Goal: Task Accomplishment & Management: Complete application form

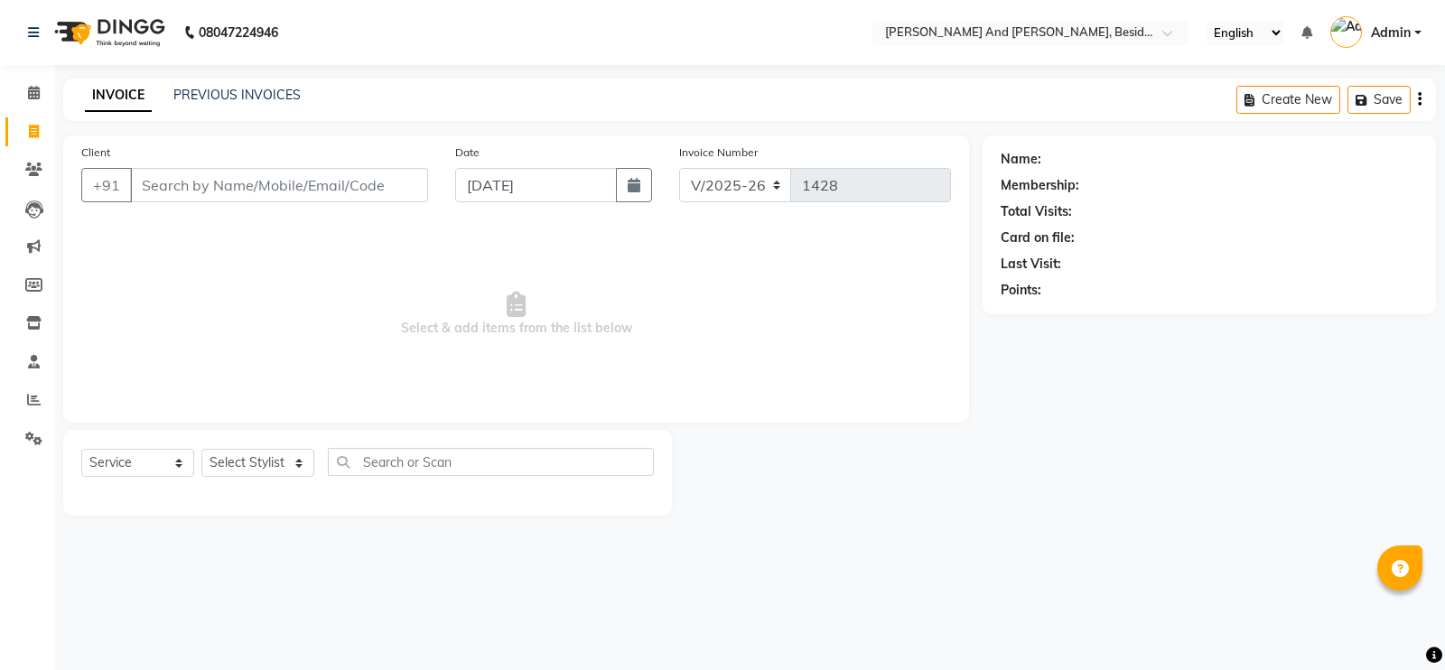
select select "4907"
select select "service"
drag, startPoint x: 0, startPoint y: 0, endPoint x: 213, endPoint y: 177, distance: 277.1
click at [213, 177] on input "Client" at bounding box center [279, 185] width 298 height 34
type input "9059813241"
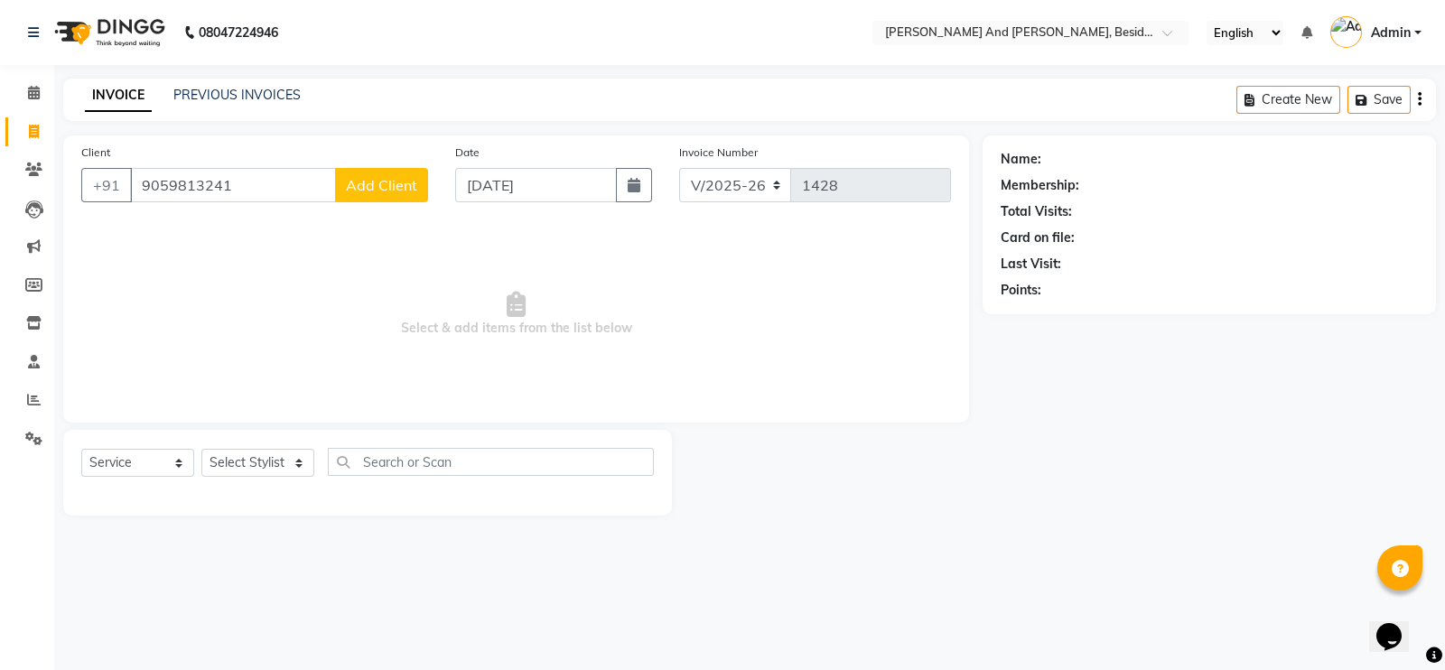
click at [384, 179] on span "Add Client" at bounding box center [381, 185] width 71 height 18
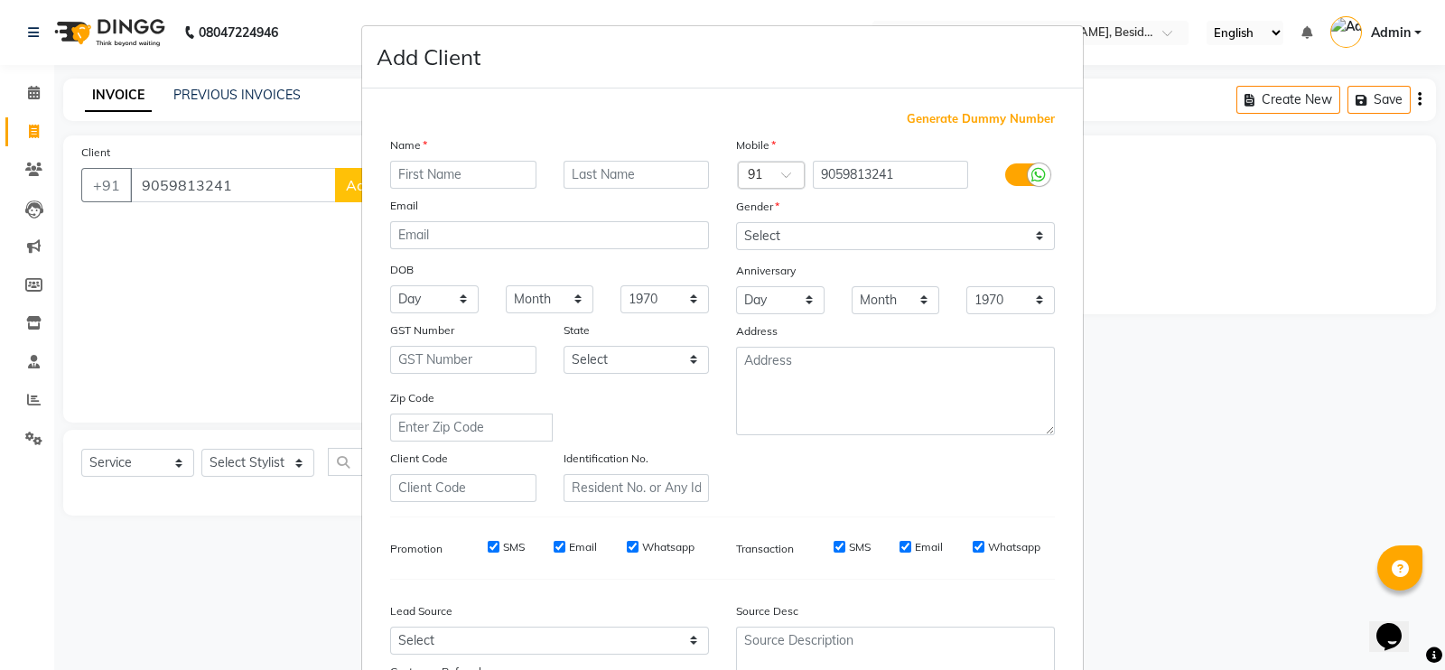
click at [412, 172] on input "text" at bounding box center [463, 175] width 146 height 28
type input "[PERSON_NAME]"
click at [789, 243] on select "Select [DEMOGRAPHIC_DATA] [DEMOGRAPHIC_DATA] Other Prefer Not To Say" at bounding box center [895, 236] width 319 height 28
select select "[DEMOGRAPHIC_DATA]"
click at [736, 223] on select "Select [DEMOGRAPHIC_DATA] [DEMOGRAPHIC_DATA] Other Prefer Not To Say" at bounding box center [895, 236] width 319 height 28
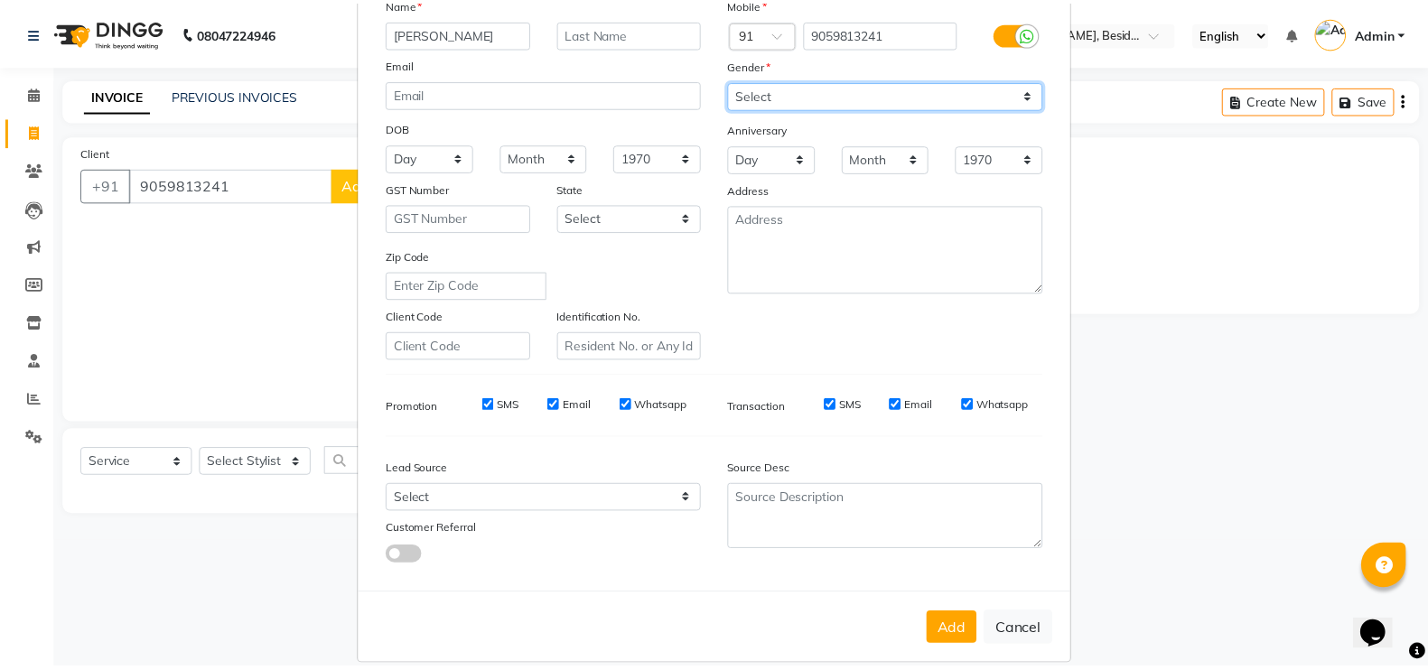
scroll to position [173, 0]
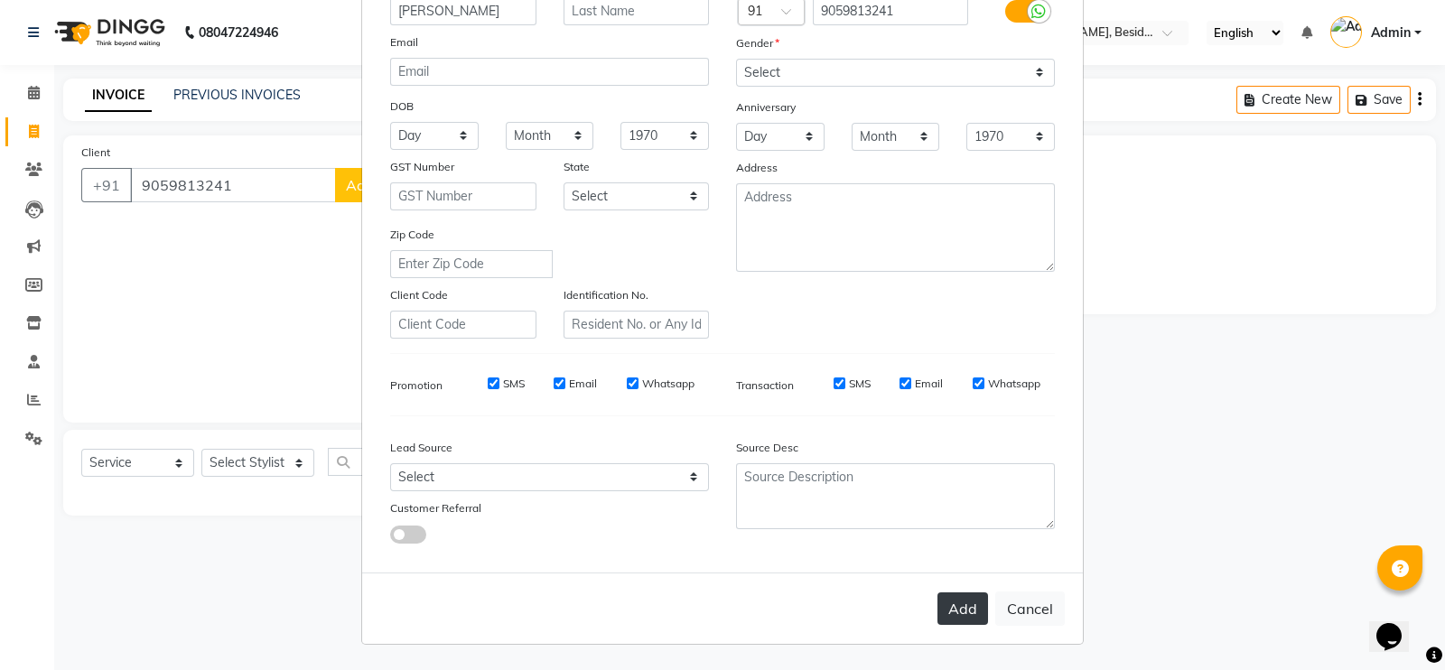
click at [953, 604] on button "Add" at bounding box center [962, 608] width 51 height 33
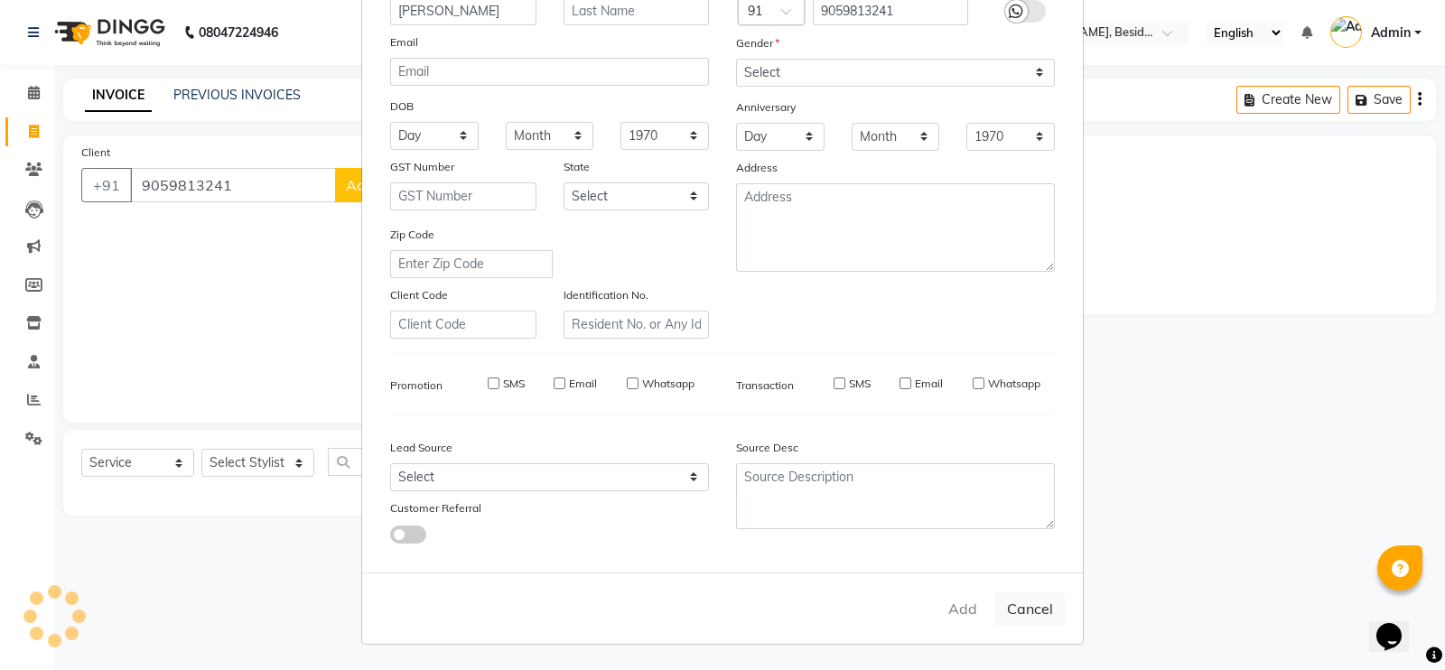
select select
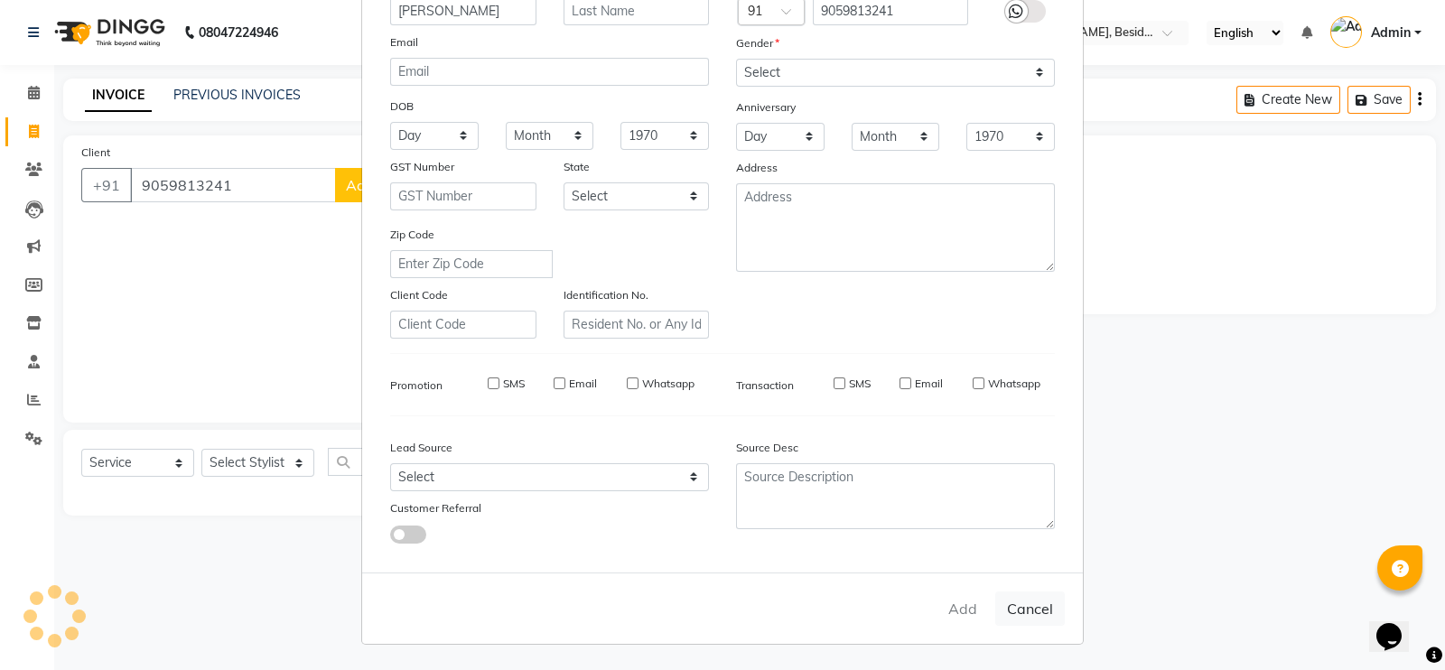
select select
checkbox input "false"
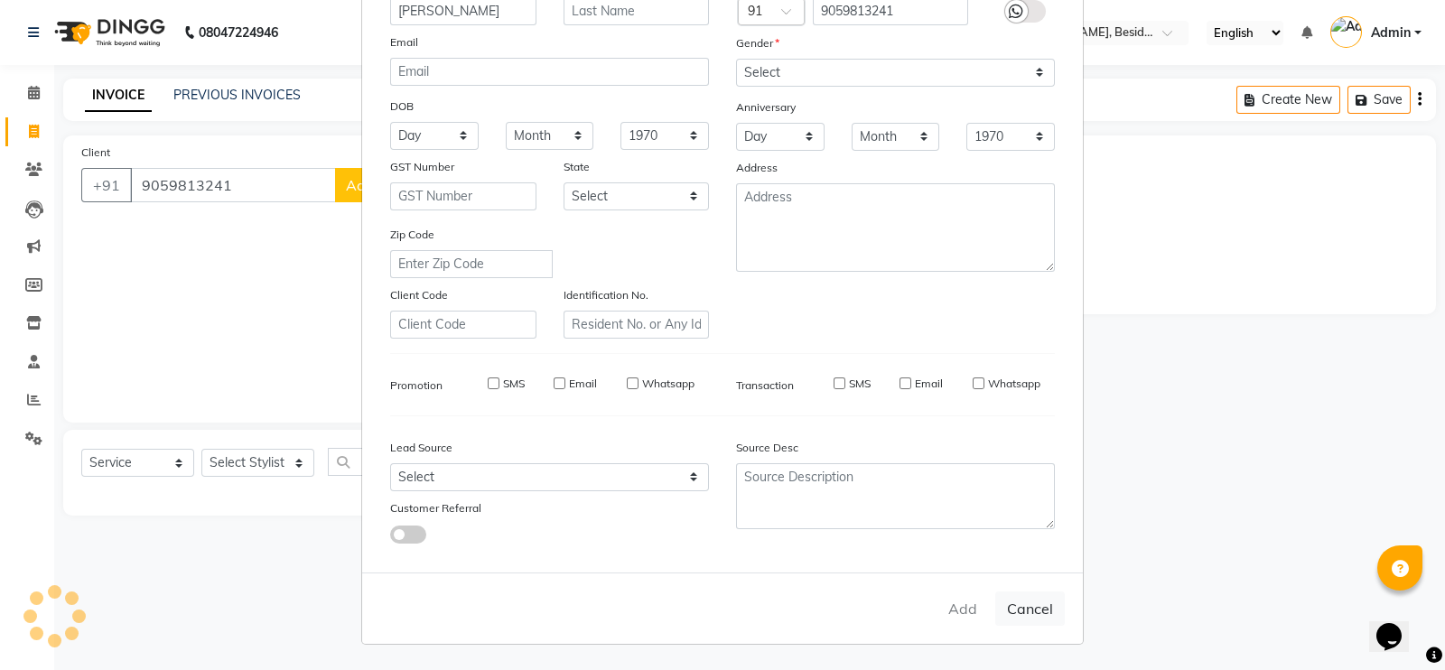
checkbox input "false"
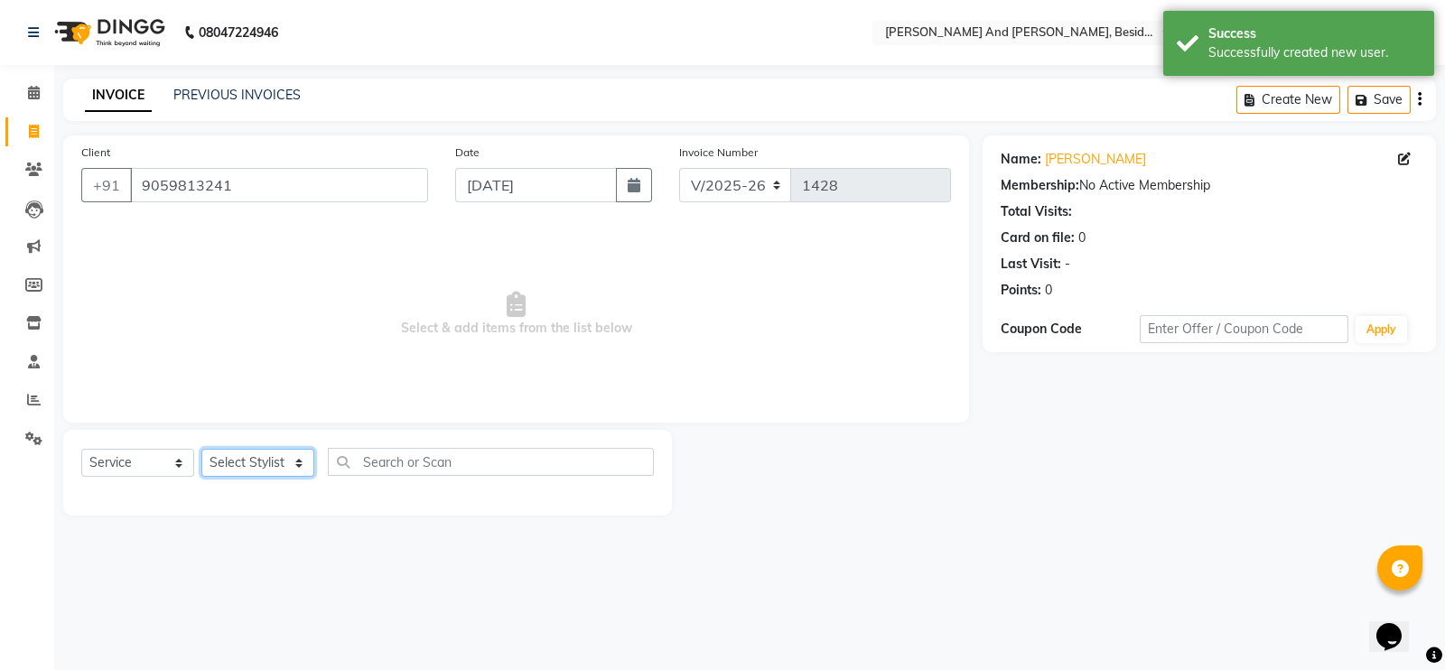
click at [292, 466] on select "Select Stylist [PERSON_NAME] [PERSON_NAME] Sanib [PERSON_NAME] [PERSON_NAME] [P…" at bounding box center [257, 463] width 113 height 28
select select "86129"
click at [201, 450] on select "Select Stylist [PERSON_NAME] [PERSON_NAME] Sanib [PERSON_NAME] [PERSON_NAME] [P…" at bounding box center [257, 463] width 113 height 28
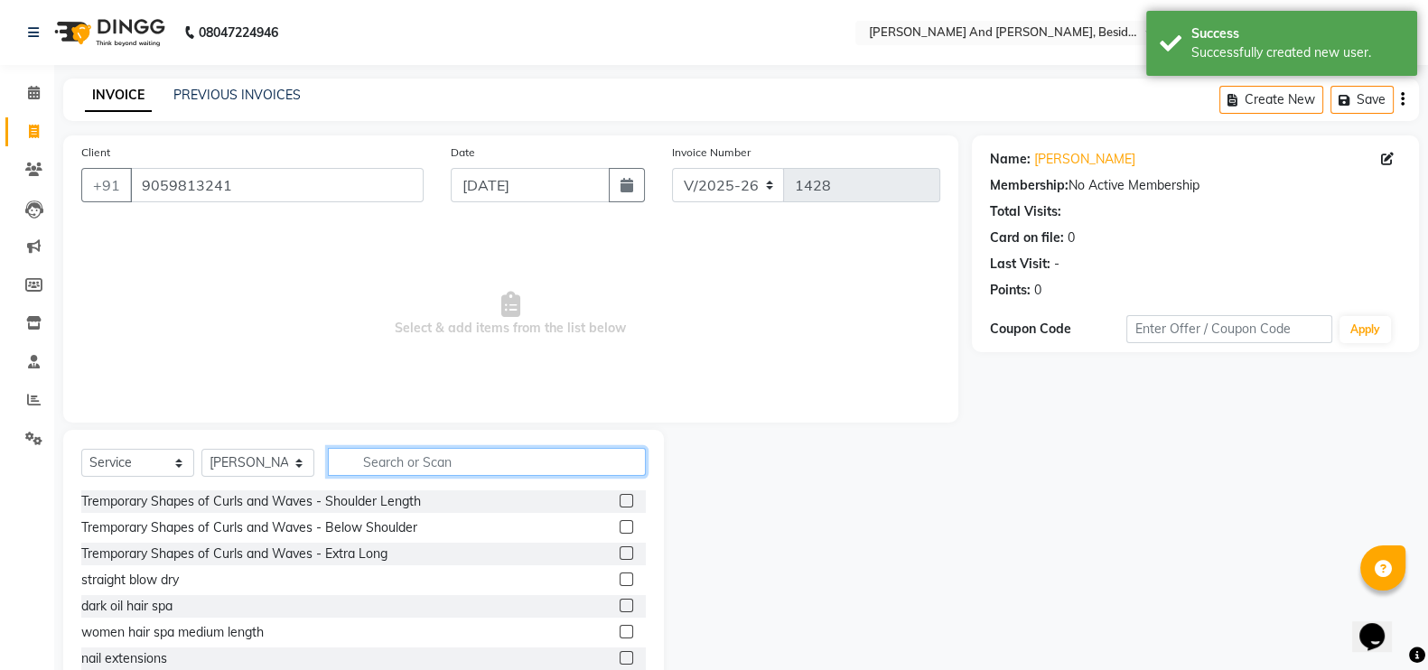
click at [375, 466] on input "text" at bounding box center [487, 462] width 318 height 28
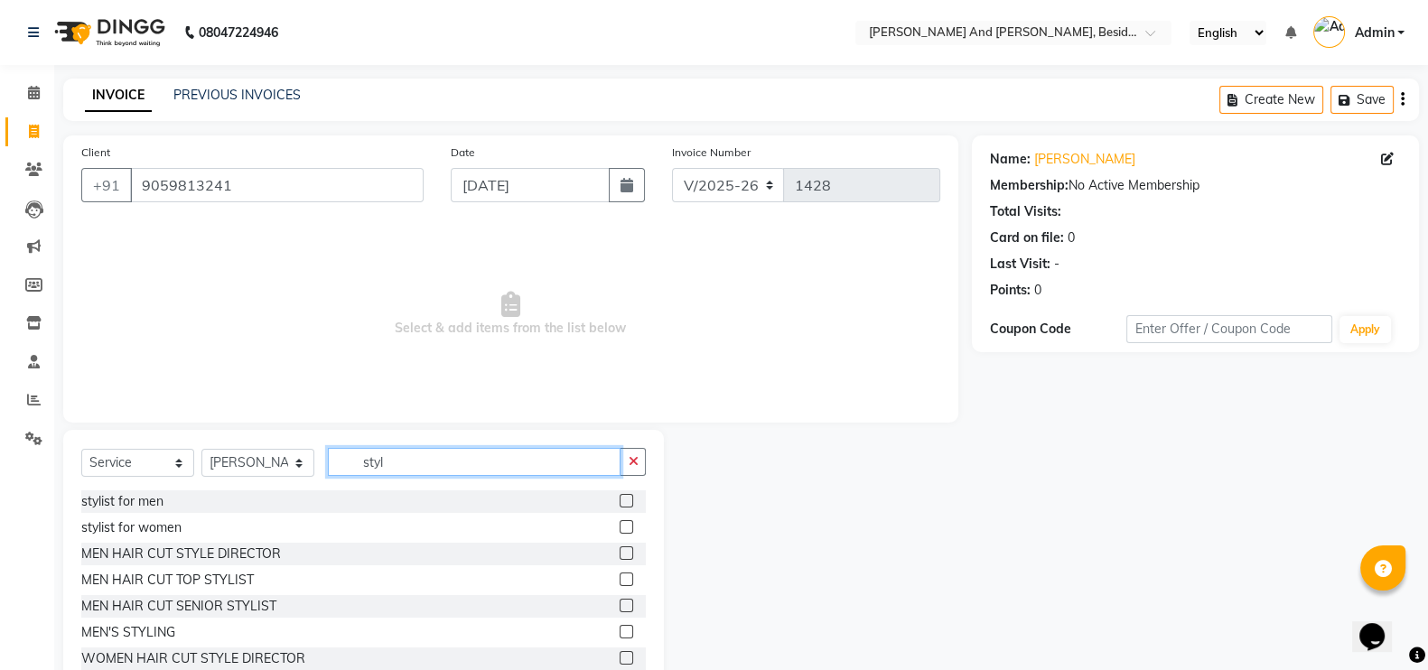
type input "styl"
click at [620, 553] on label at bounding box center [627, 553] width 14 height 14
click at [620, 553] on input "checkbox" at bounding box center [626, 554] width 12 height 12
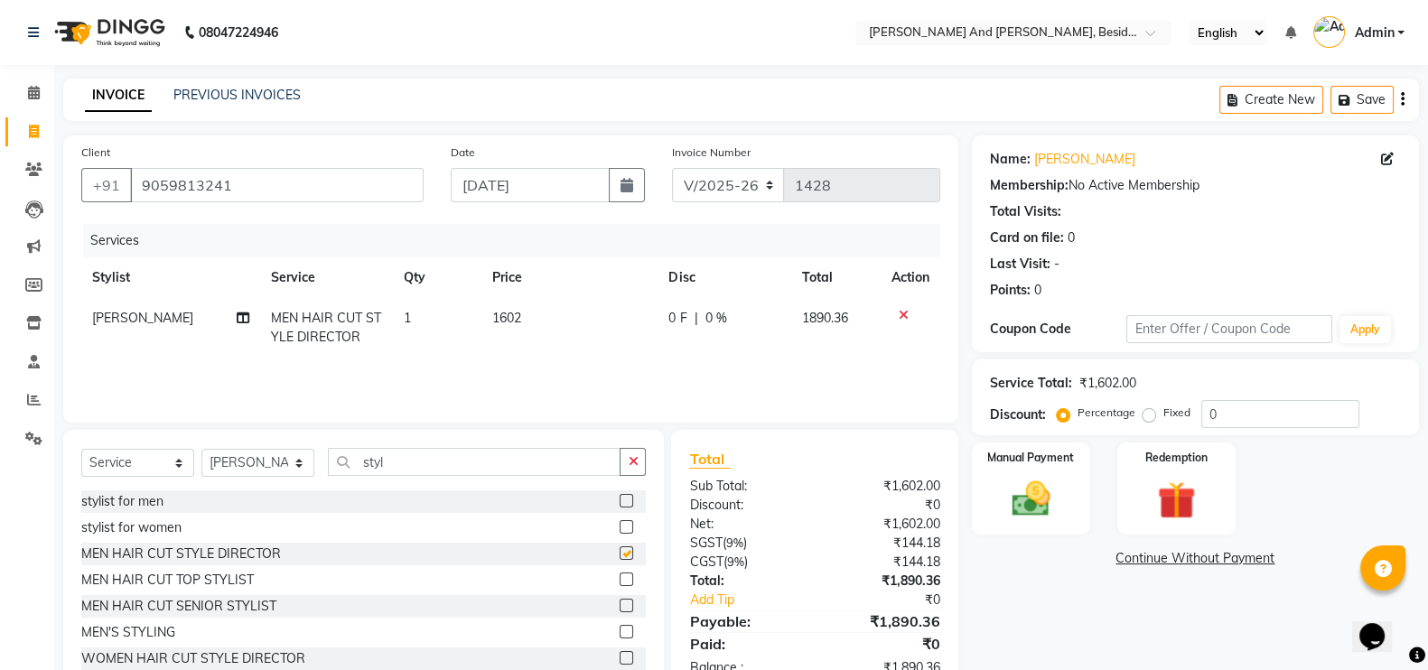
checkbox input "false"
click at [438, 460] on input "styl" at bounding box center [474, 462] width 293 height 28
type input "s"
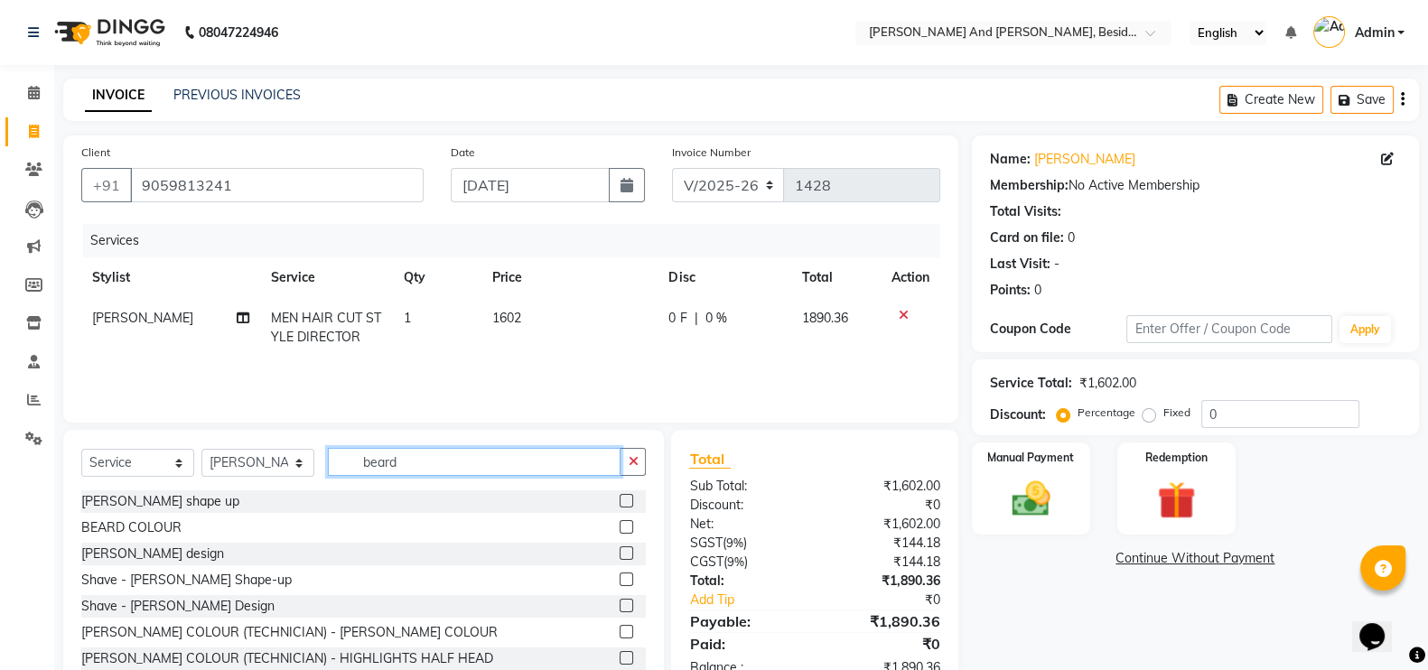
type input "beard"
click at [620, 504] on label at bounding box center [627, 501] width 14 height 14
click at [620, 504] on input "checkbox" at bounding box center [626, 502] width 12 height 12
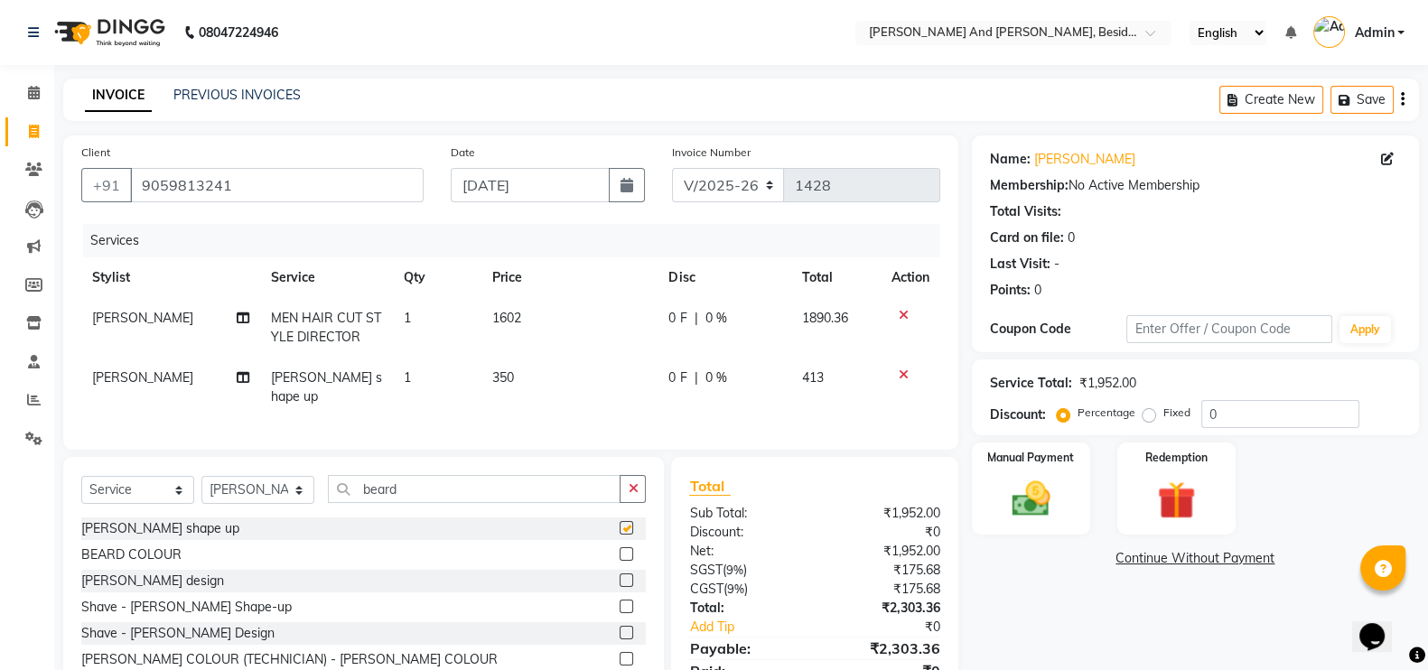
checkbox input "false"
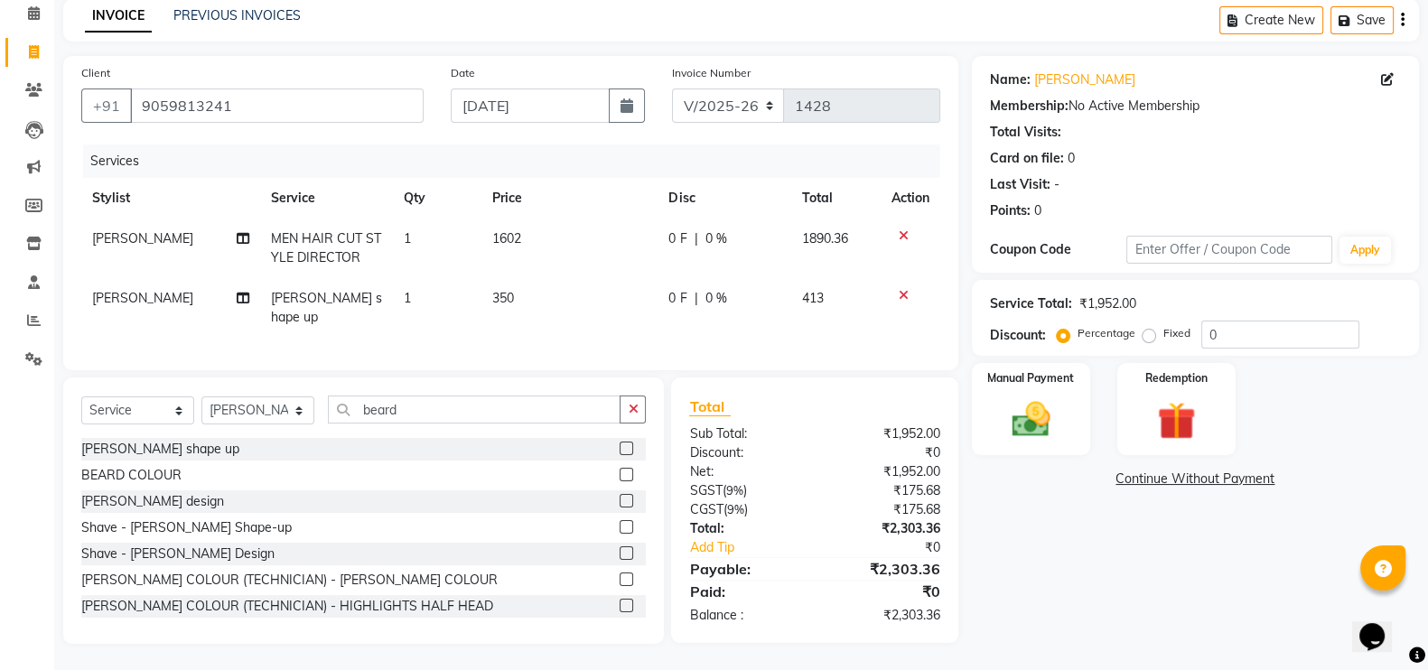
click at [724, 262] on td "0 F | 0 %" at bounding box center [724, 249] width 133 height 60
select select "86129"
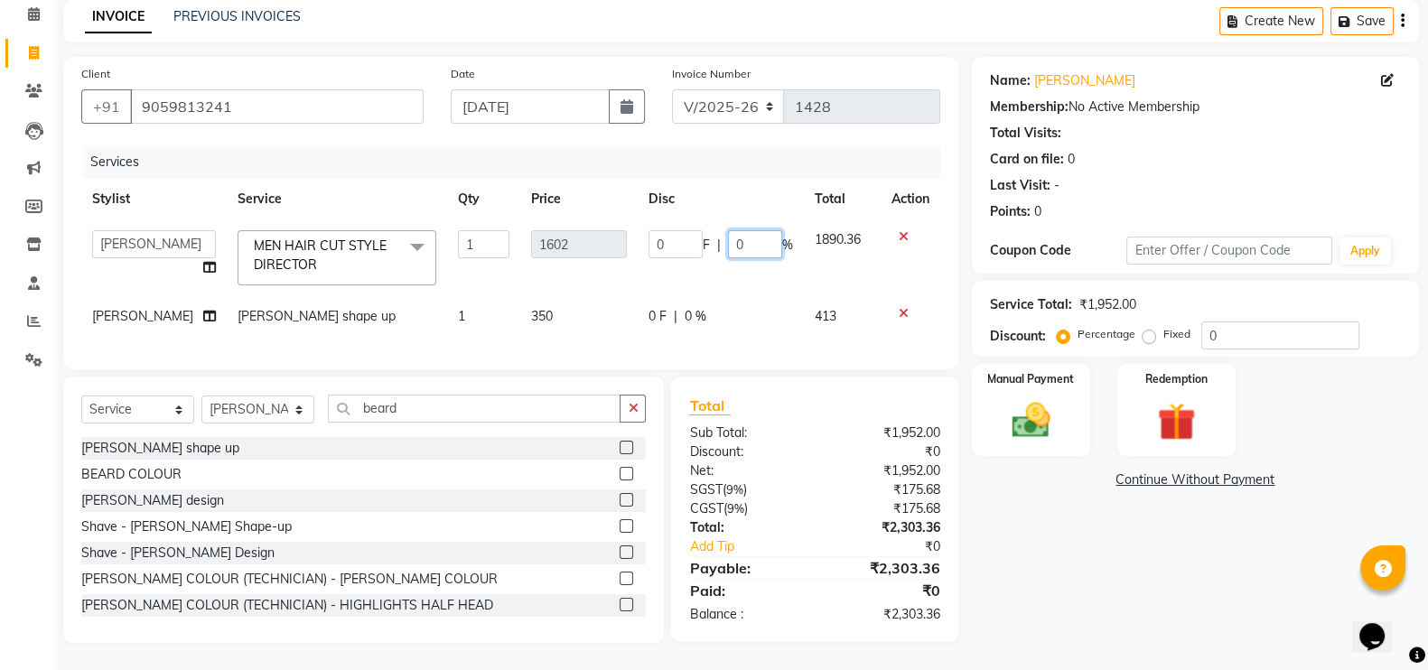
click at [728, 246] on input "0" at bounding box center [755, 244] width 54 height 28
type input "20"
click at [724, 311] on td "0 F | 0 %" at bounding box center [721, 316] width 166 height 41
select select "86129"
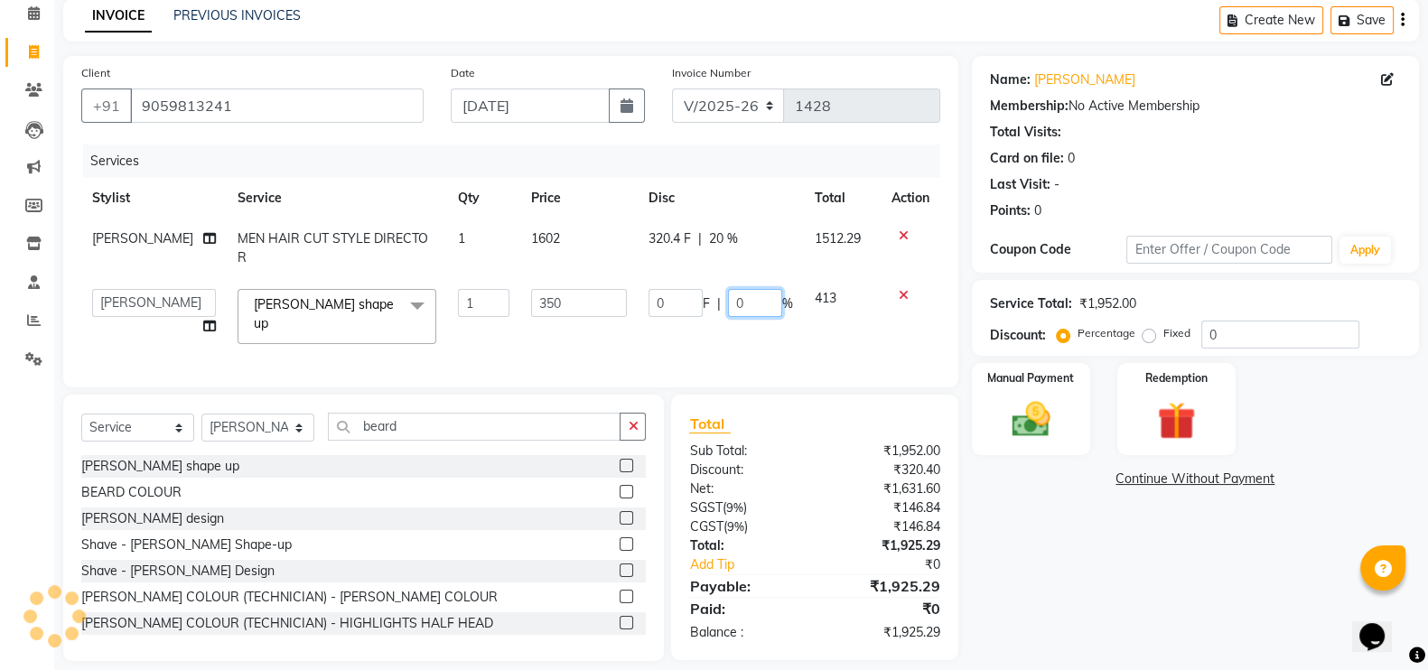
click at [750, 289] on input "0" at bounding box center [755, 303] width 54 height 28
type input "15"
click at [1055, 548] on div "Name: [PERSON_NAME] Membership: No Active Membership Total Visits: Card on file…" at bounding box center [1202, 358] width 461 height 605
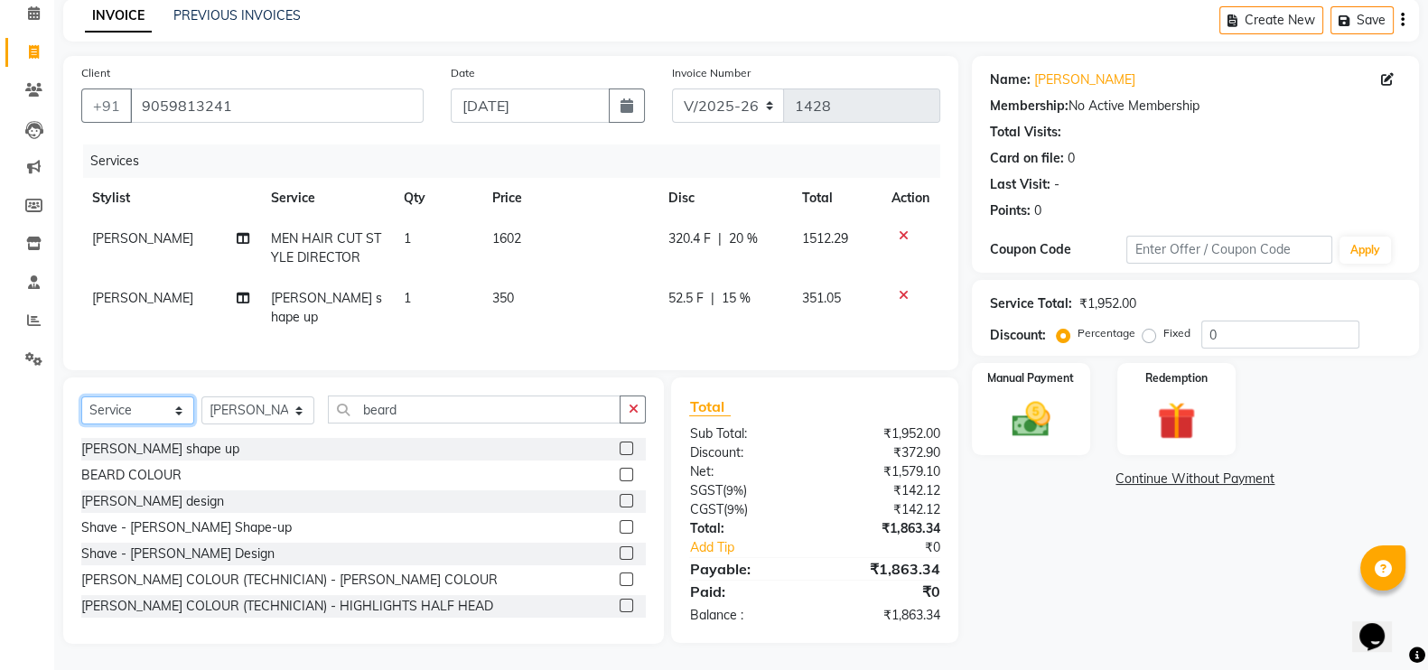
click at [174, 405] on select "Select Service Product Membership Package Voucher Prepaid Gift Card" at bounding box center [137, 410] width 113 height 28
click at [81, 396] on select "Select Service Product Membership Package Voucher Prepaid Gift Card" at bounding box center [137, 410] width 113 height 28
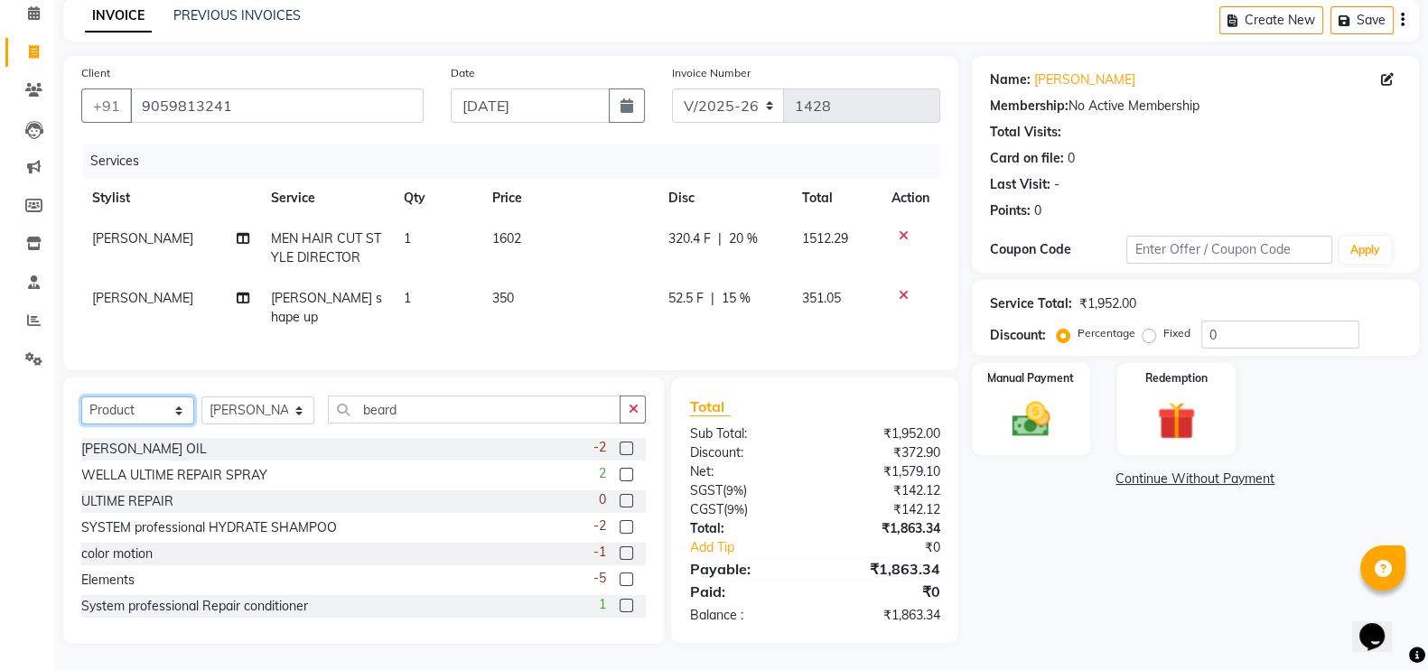
click at [174, 410] on select "Select Service Product Membership Package Voucher Prepaid Gift Card" at bounding box center [137, 410] width 113 height 28
click at [81, 396] on select "Select Service Product Membership Package Voucher Prepaid Gift Card" at bounding box center [137, 410] width 113 height 28
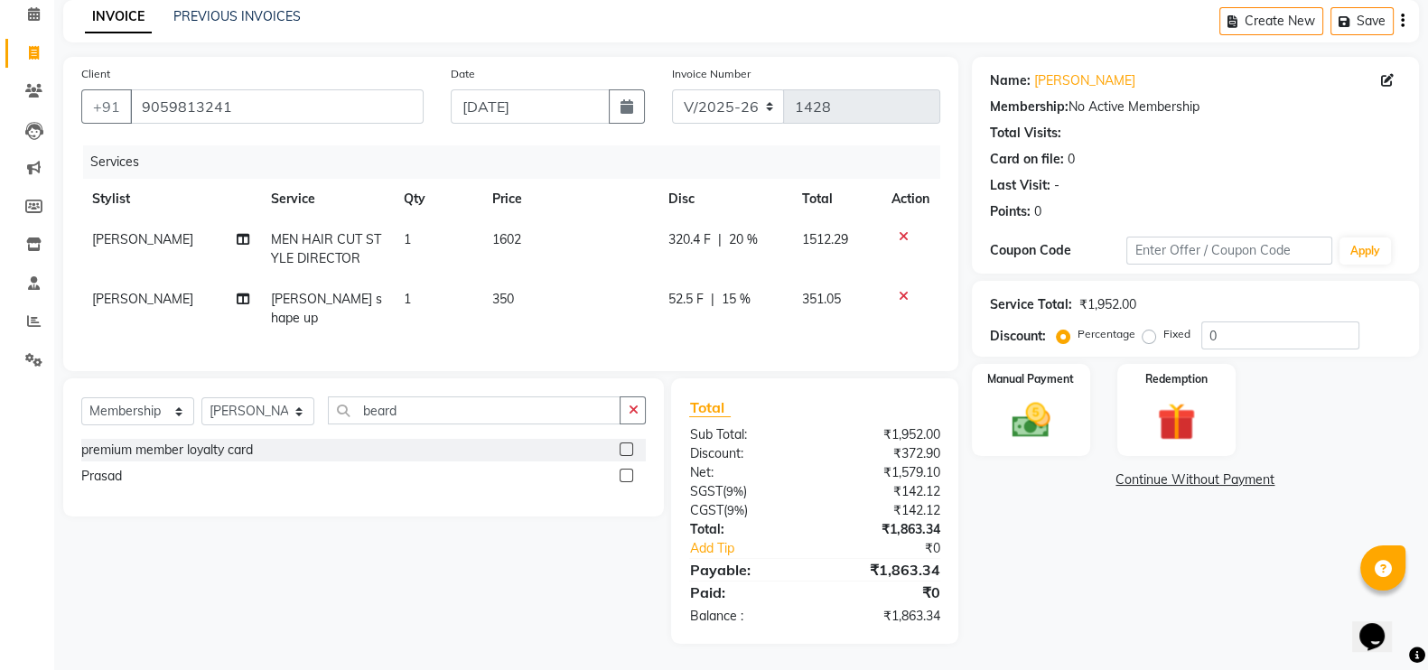
click at [623, 443] on label at bounding box center [627, 450] width 14 height 14
click at [623, 444] on input "checkbox" at bounding box center [626, 450] width 12 height 12
select select "select"
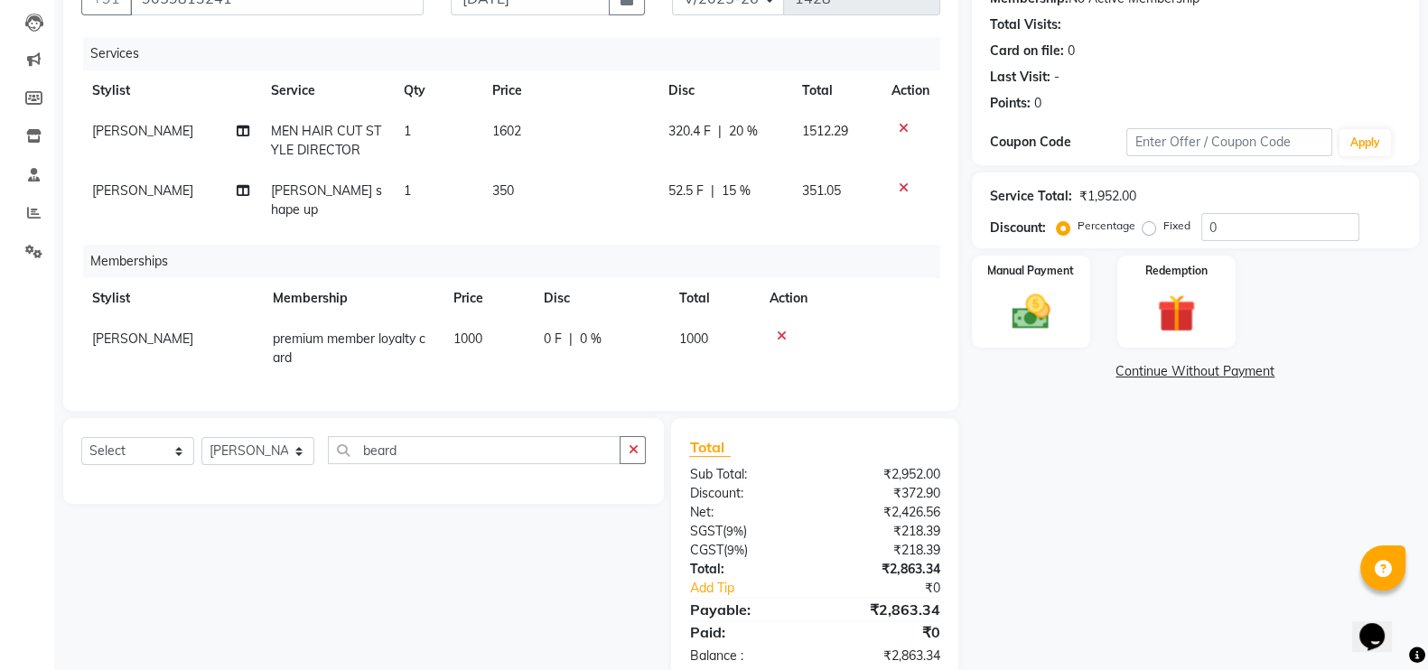
scroll to position [226, 0]
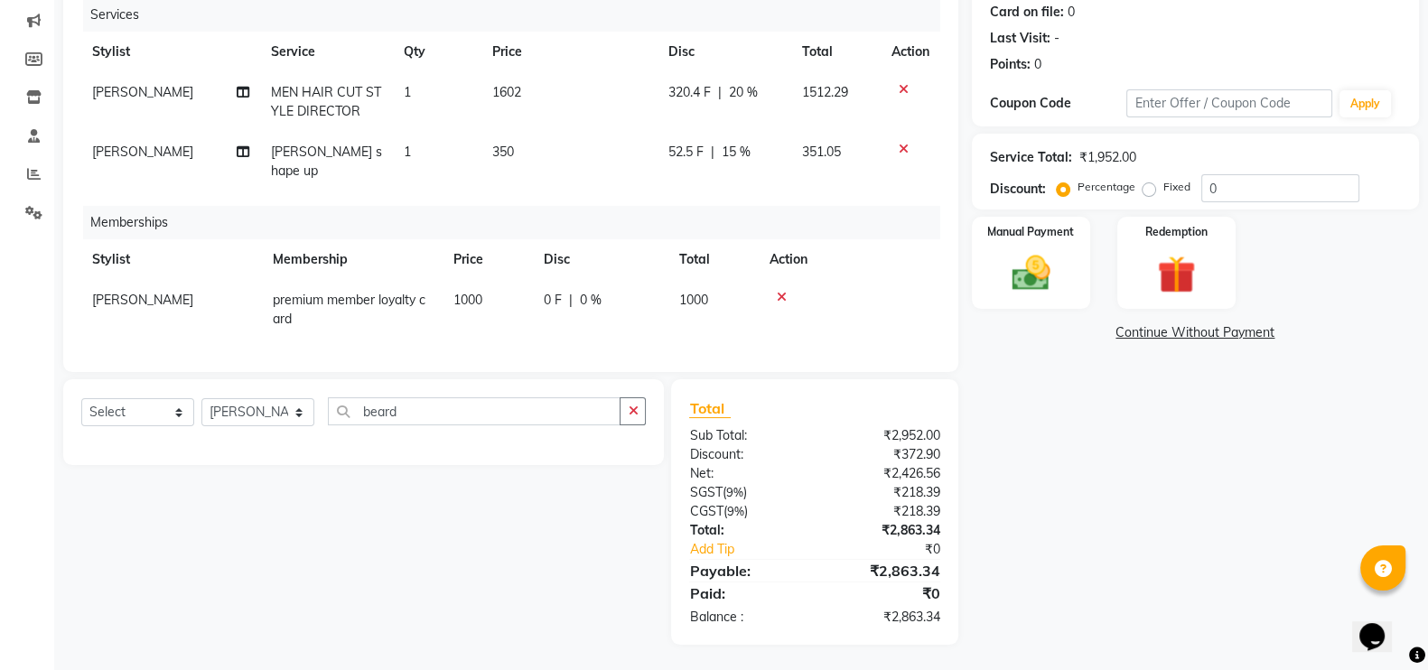
click at [786, 291] on icon at bounding box center [782, 297] width 10 height 13
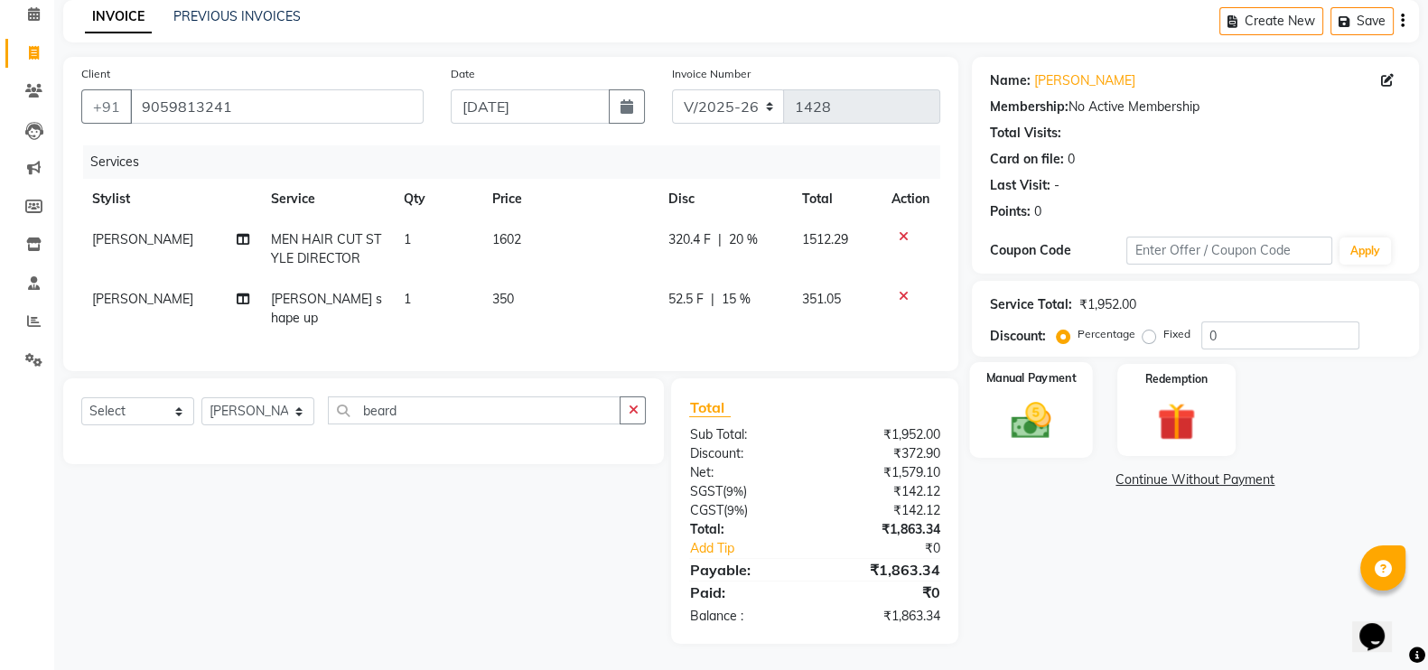
click at [1047, 409] on img at bounding box center [1031, 419] width 64 height 45
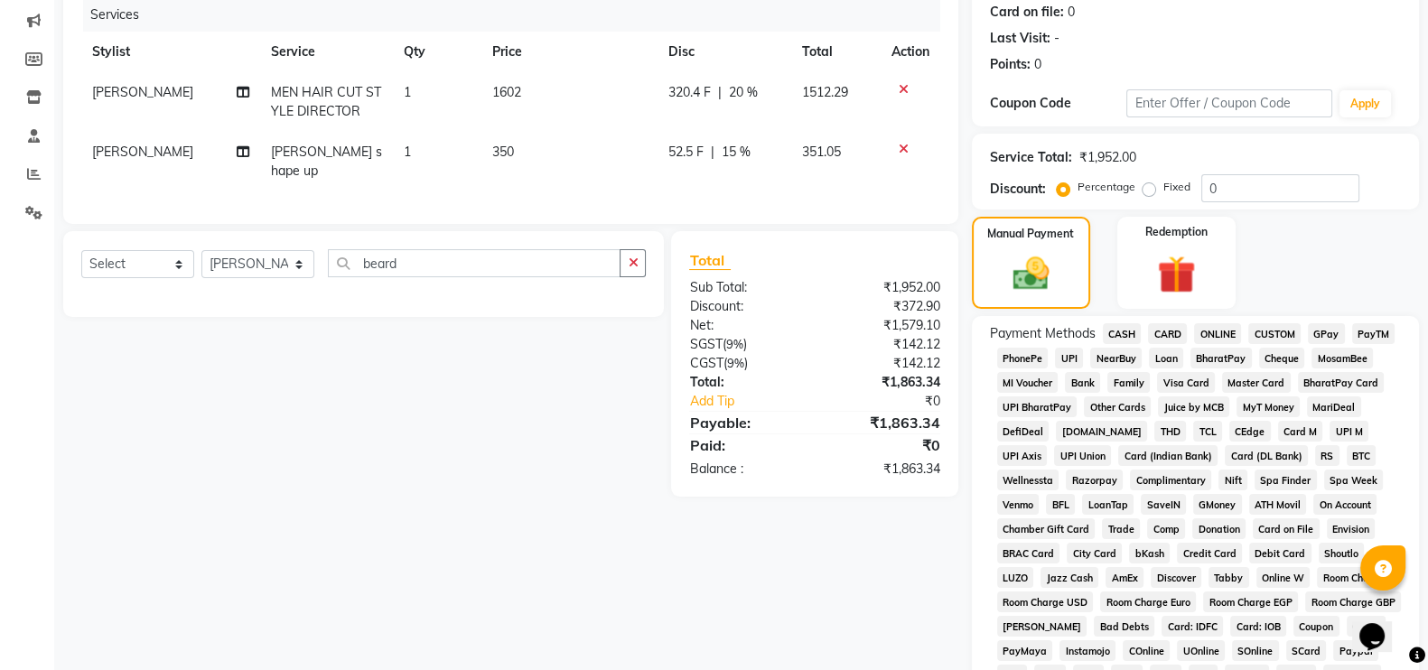
click at [1124, 331] on span "CASH" at bounding box center [1122, 333] width 39 height 21
click at [1322, 336] on span "GPay" at bounding box center [1326, 333] width 37 height 21
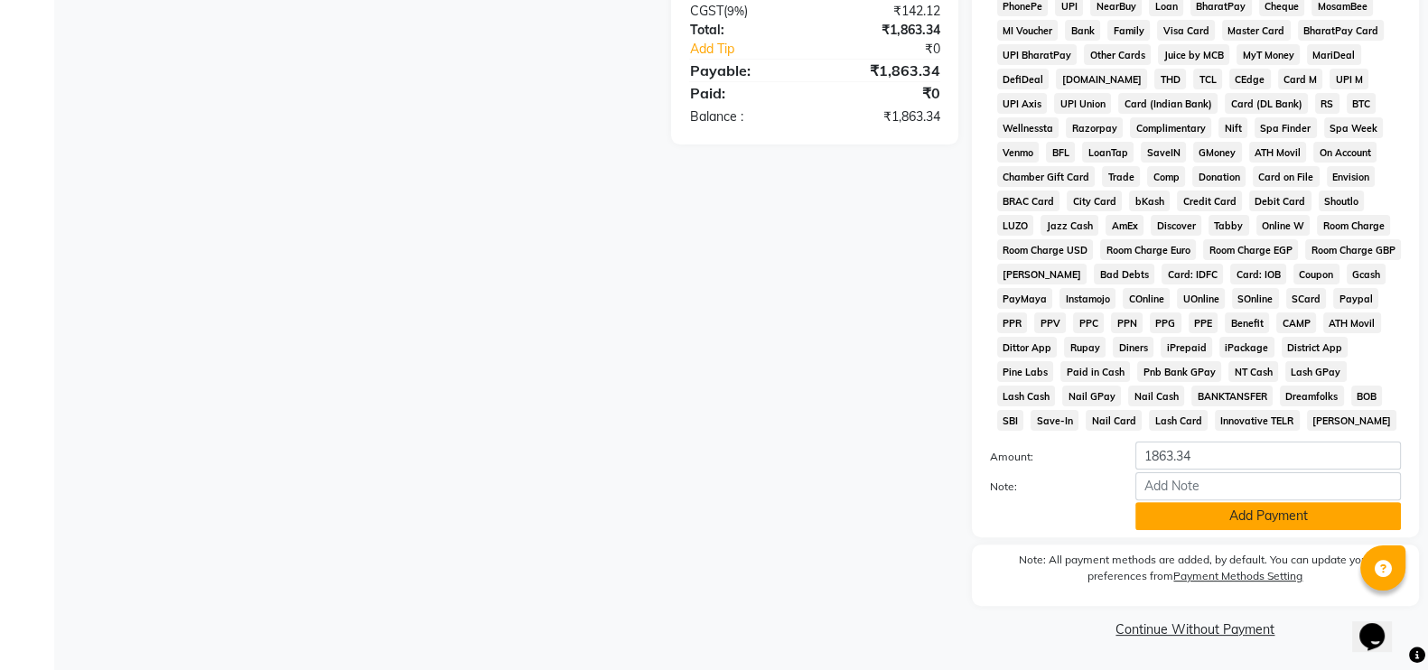
click at [1238, 525] on button "Add Payment" at bounding box center [1268, 516] width 266 height 28
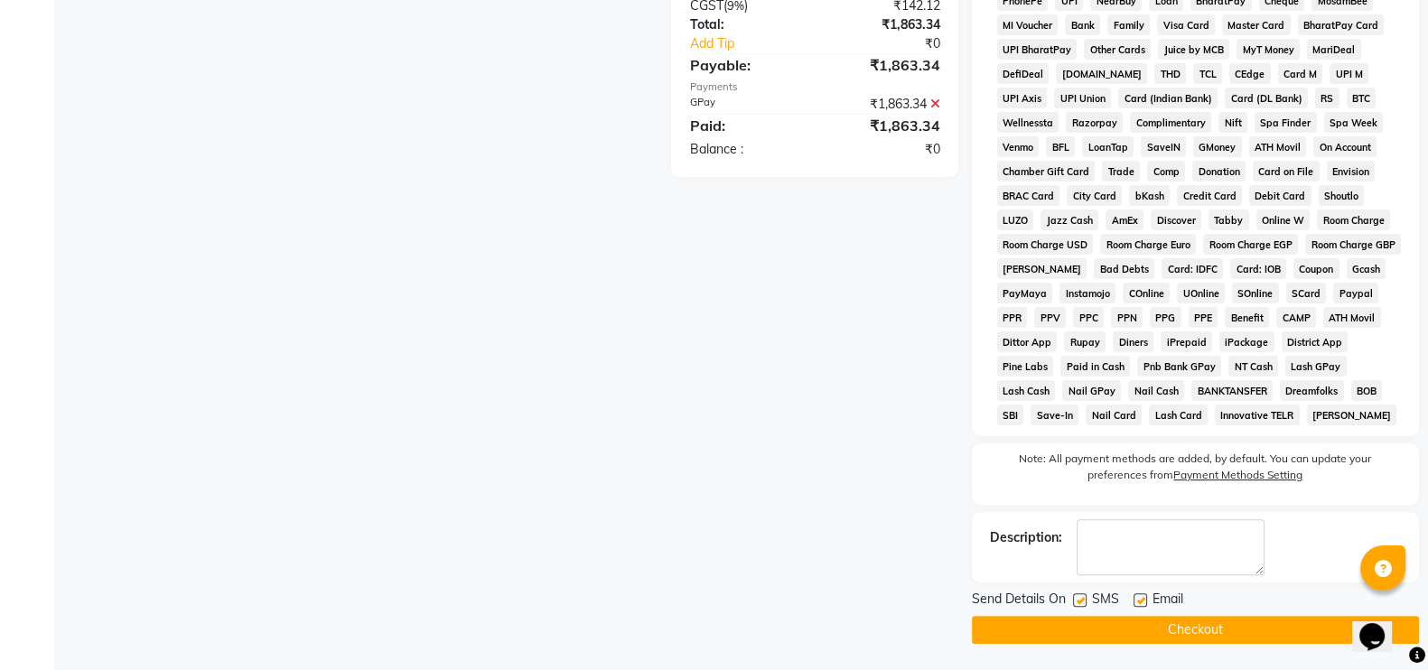
click at [1206, 634] on button "Checkout" at bounding box center [1195, 630] width 447 height 28
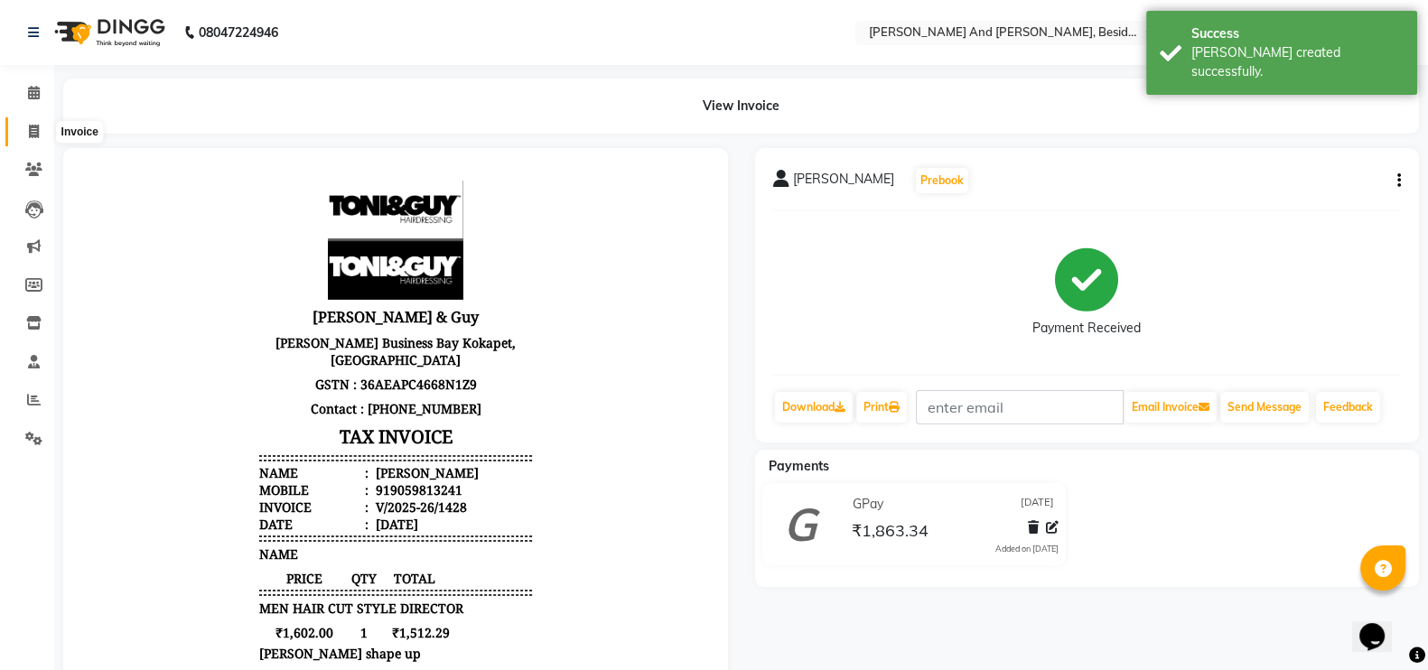
click at [32, 136] on icon at bounding box center [34, 132] width 10 height 14
select select "service"
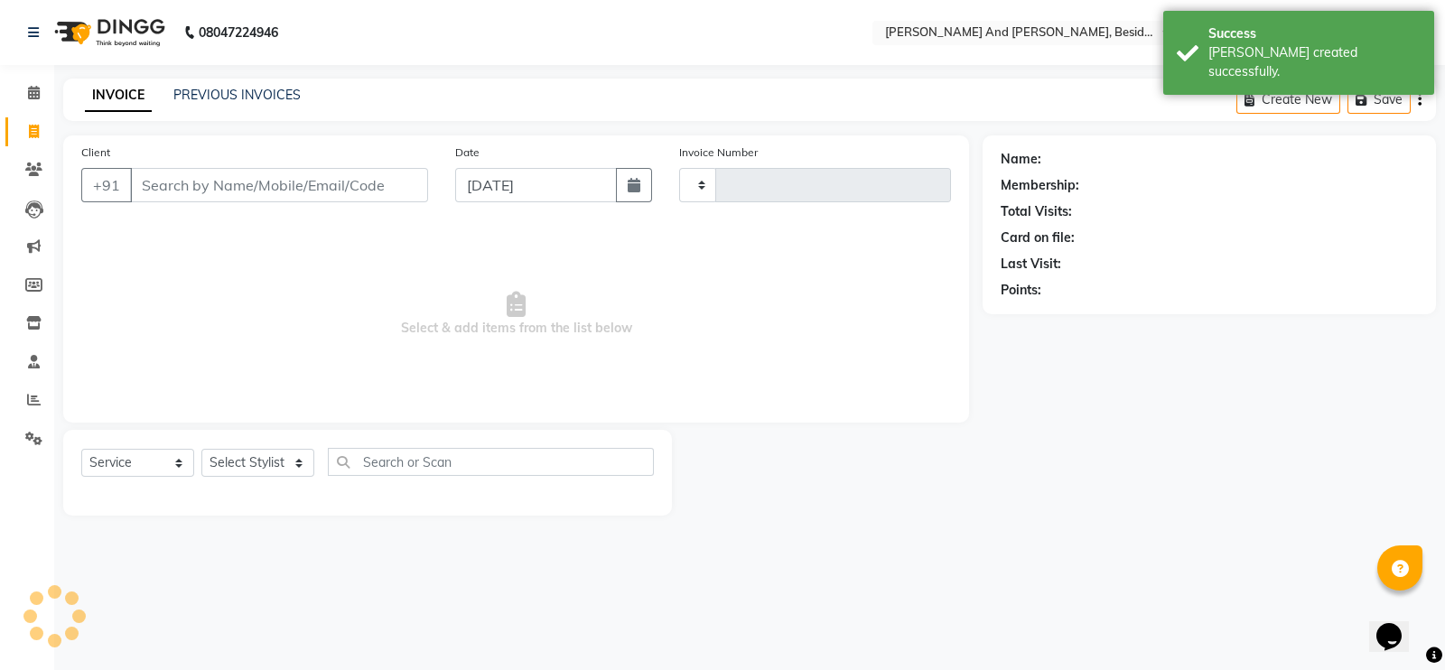
type input "1429"
select select "4907"
click at [165, 182] on input "Client" at bounding box center [279, 185] width 298 height 34
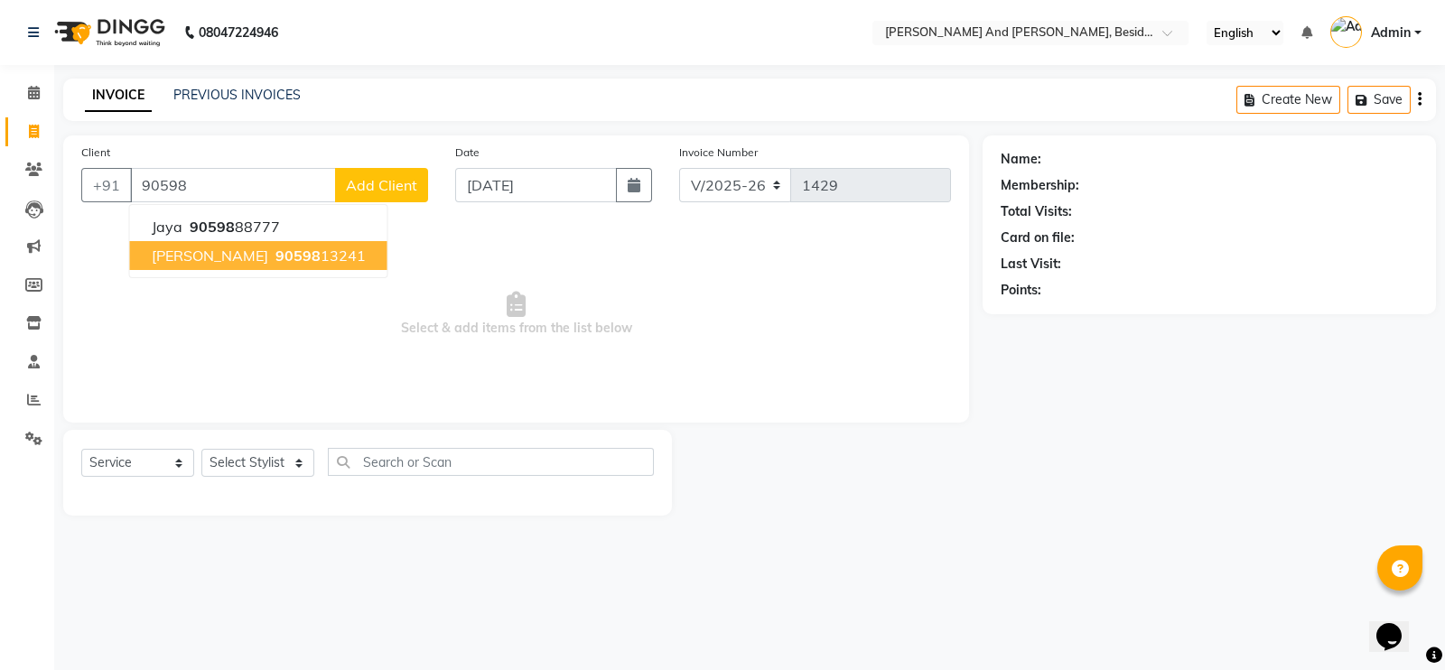
click at [193, 253] on span "[PERSON_NAME]" at bounding box center [210, 256] width 117 height 18
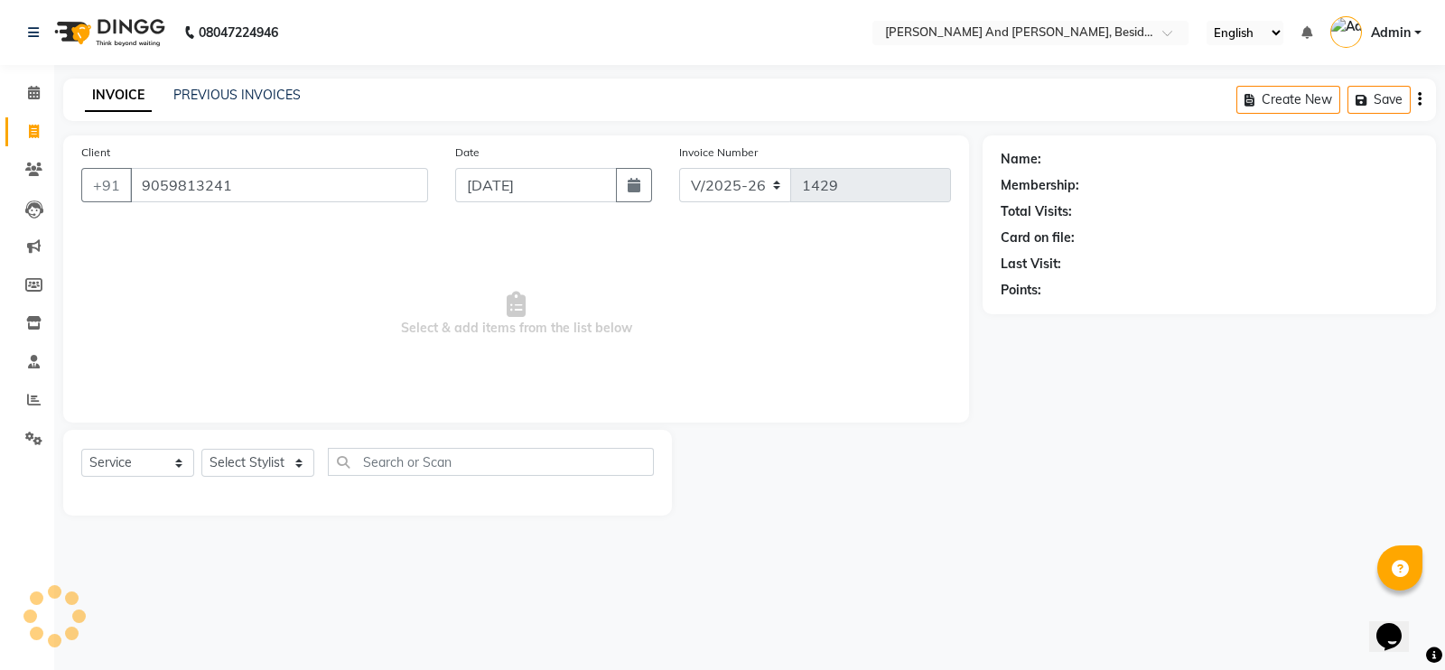
type input "9059813241"
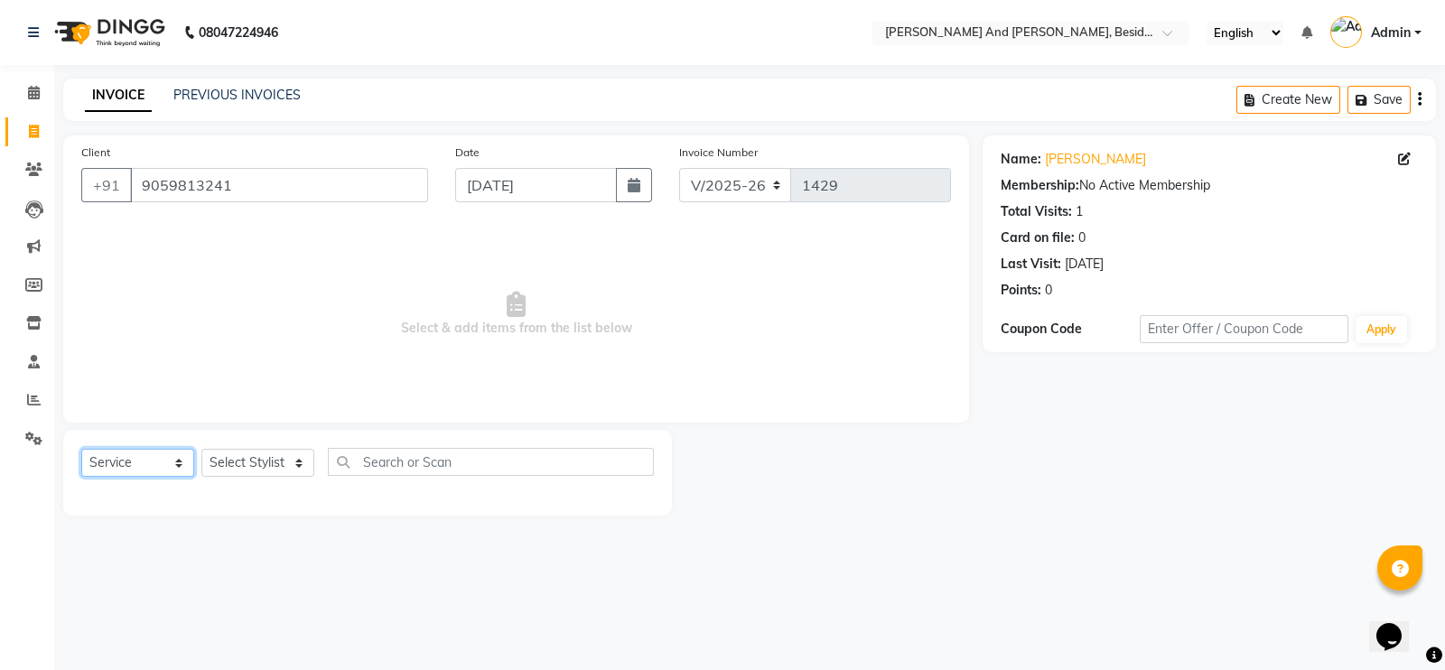
click at [178, 471] on select "Select Service Product Membership Package Voucher Prepaid Gift Card" at bounding box center [137, 463] width 113 height 28
select select "membership"
click at [81, 450] on select "Select Service Product Membership Package Voucher Prepaid Gift Card" at bounding box center [137, 463] width 113 height 28
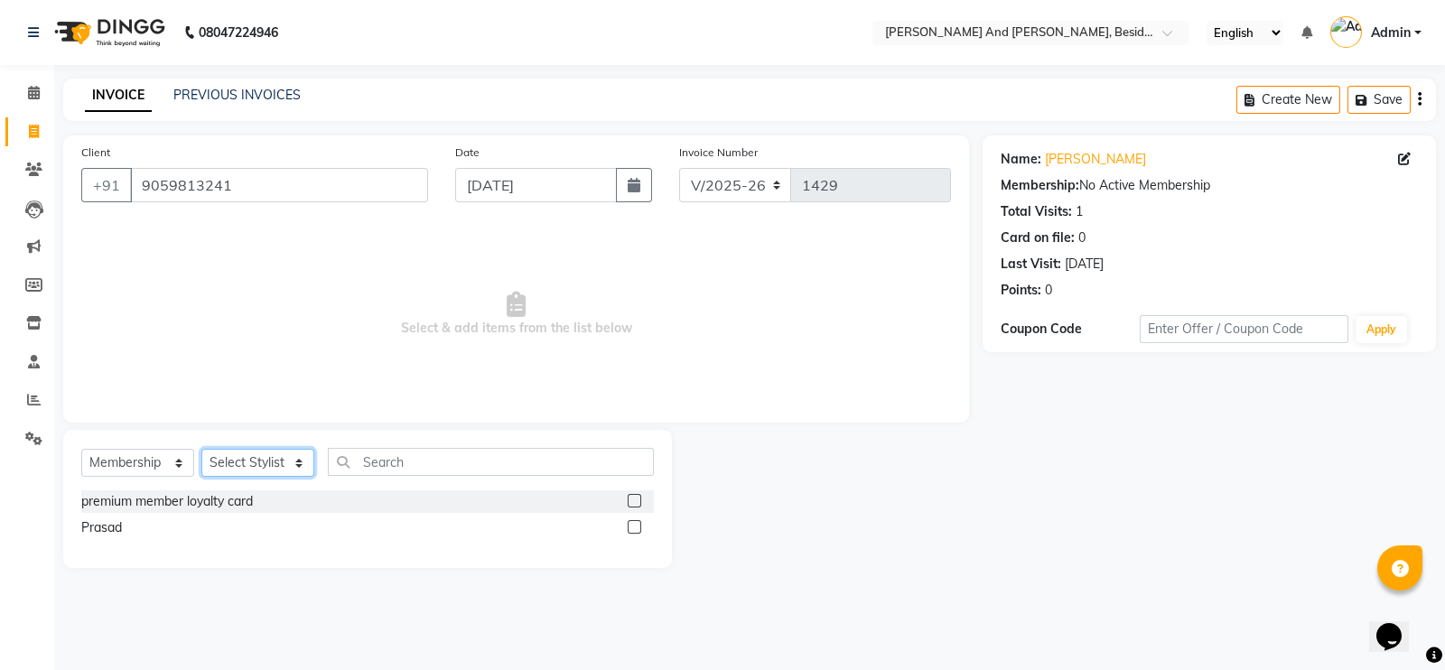
click at [307, 467] on select "Select Stylist [PERSON_NAME] [PERSON_NAME] Sanib [PERSON_NAME] [PERSON_NAME] [P…" at bounding box center [257, 463] width 113 height 28
select select "86129"
click at [201, 450] on select "Select Stylist [PERSON_NAME] [PERSON_NAME] Sanib [PERSON_NAME] [PERSON_NAME] [P…" at bounding box center [257, 463] width 113 height 28
click at [632, 494] on label at bounding box center [635, 501] width 14 height 14
click at [632, 496] on input "checkbox" at bounding box center [634, 502] width 12 height 12
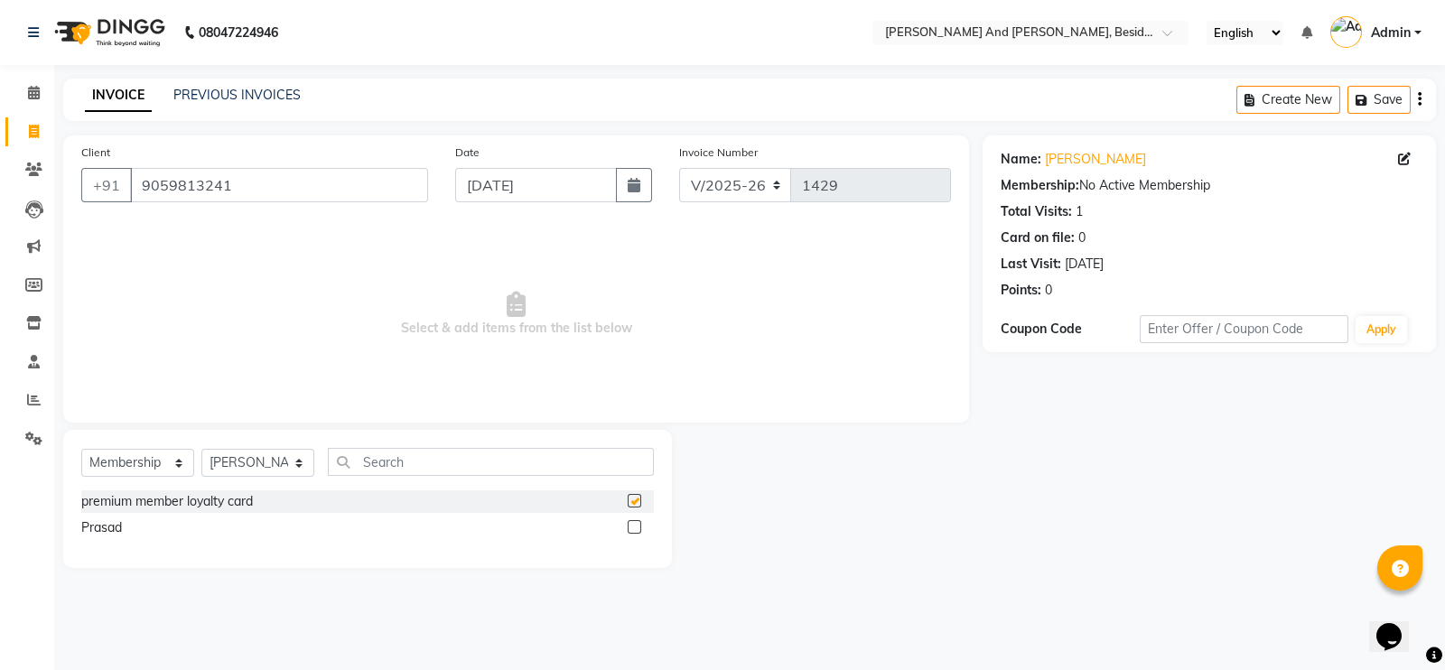
select select "select"
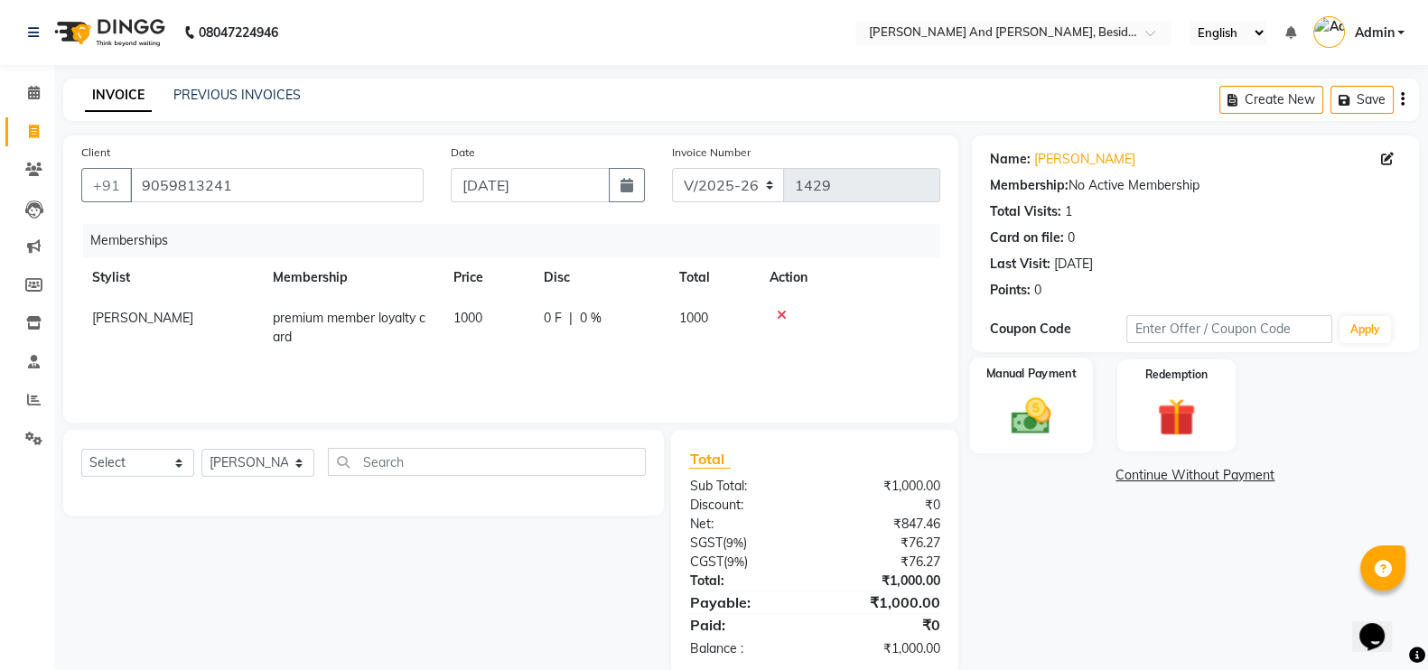
click at [1032, 403] on img at bounding box center [1031, 415] width 64 height 45
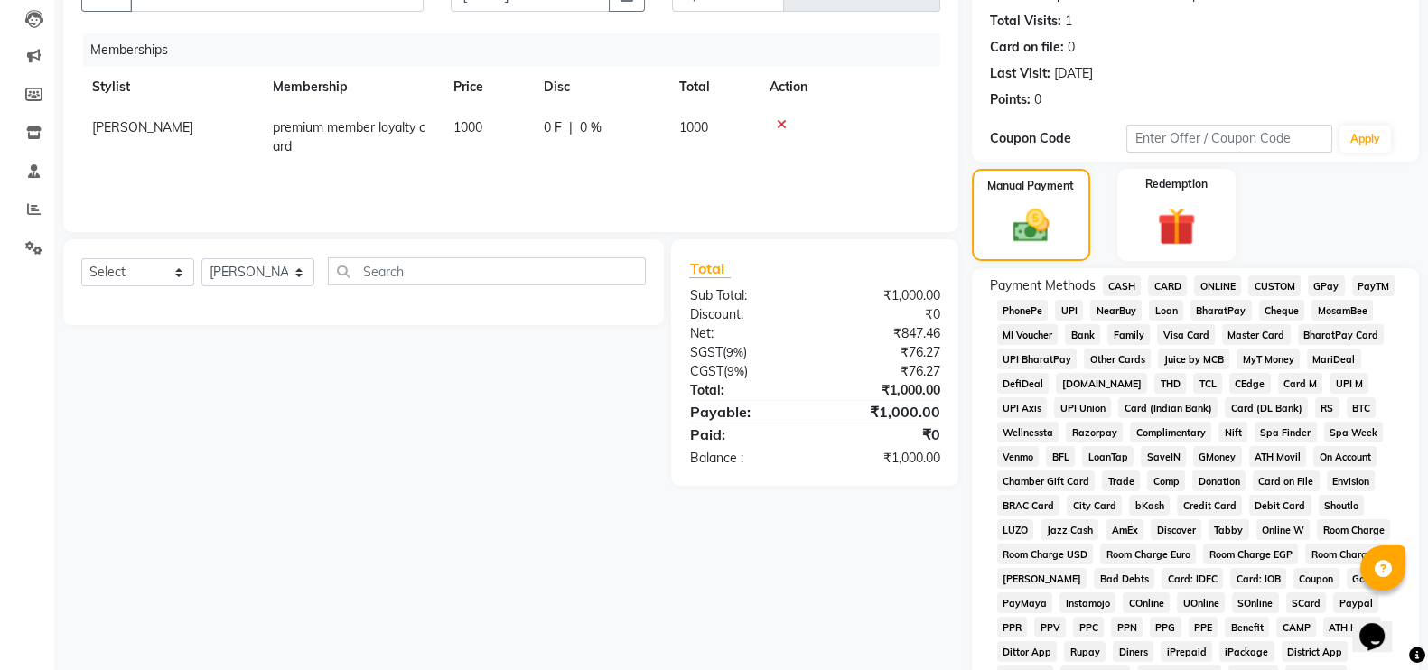
scroll to position [193, 0]
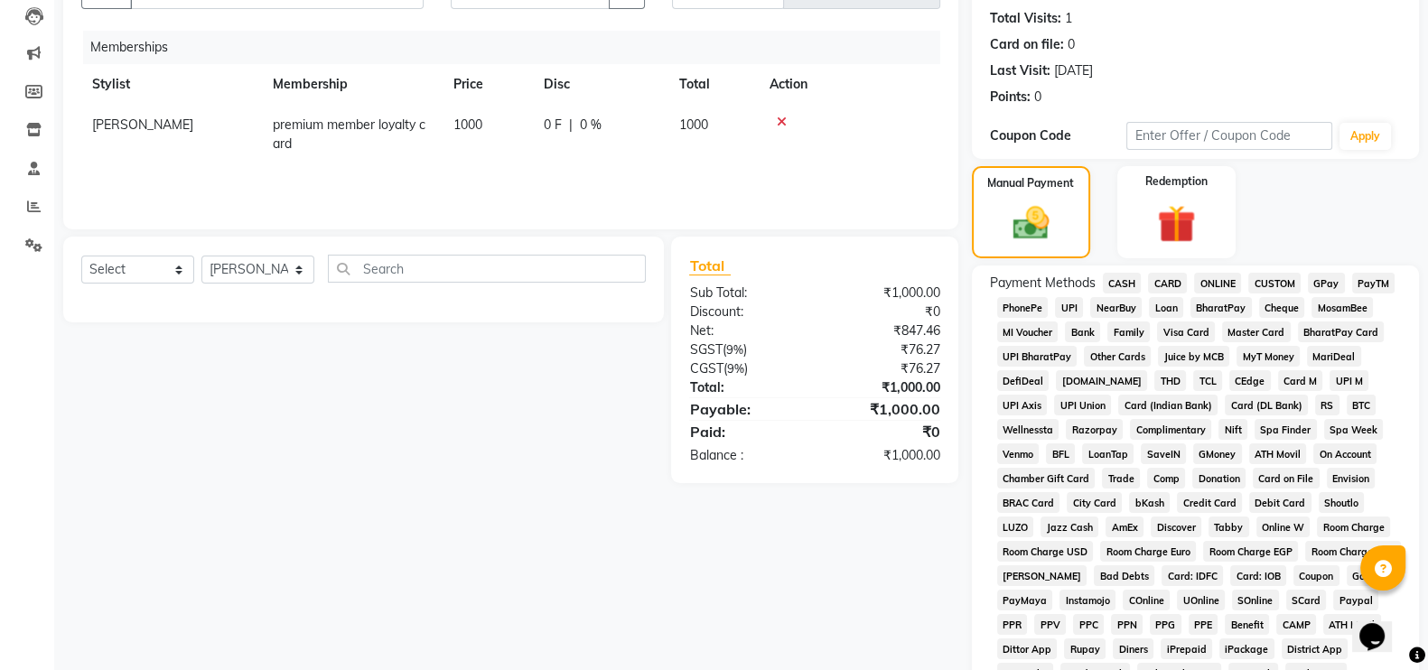
click at [1120, 277] on span "CASH" at bounding box center [1122, 283] width 39 height 21
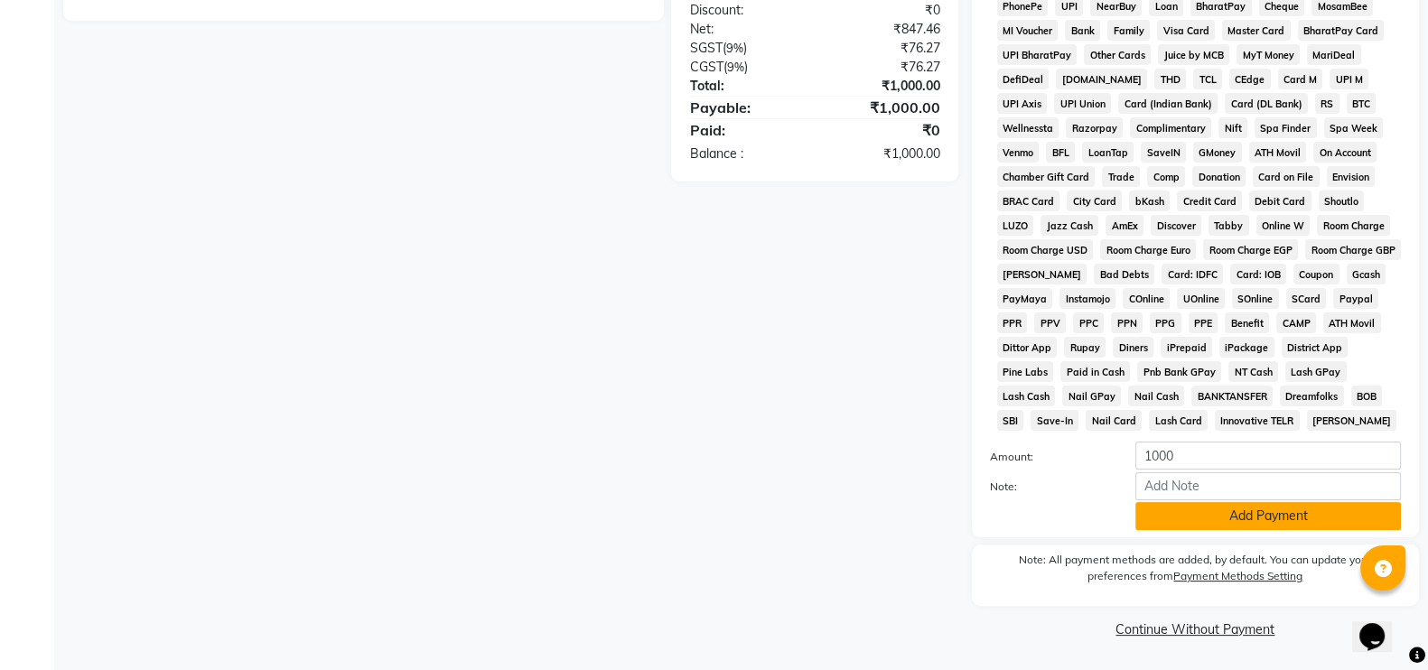
click at [1193, 517] on button "Add Payment" at bounding box center [1268, 516] width 266 height 28
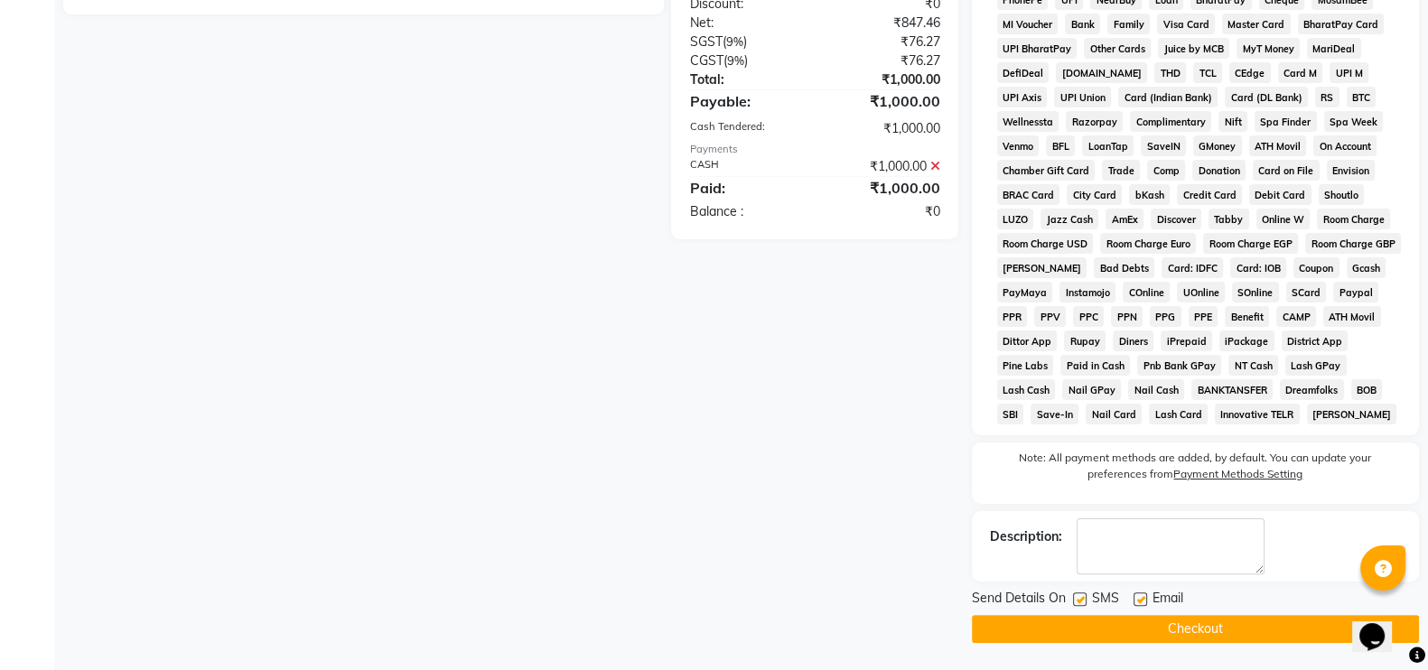
click at [1164, 630] on button "Checkout" at bounding box center [1195, 629] width 447 height 28
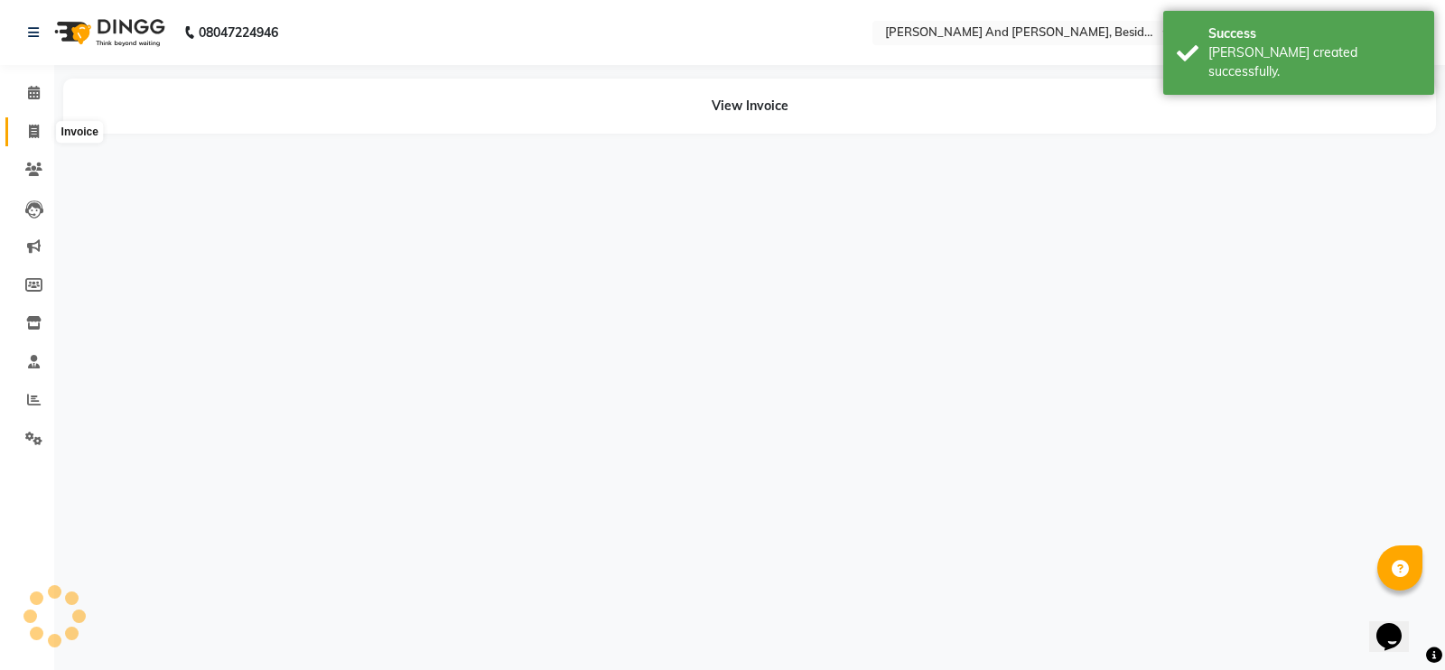
click at [32, 133] on icon at bounding box center [34, 132] width 10 height 14
select select "service"
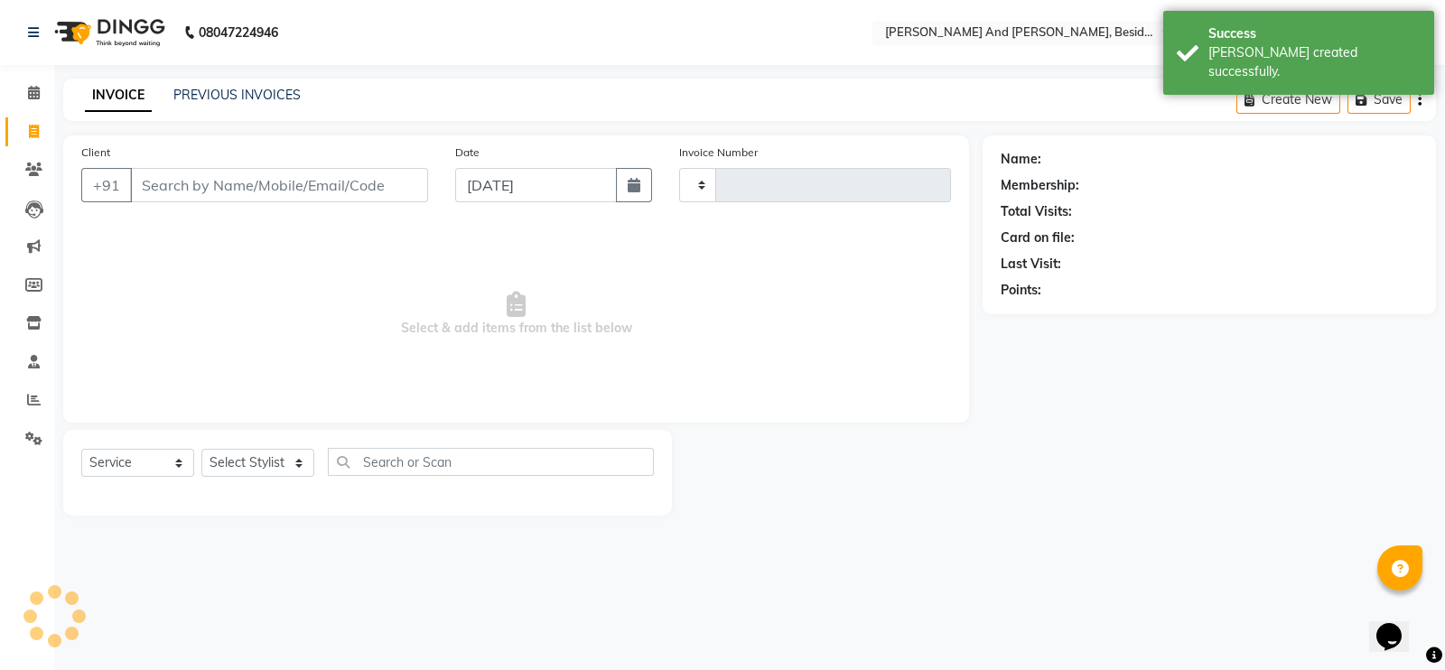
type input "1430"
select select "4907"
click at [194, 103] on div "PREVIOUS INVOICES" at bounding box center [236, 95] width 127 height 19
click at [194, 97] on link "PREVIOUS INVOICES" at bounding box center [236, 95] width 127 height 16
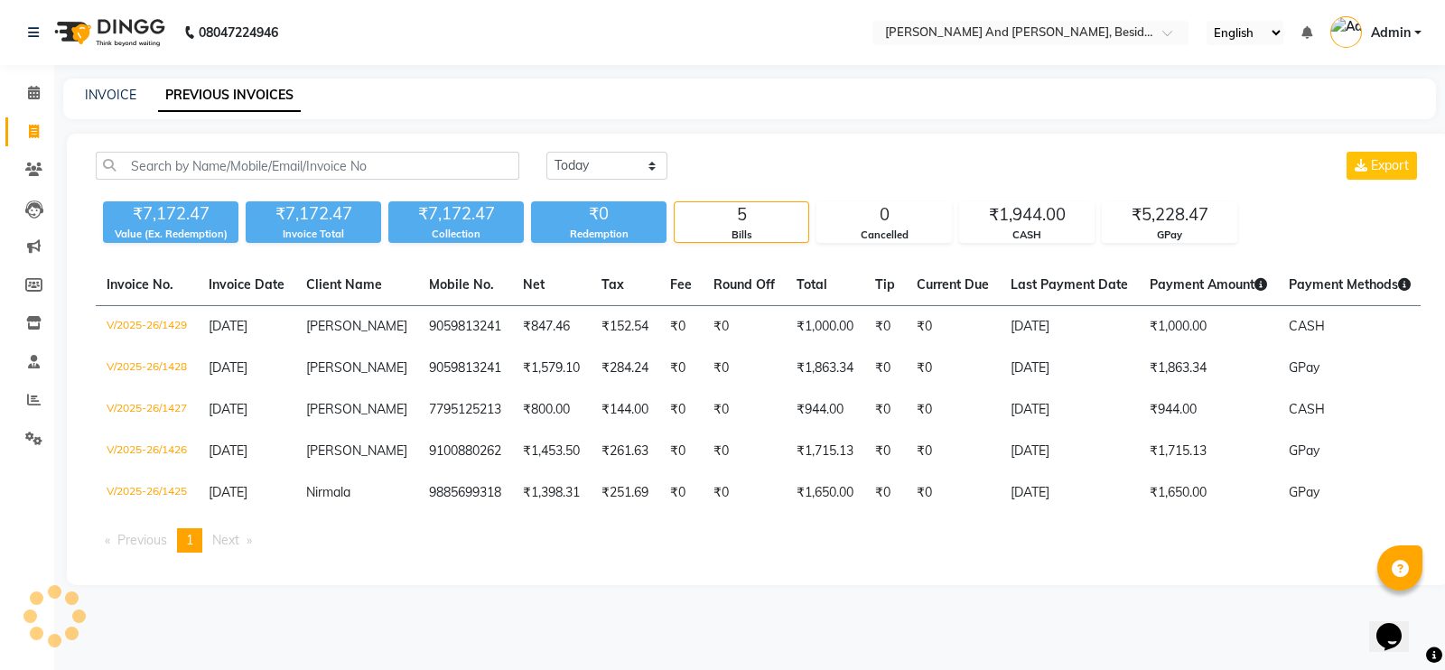
click at [194, 97] on link "PREVIOUS INVOICES" at bounding box center [229, 95] width 143 height 33
click at [119, 97] on link "INVOICE" at bounding box center [110, 95] width 51 height 16
select select "service"
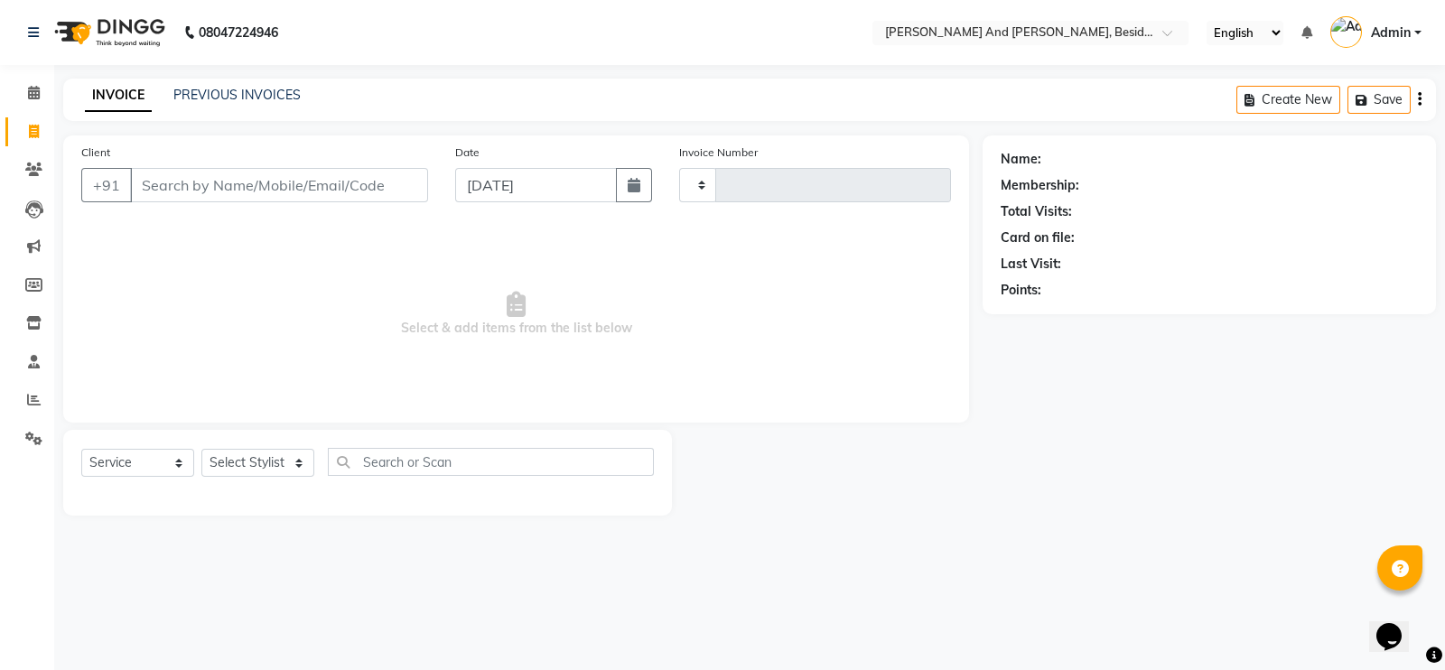
type input "1430"
select select "4907"
click at [176, 191] on input "Client" at bounding box center [279, 185] width 298 height 34
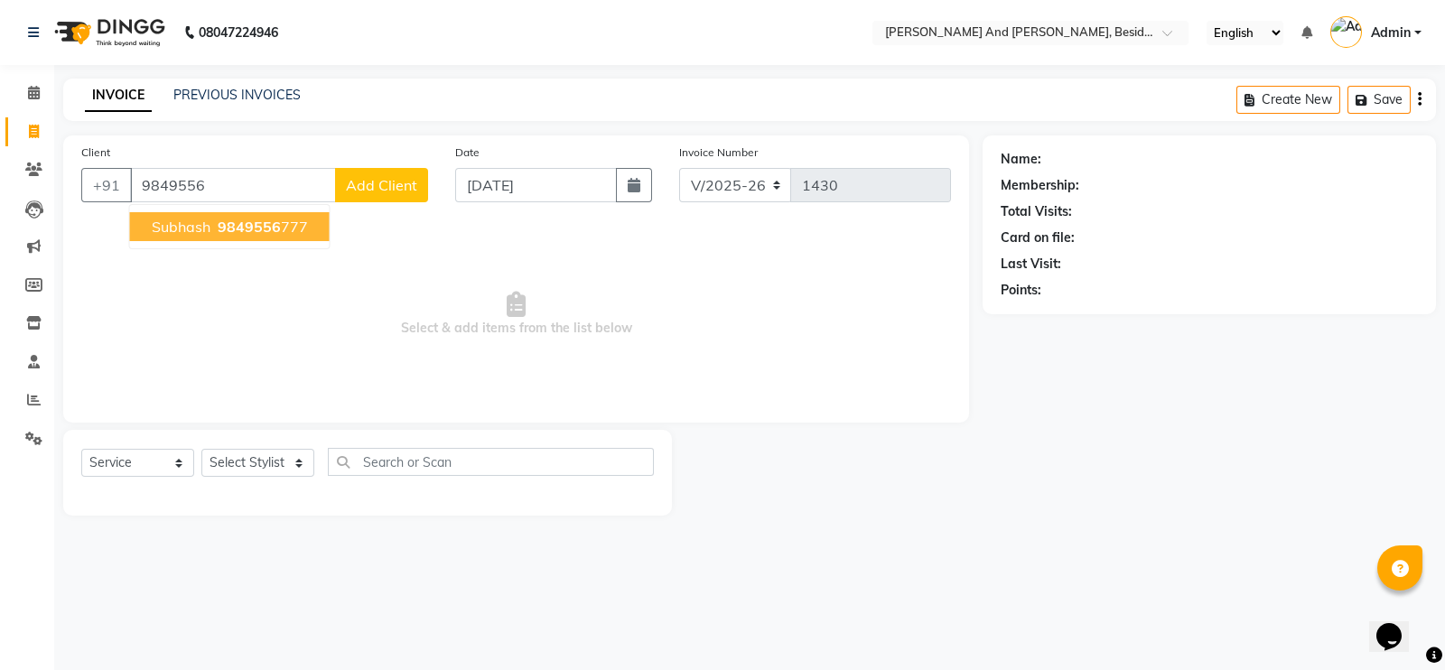
click at [202, 228] on span "subhash" at bounding box center [181, 227] width 59 height 18
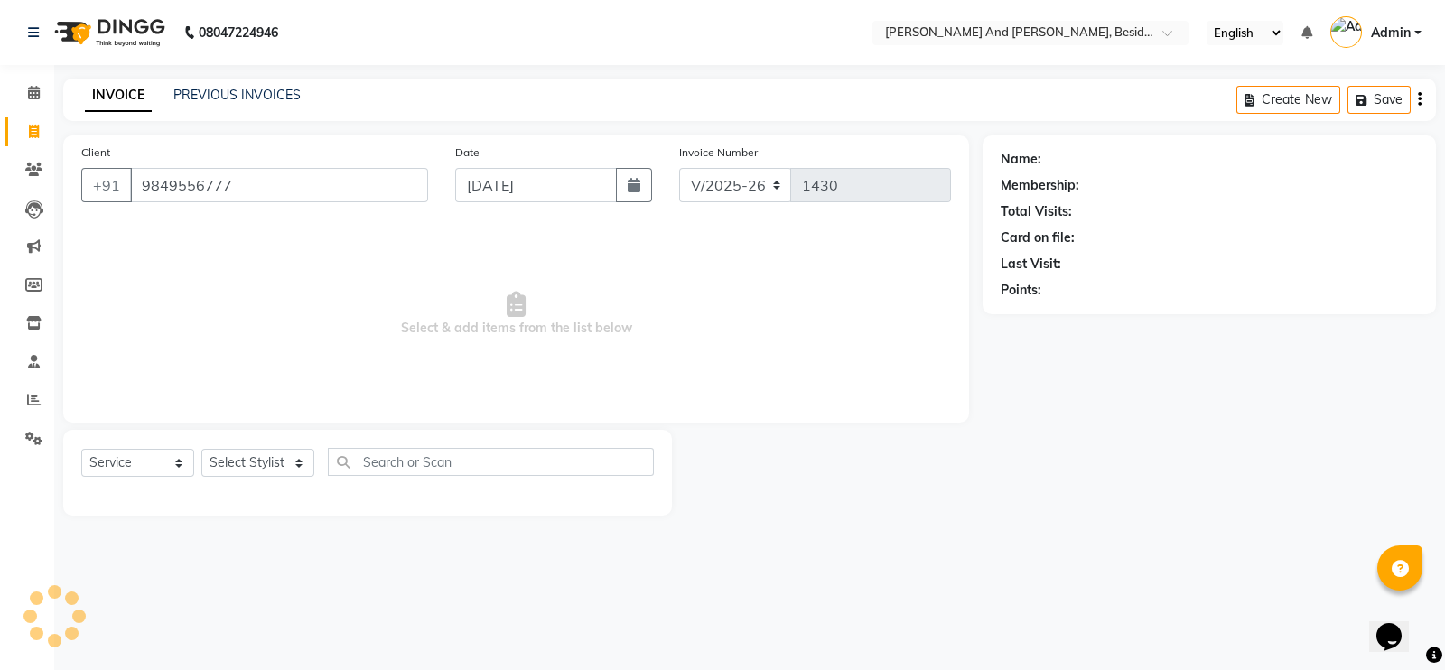
type input "9849556777"
click at [298, 463] on select "Select Stylist [PERSON_NAME] [PERSON_NAME] Sanib [PERSON_NAME] [PERSON_NAME] [P…" at bounding box center [257, 463] width 113 height 28
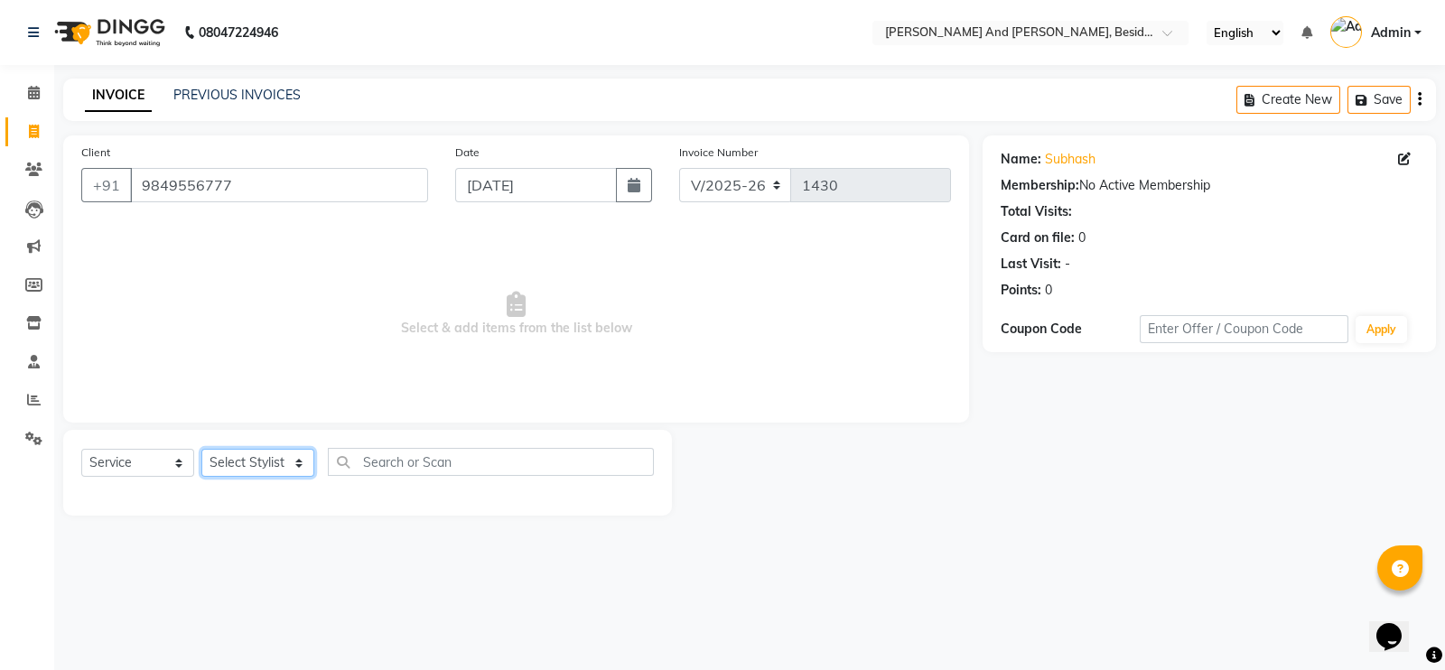
select select "76440"
click at [201, 450] on select "Select Stylist [PERSON_NAME] [PERSON_NAME] Sanib [PERSON_NAME] [PERSON_NAME] [P…" at bounding box center [257, 463] width 113 height 28
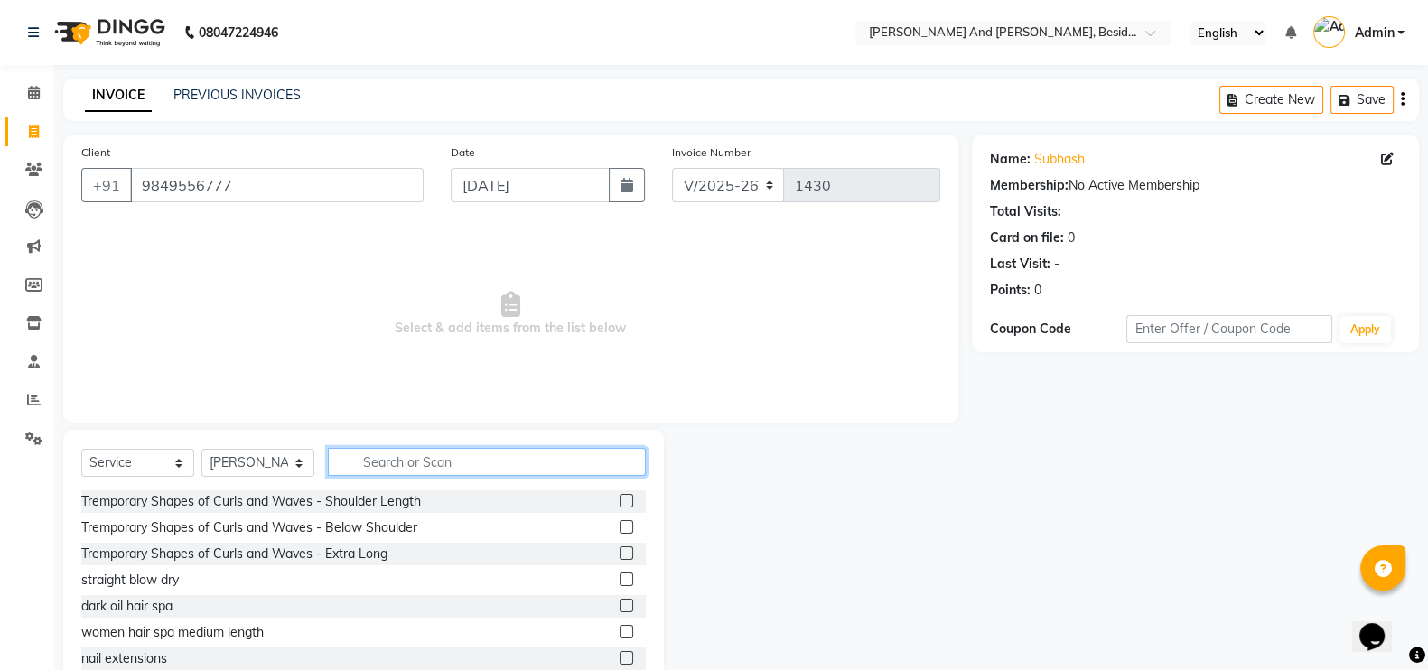
click at [385, 454] on input "text" at bounding box center [487, 462] width 318 height 28
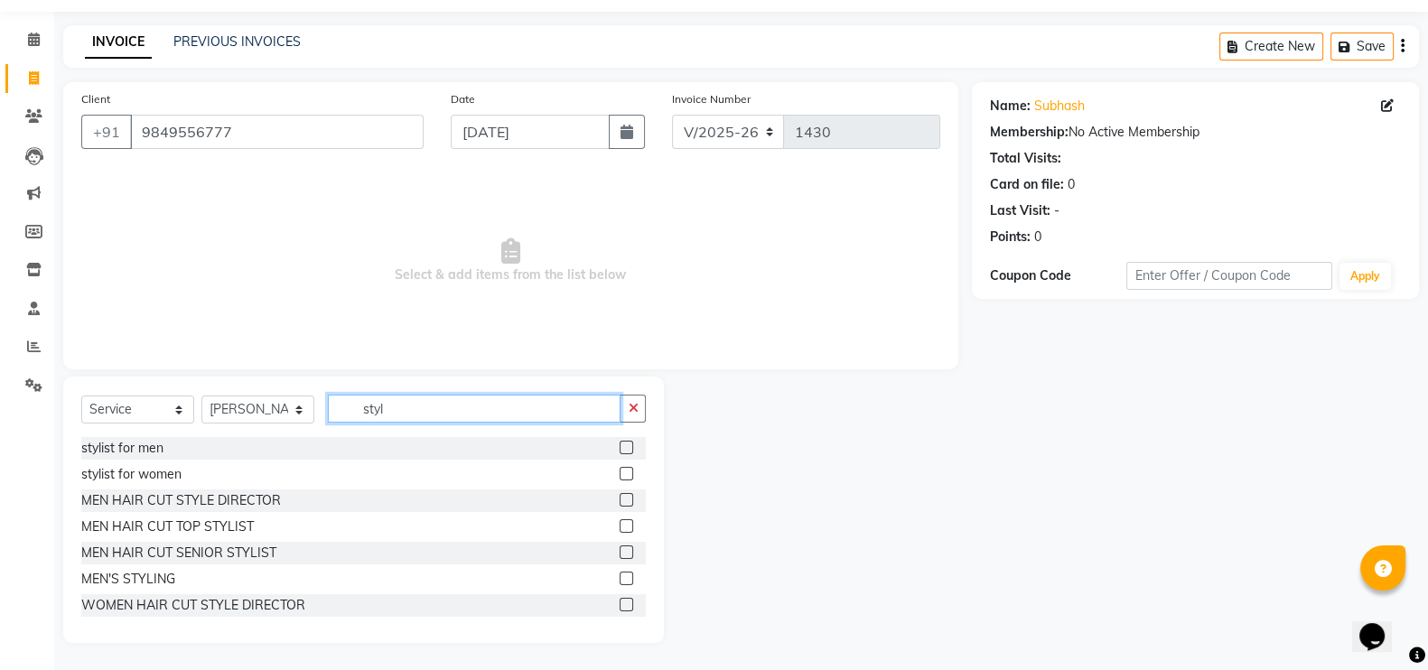
type input "styl"
click at [620, 498] on label at bounding box center [627, 500] width 14 height 14
click at [620, 498] on input "checkbox" at bounding box center [626, 501] width 12 height 12
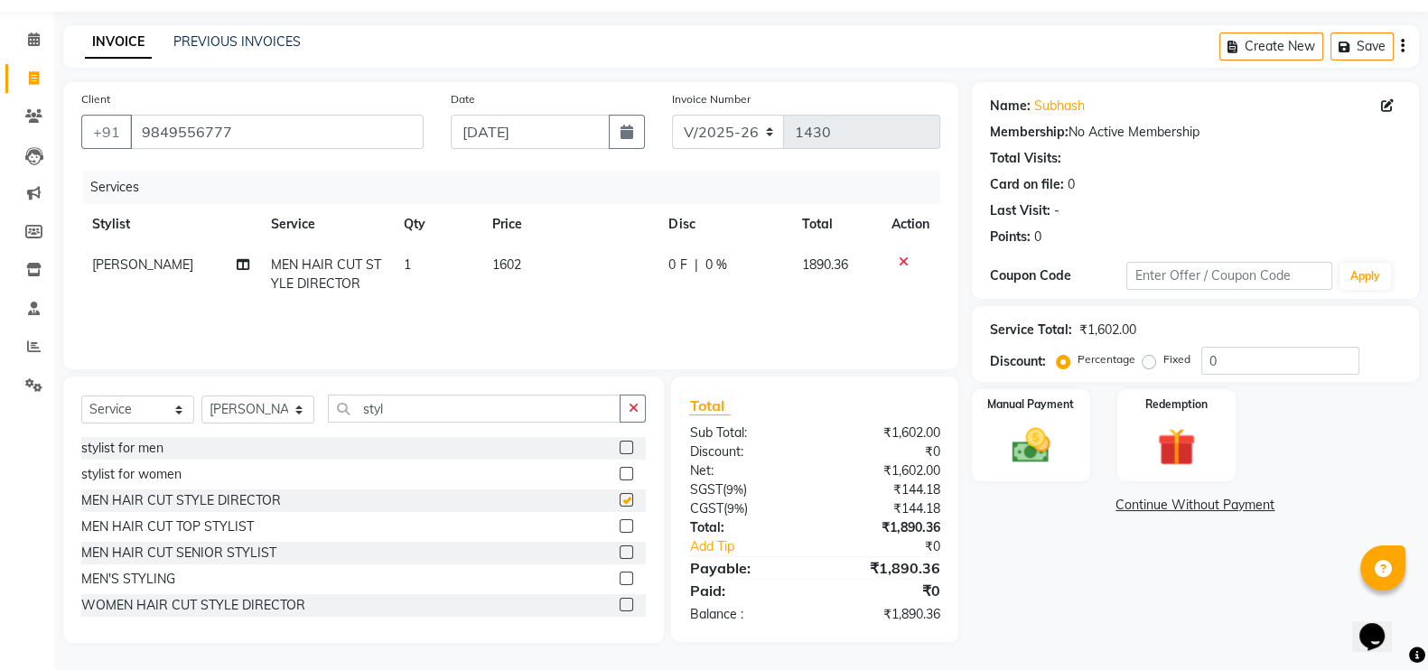
checkbox input "false"
click at [434, 419] on input "styl" at bounding box center [474, 409] width 293 height 28
type input "s"
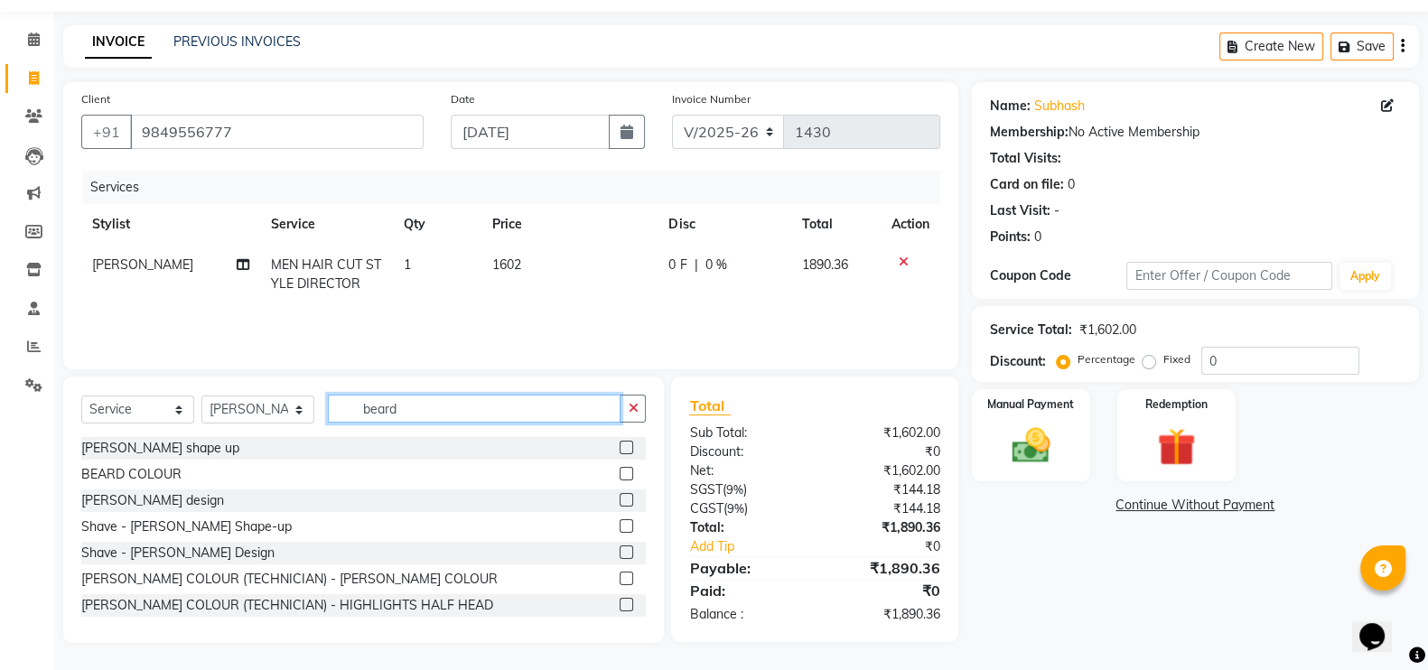
type input "beard"
click at [620, 443] on label at bounding box center [627, 448] width 14 height 14
click at [620, 443] on input "checkbox" at bounding box center [626, 449] width 12 height 12
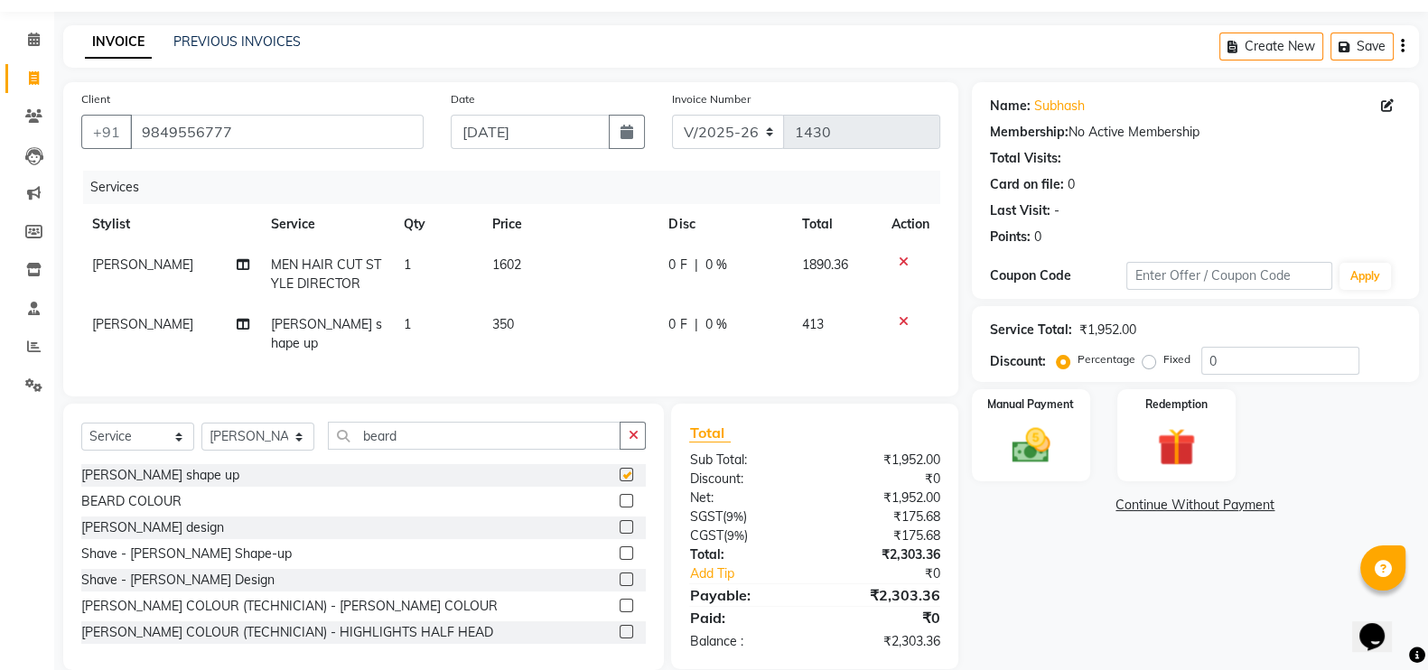
checkbox input "false"
click at [307, 444] on select "Select Stylist [PERSON_NAME] [PERSON_NAME] Sanib [PERSON_NAME] [PERSON_NAME] [P…" at bounding box center [257, 437] width 113 height 28
select select "85568"
click at [201, 423] on select "Select Stylist [PERSON_NAME] [PERSON_NAME] Sanib [PERSON_NAME] [PERSON_NAME] [P…" at bounding box center [257, 437] width 113 height 28
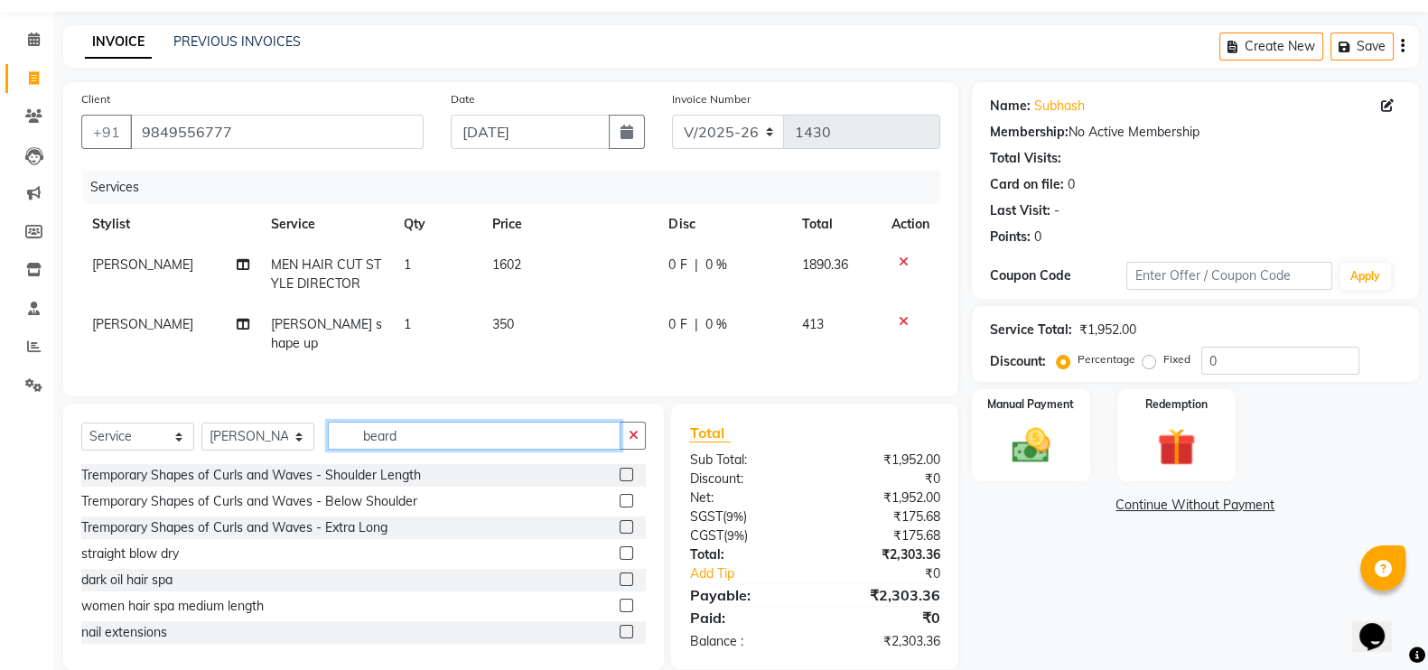
click at [405, 432] on input "beard" at bounding box center [474, 436] width 293 height 28
type input "be"
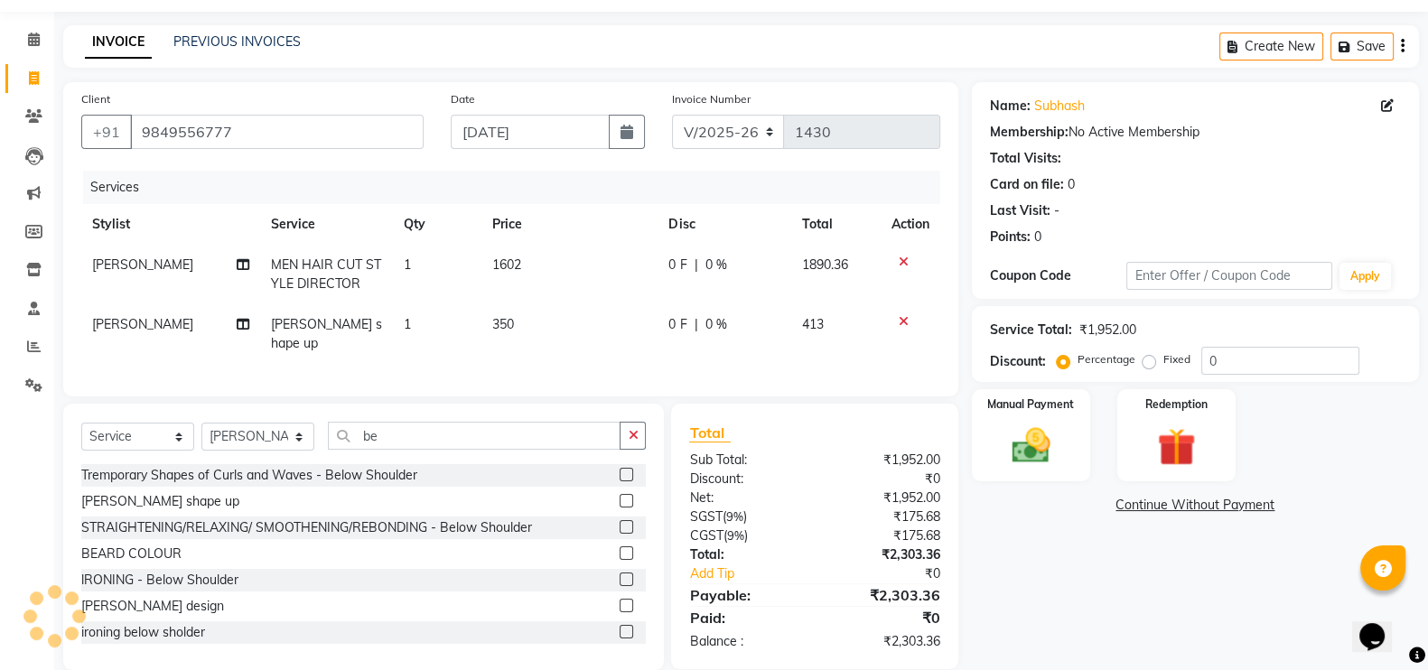
drag, startPoint x: 616, startPoint y: 490, endPoint x: 613, endPoint y: 499, distance: 9.4
click at [620, 499] on div at bounding box center [633, 501] width 26 height 23
click at [620, 499] on label at bounding box center [627, 501] width 14 height 14
click at [620, 499] on input "checkbox" at bounding box center [626, 502] width 12 height 12
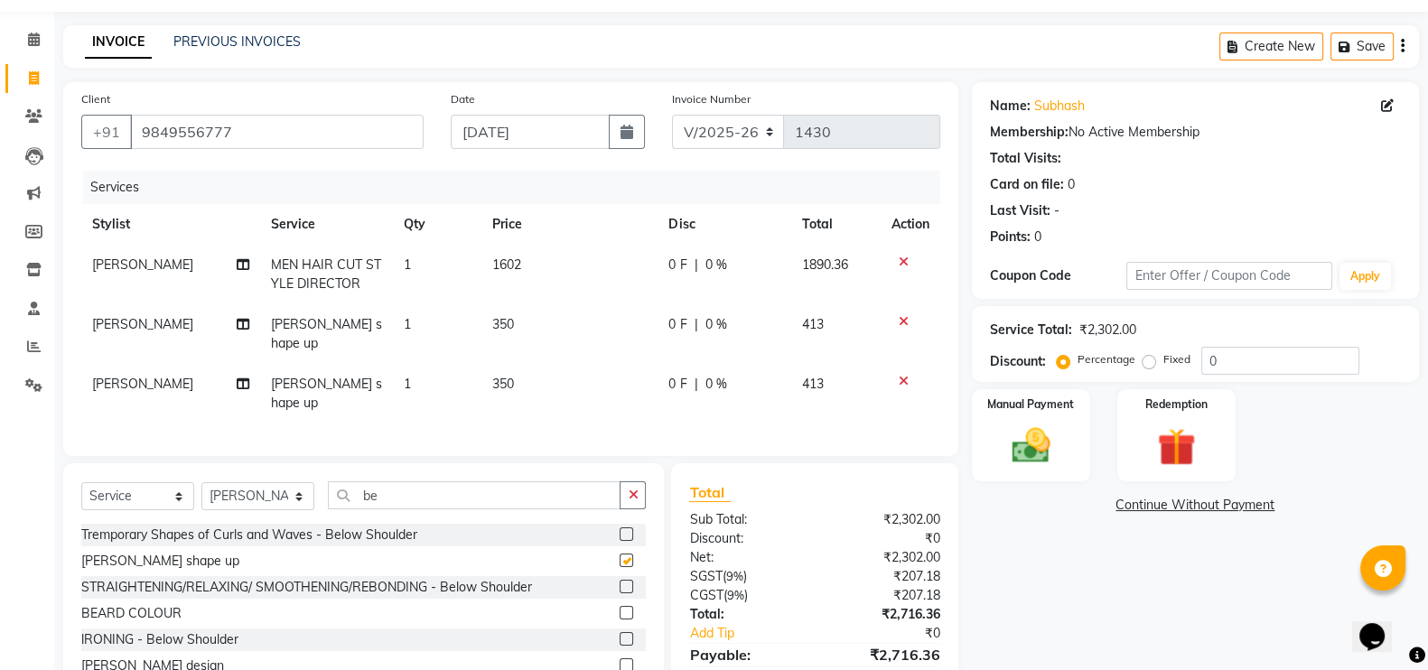
checkbox input "false"
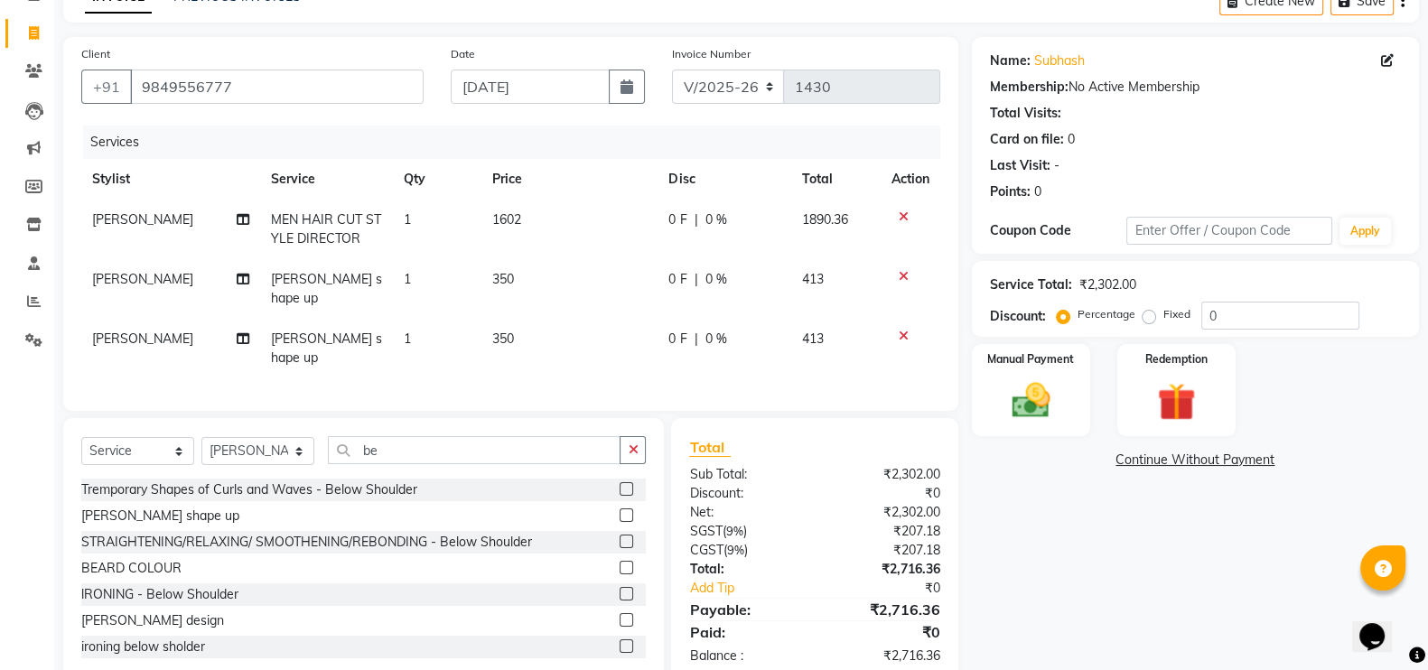
scroll to position [120, 0]
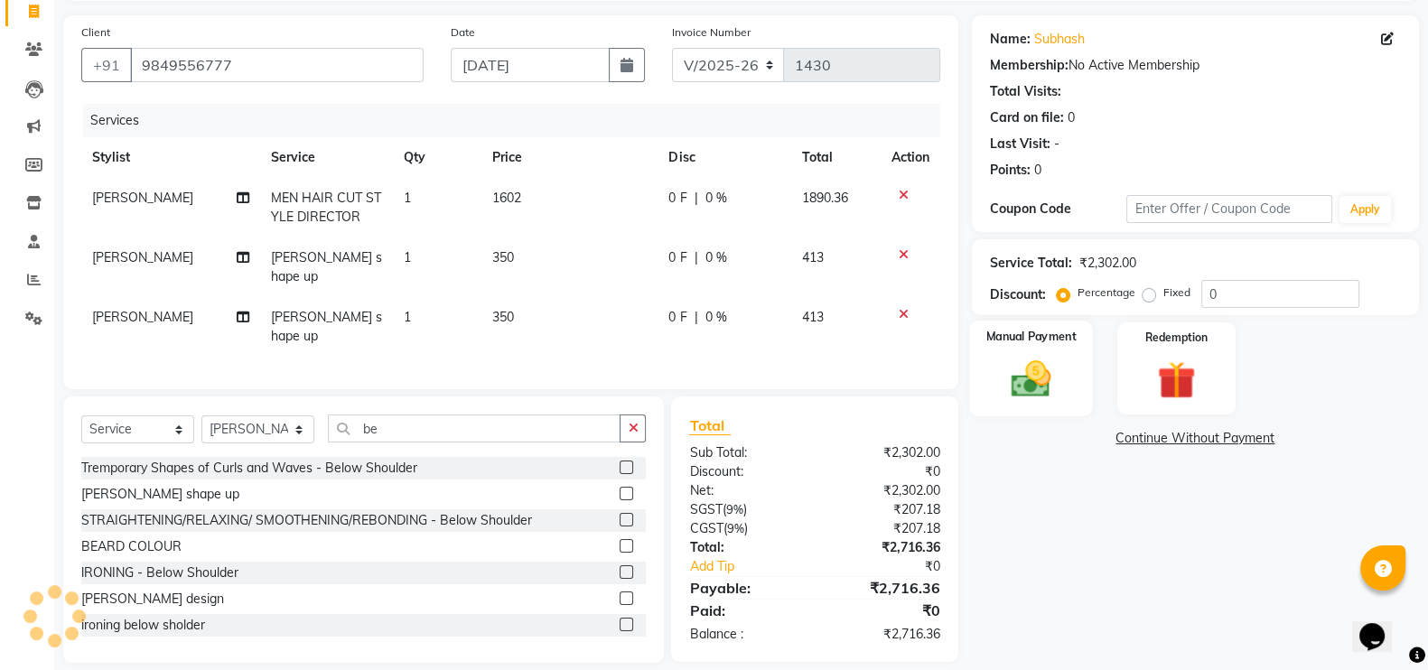
click at [1003, 396] on img at bounding box center [1031, 378] width 64 height 45
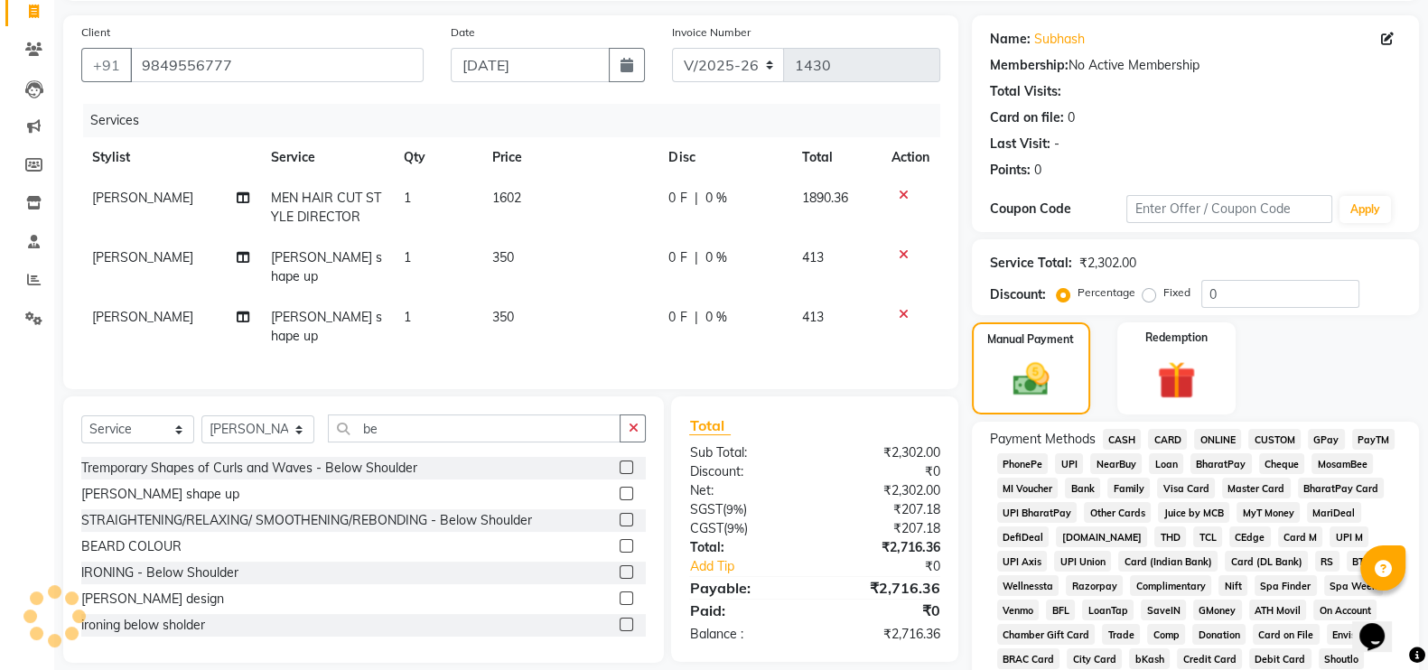
click at [1175, 441] on span "CARD" at bounding box center [1167, 439] width 39 height 21
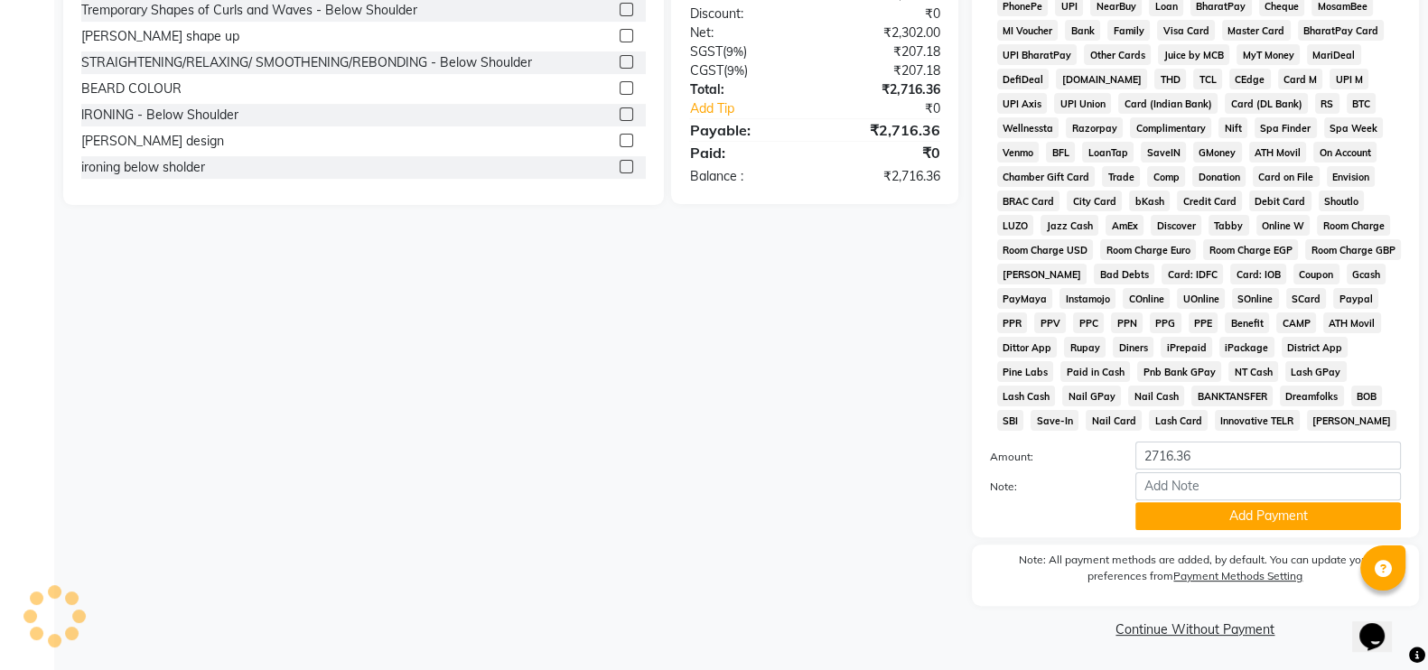
scroll to position [583, 0]
click at [1201, 527] on button "Add Payment" at bounding box center [1268, 516] width 266 height 28
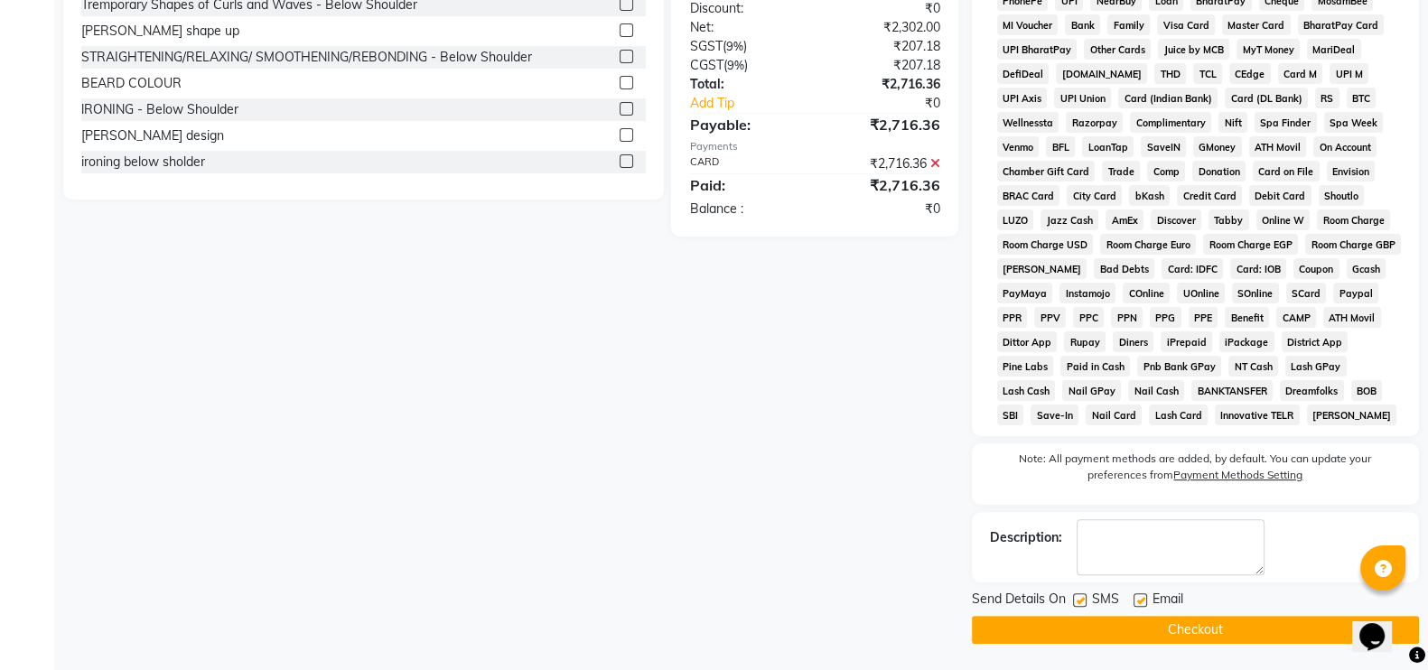
click at [1154, 626] on button "Checkout" at bounding box center [1195, 630] width 447 height 28
click at [1206, 630] on button "Checkout" at bounding box center [1195, 630] width 447 height 28
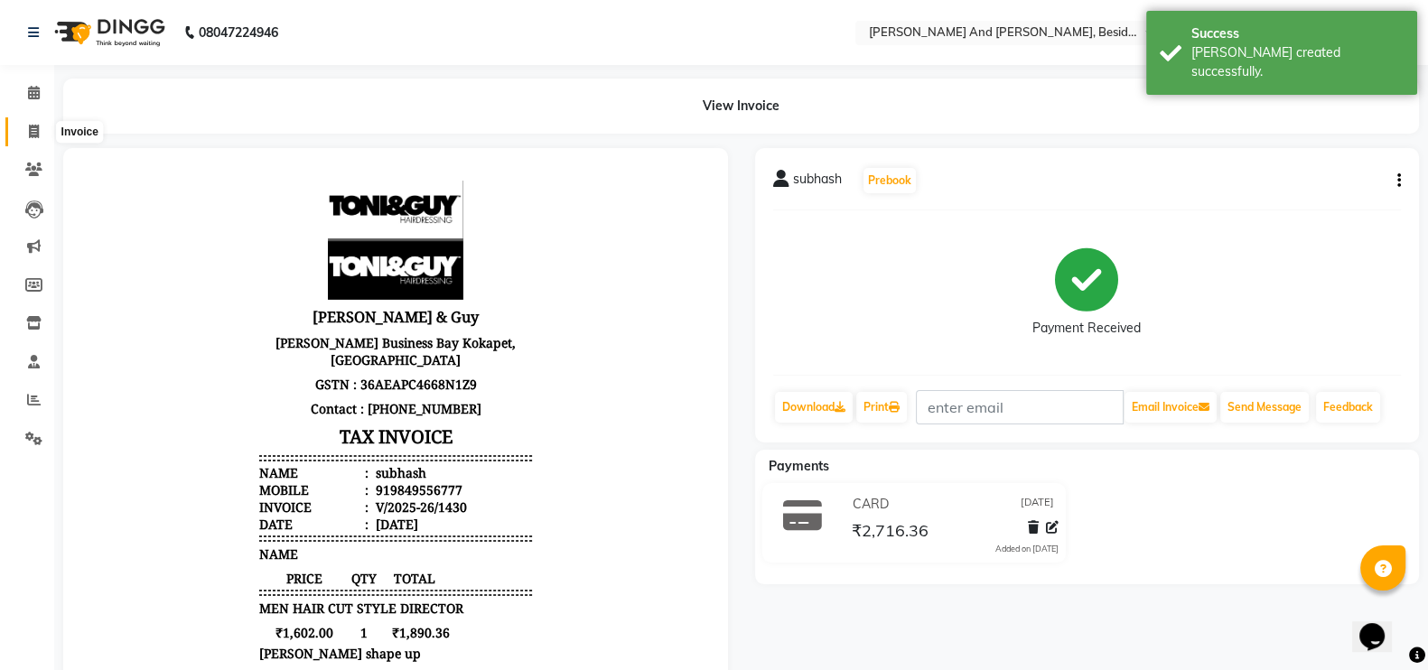
click at [29, 132] on icon at bounding box center [34, 132] width 10 height 14
select select "service"
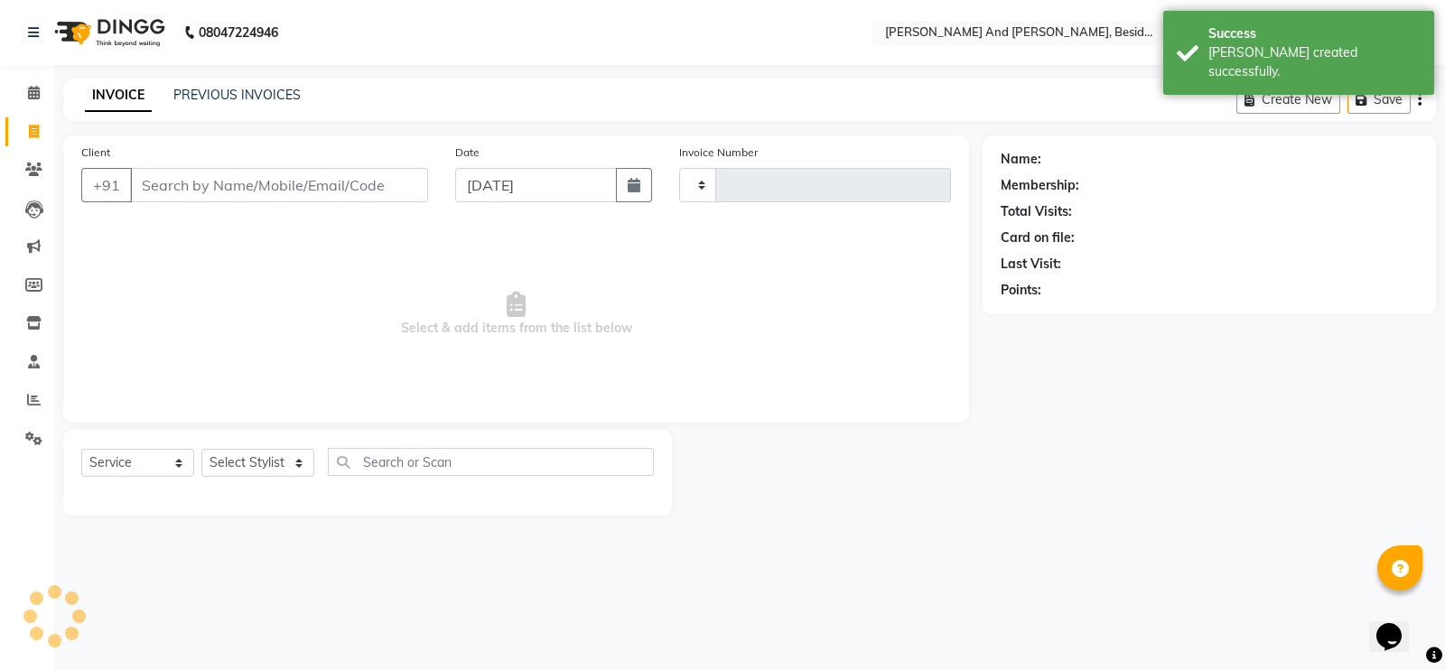
type input "1431"
select select "4907"
click at [293, 457] on select "Select Stylist [PERSON_NAME] [PERSON_NAME] Sanib [PERSON_NAME] [PERSON_NAME] [P…" at bounding box center [257, 463] width 113 height 28
select select "69664"
click at [201, 450] on select "Select Stylist [PERSON_NAME] [PERSON_NAME] Sanib [PERSON_NAME] [PERSON_NAME] [P…" at bounding box center [257, 463] width 113 height 28
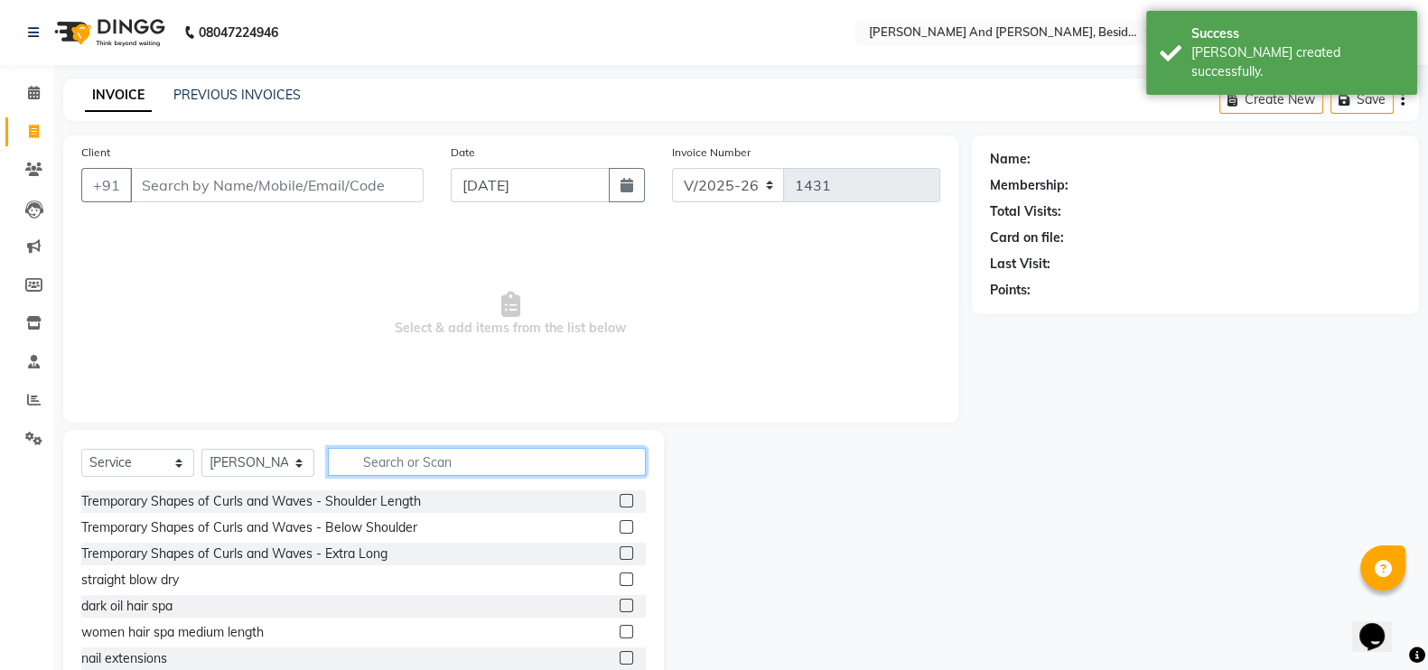
click at [380, 471] on input "text" at bounding box center [487, 462] width 318 height 28
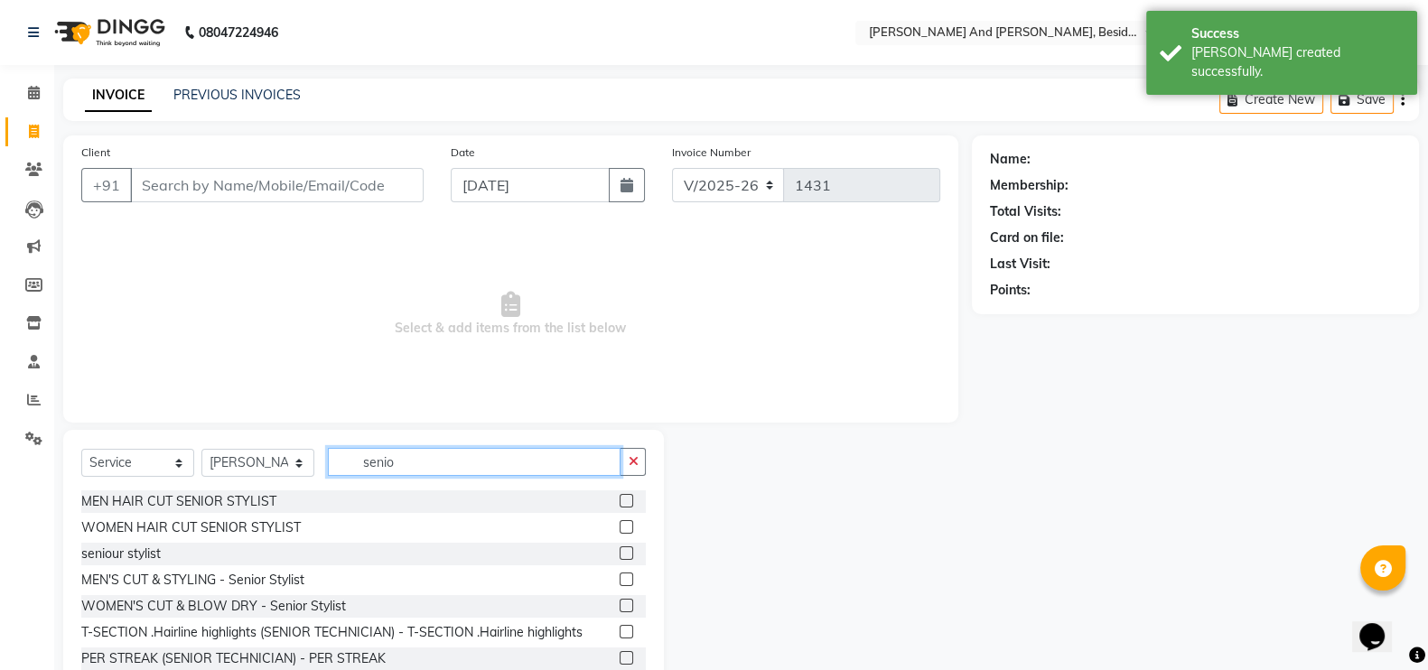
type input "senio"
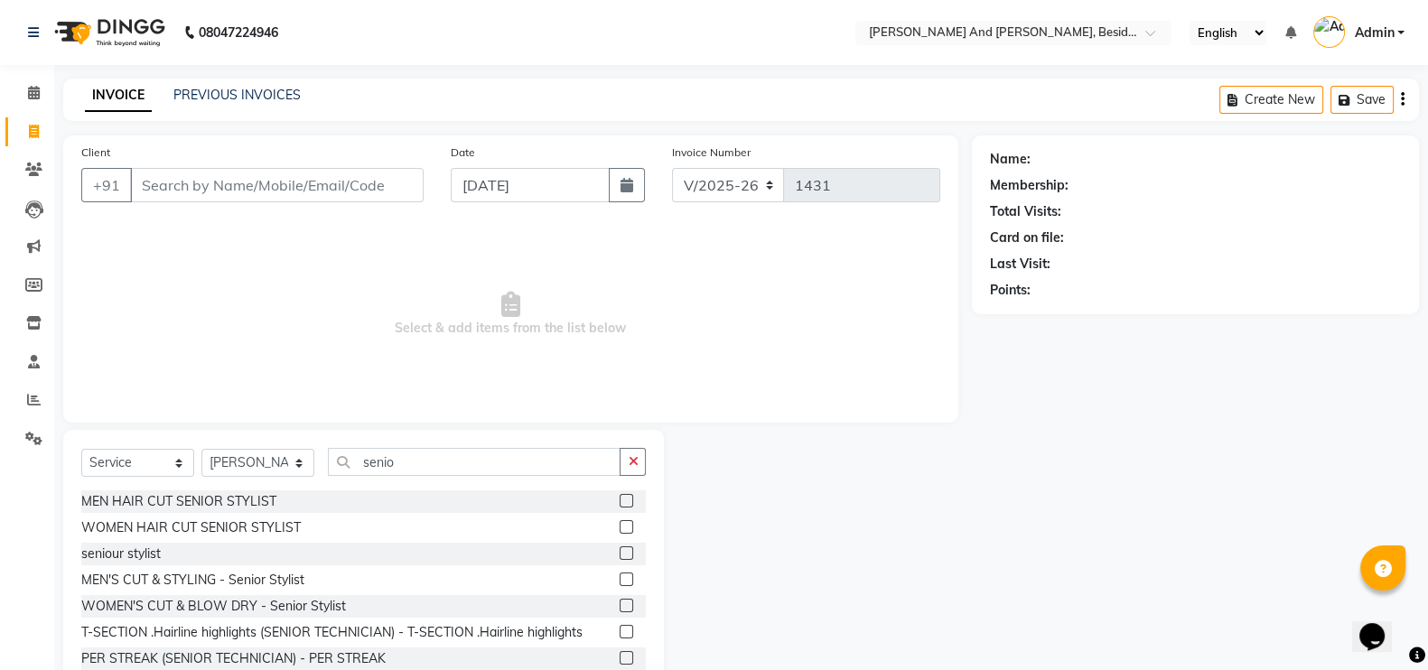
click at [620, 497] on label at bounding box center [627, 501] width 14 height 14
click at [620, 497] on input "checkbox" at bounding box center [626, 502] width 12 height 12
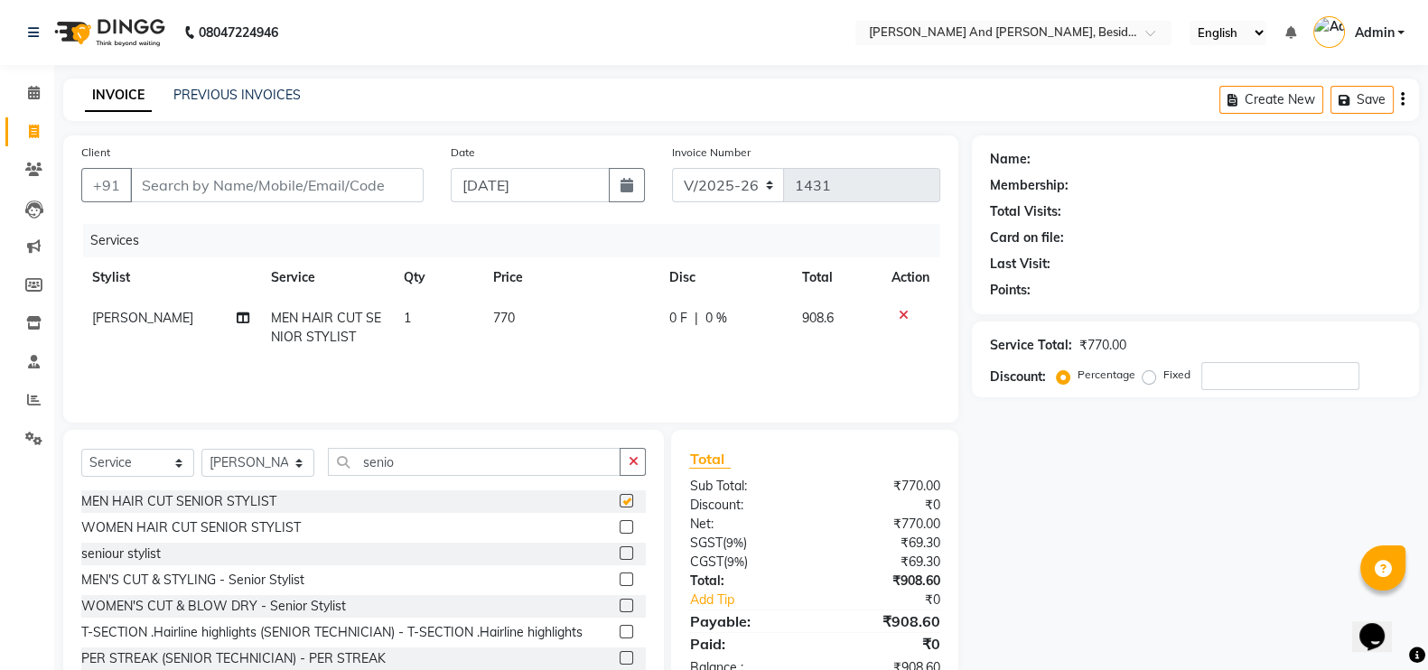
checkbox input "false"
click at [476, 462] on input "senio" at bounding box center [474, 462] width 293 height 28
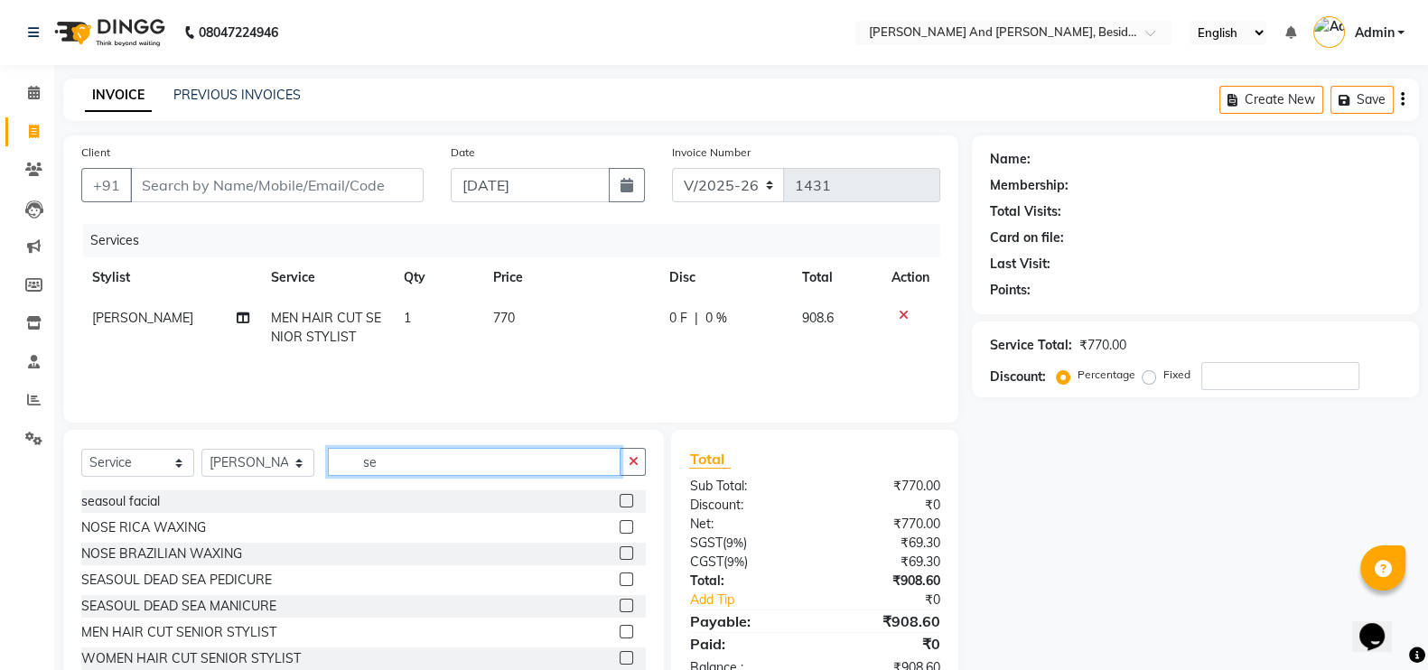
type input "s"
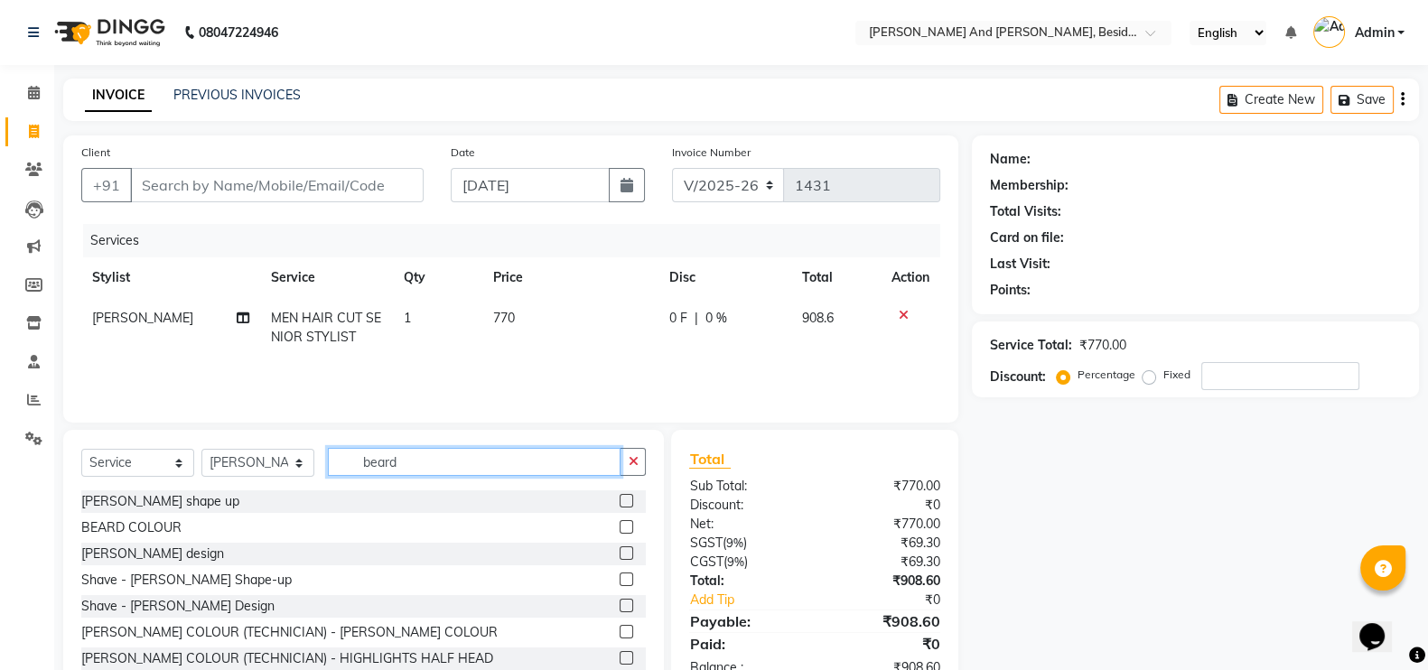
type input "beard"
click at [620, 506] on label at bounding box center [627, 501] width 14 height 14
click at [620, 506] on input "checkbox" at bounding box center [626, 502] width 12 height 12
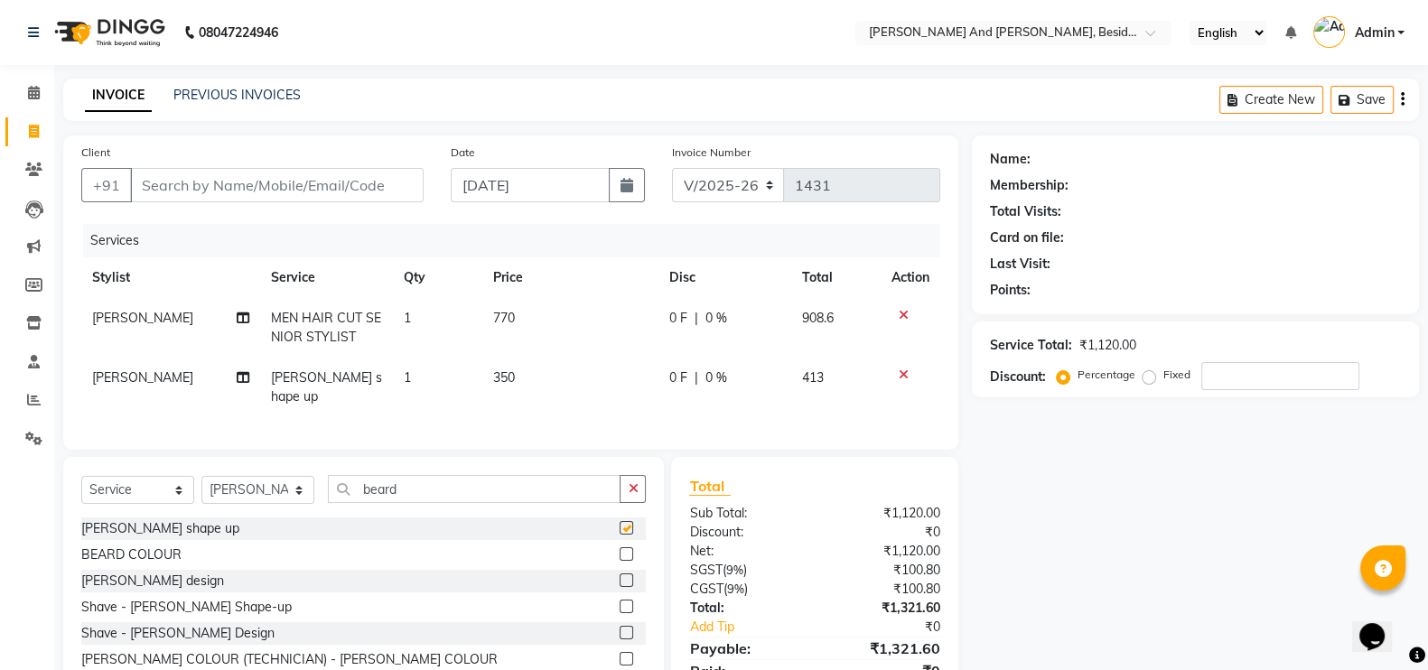
checkbox input "false"
click at [313, 191] on input "Client" at bounding box center [277, 185] width 294 height 34
type input "9"
type input "0"
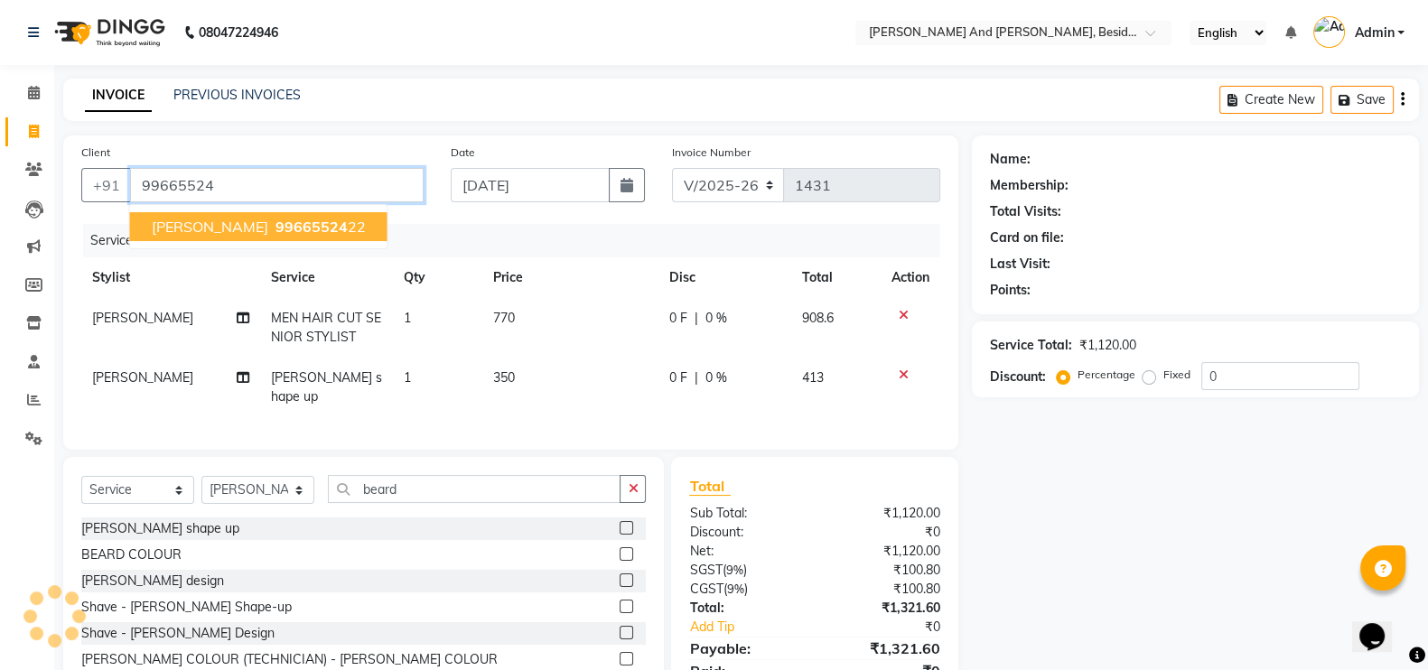
click at [275, 236] on span "99665524" at bounding box center [311, 227] width 72 height 18
type input "9966552422"
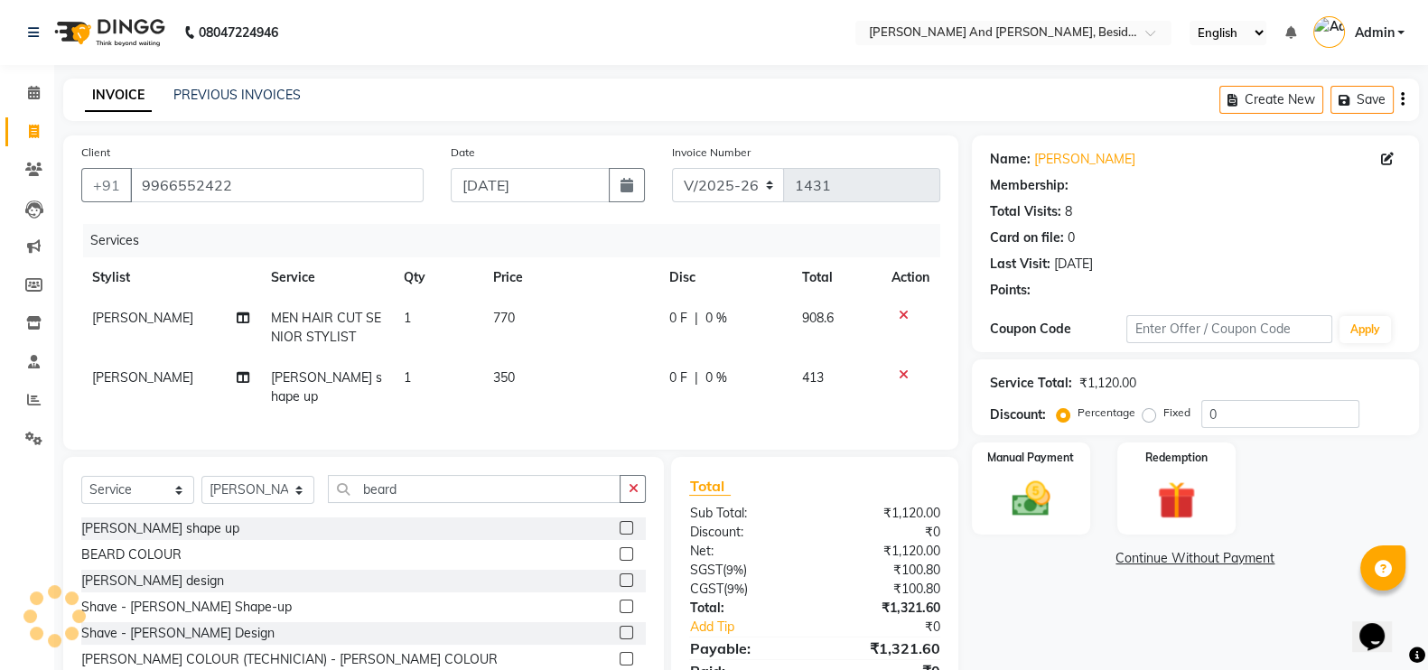
type input "30"
select select "1: Object"
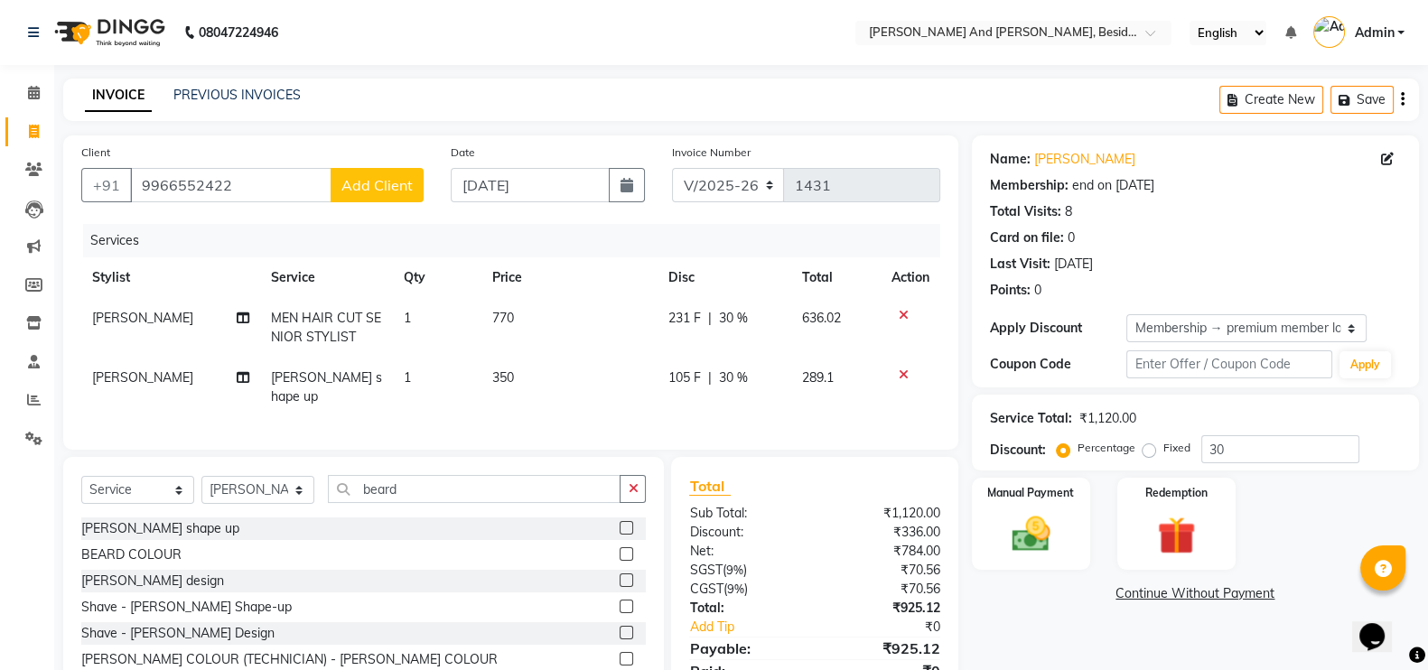
click at [728, 341] on td "231 F | 30 %" at bounding box center [725, 328] width 134 height 60
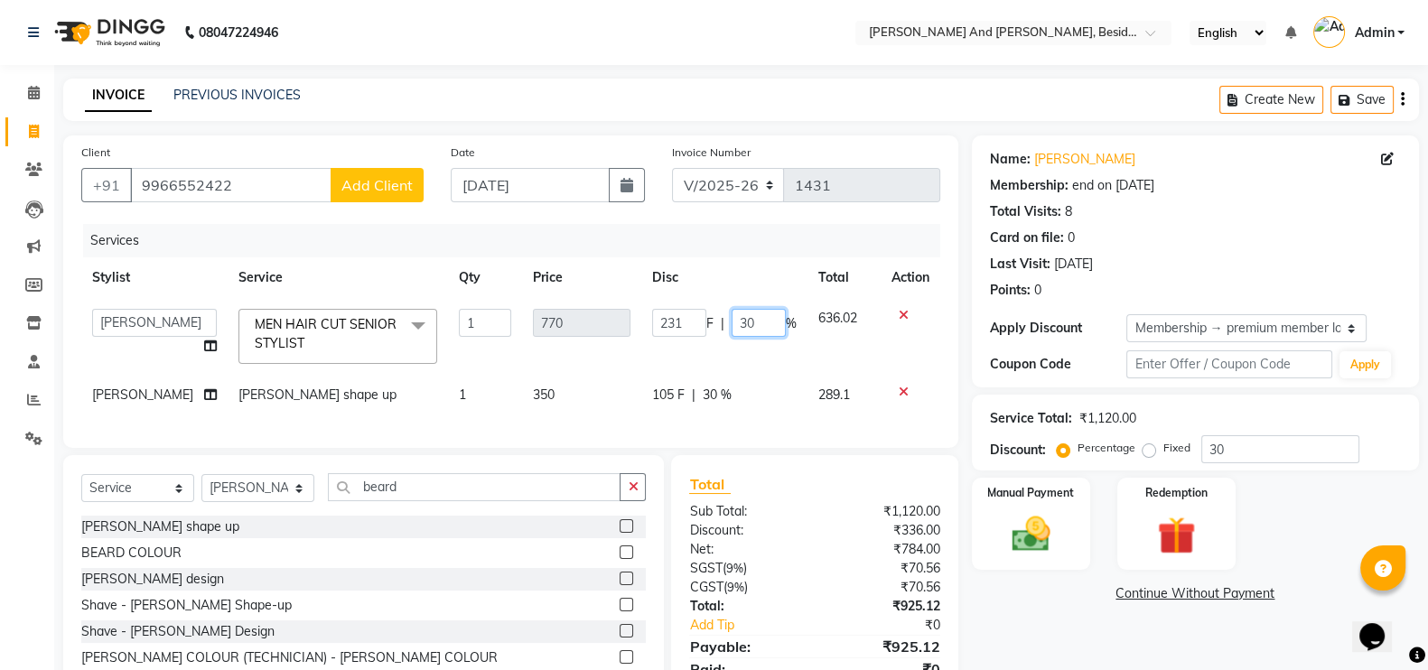
click at [761, 322] on input "30" at bounding box center [759, 323] width 54 height 28
type input "3"
type input "20"
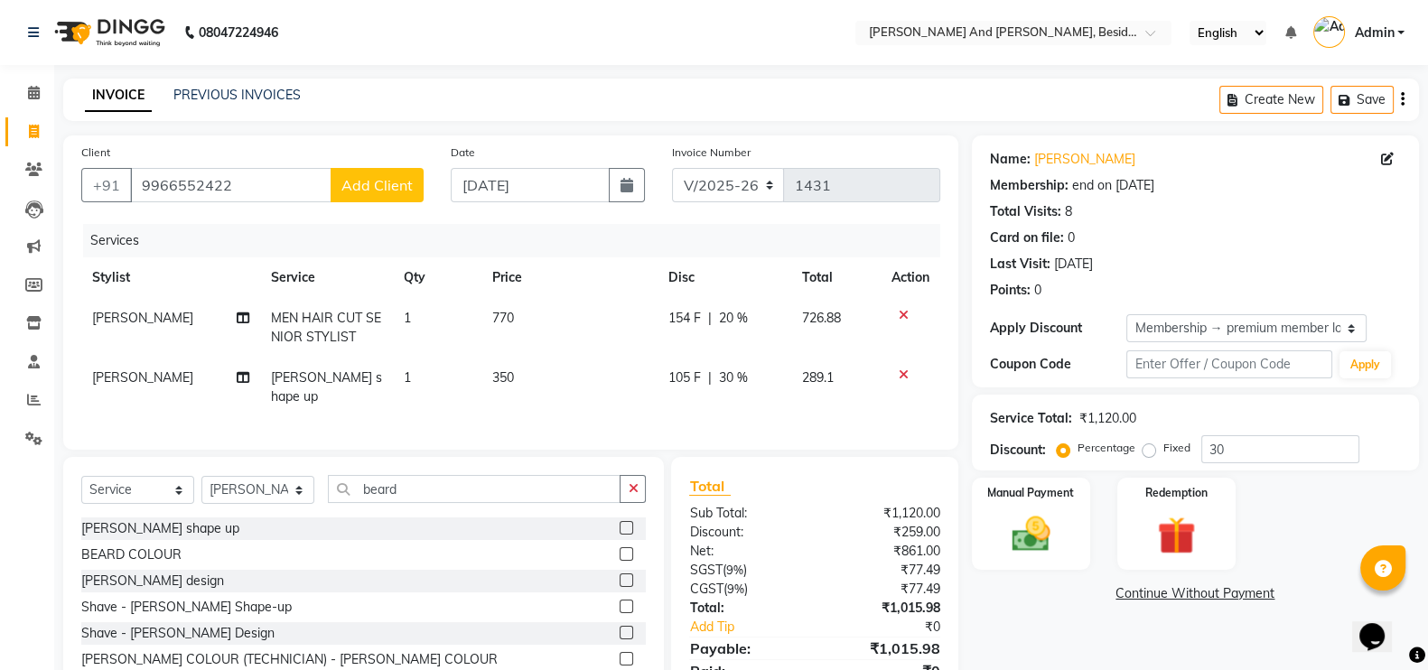
click at [741, 396] on td "105 F | 30 %" at bounding box center [725, 388] width 134 height 60
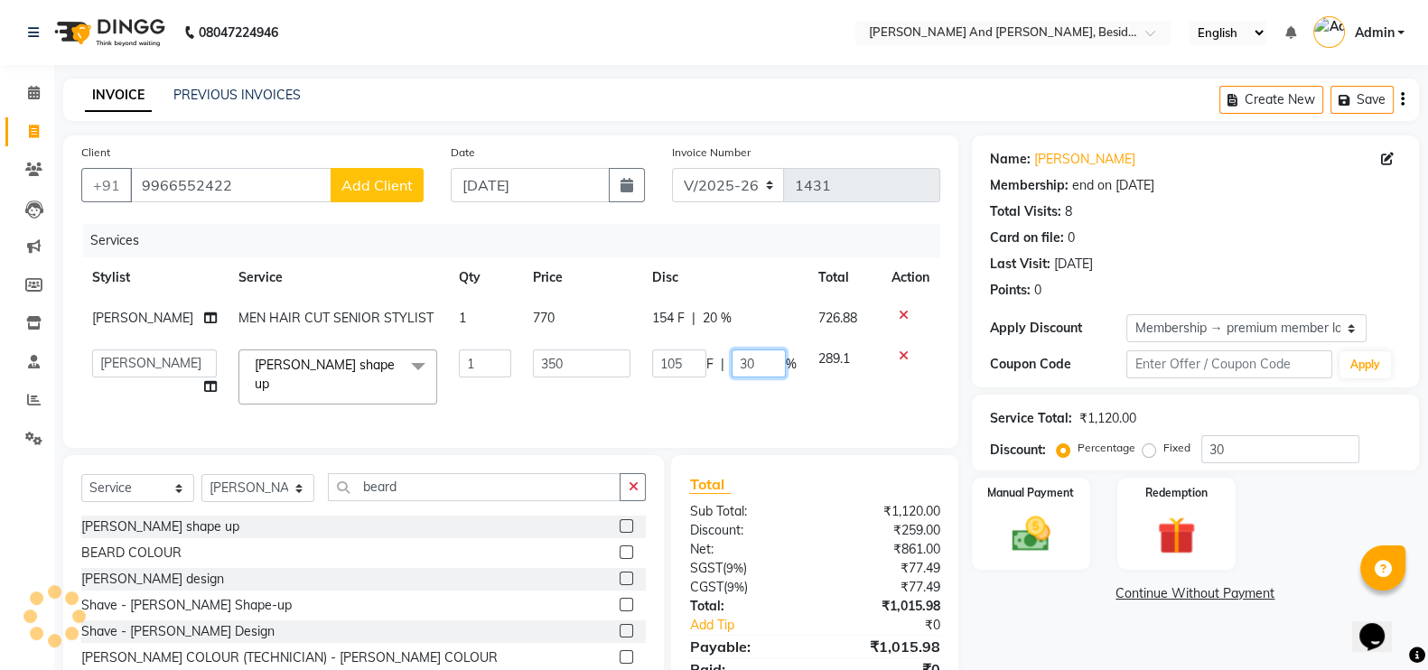
click at [749, 368] on input "30" at bounding box center [759, 364] width 54 height 28
type input "3"
type input "15"
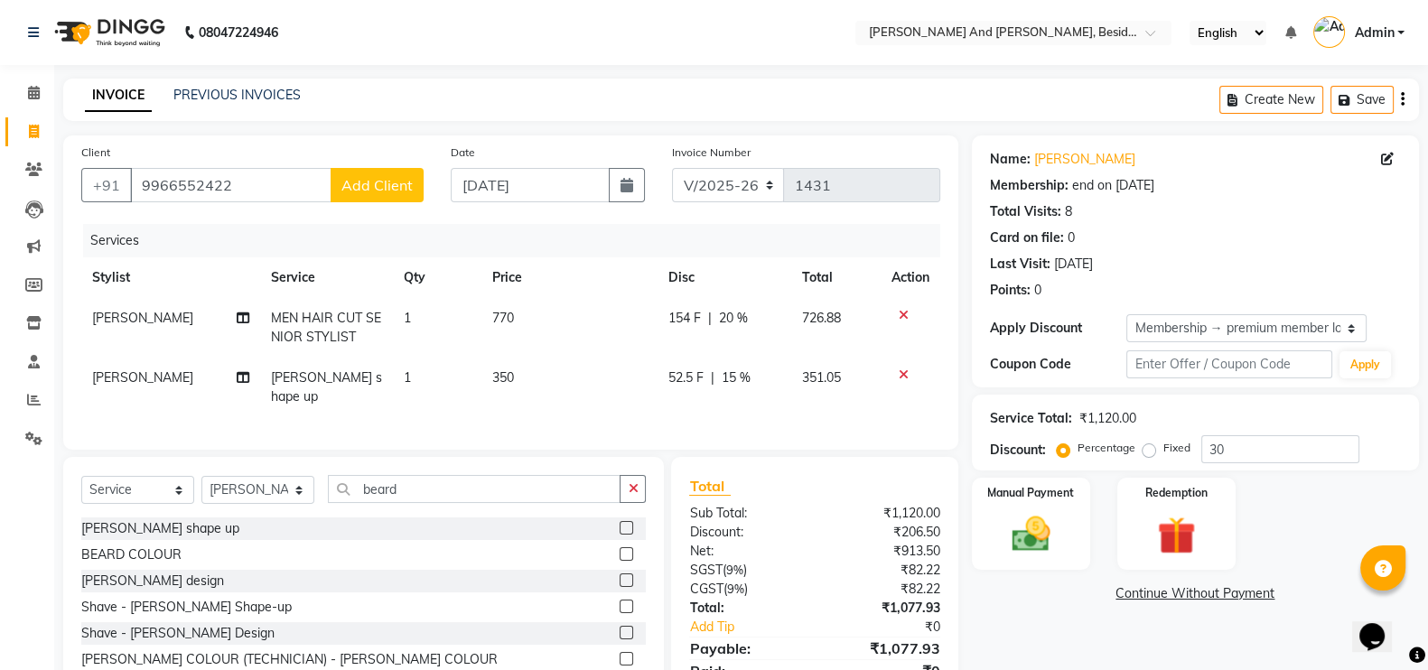
click at [770, 411] on div "Services Stylist Service Qty Price Disc Total Action Ali MEN HAIR CUT SENIOR ST…" at bounding box center [510, 328] width 859 height 208
click at [765, 365] on td "52.5 F | 15 %" at bounding box center [725, 388] width 134 height 60
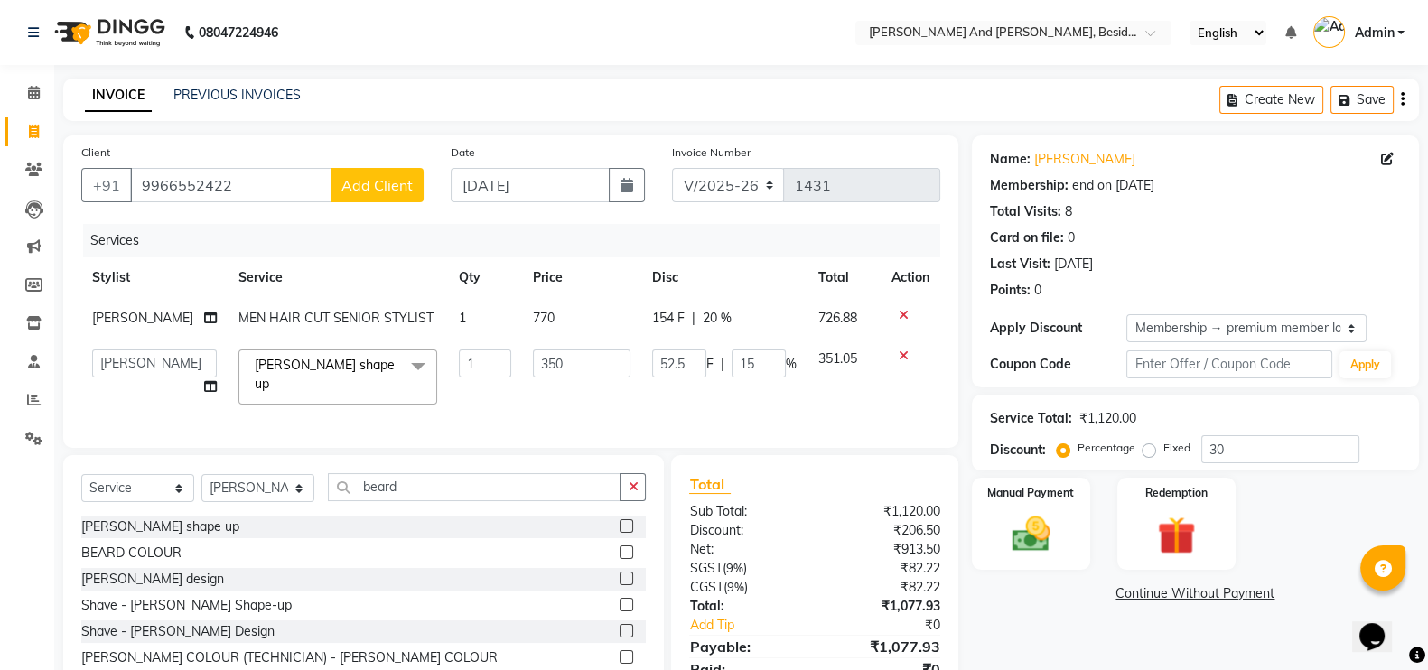
click at [1012, 607] on div "Name: [PERSON_NAME] Membership: end on [DATE] Total Visits: 8 Card on file: 0 L…" at bounding box center [1202, 428] width 461 height 586
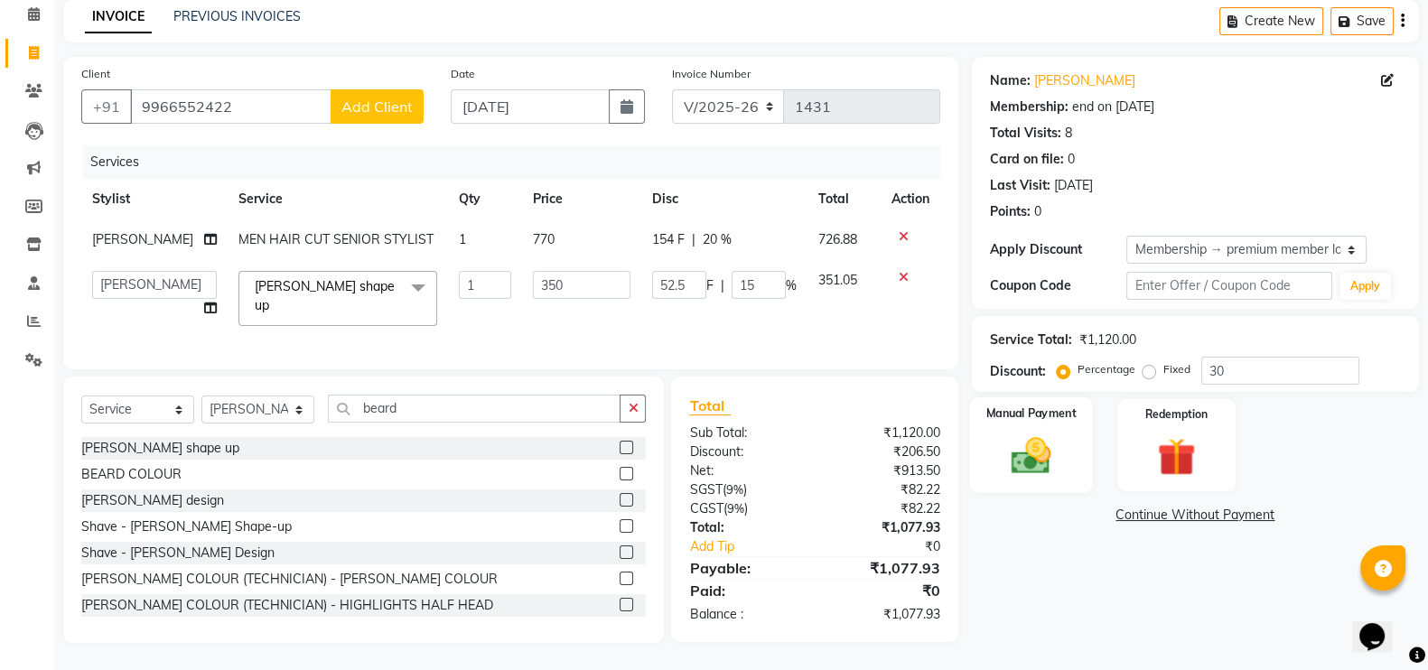
click at [1060, 438] on img at bounding box center [1031, 455] width 64 height 45
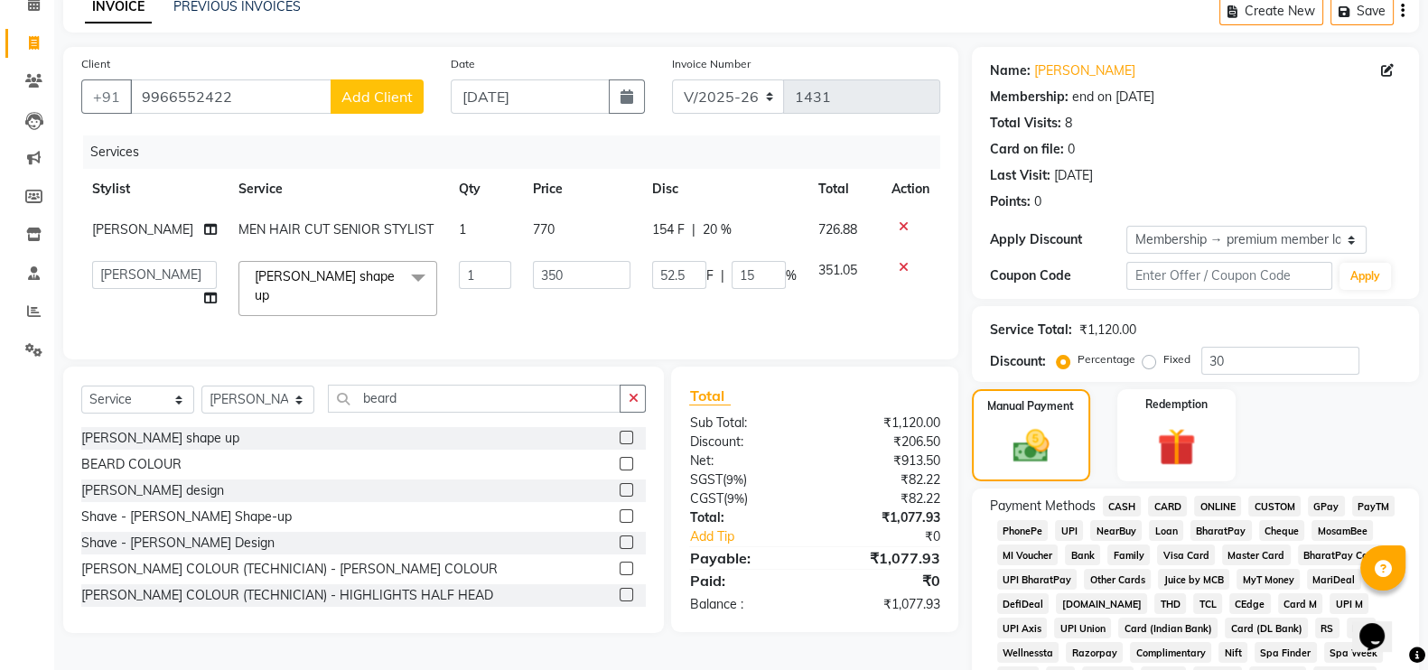
click at [1331, 503] on span "GPay" at bounding box center [1326, 506] width 37 height 21
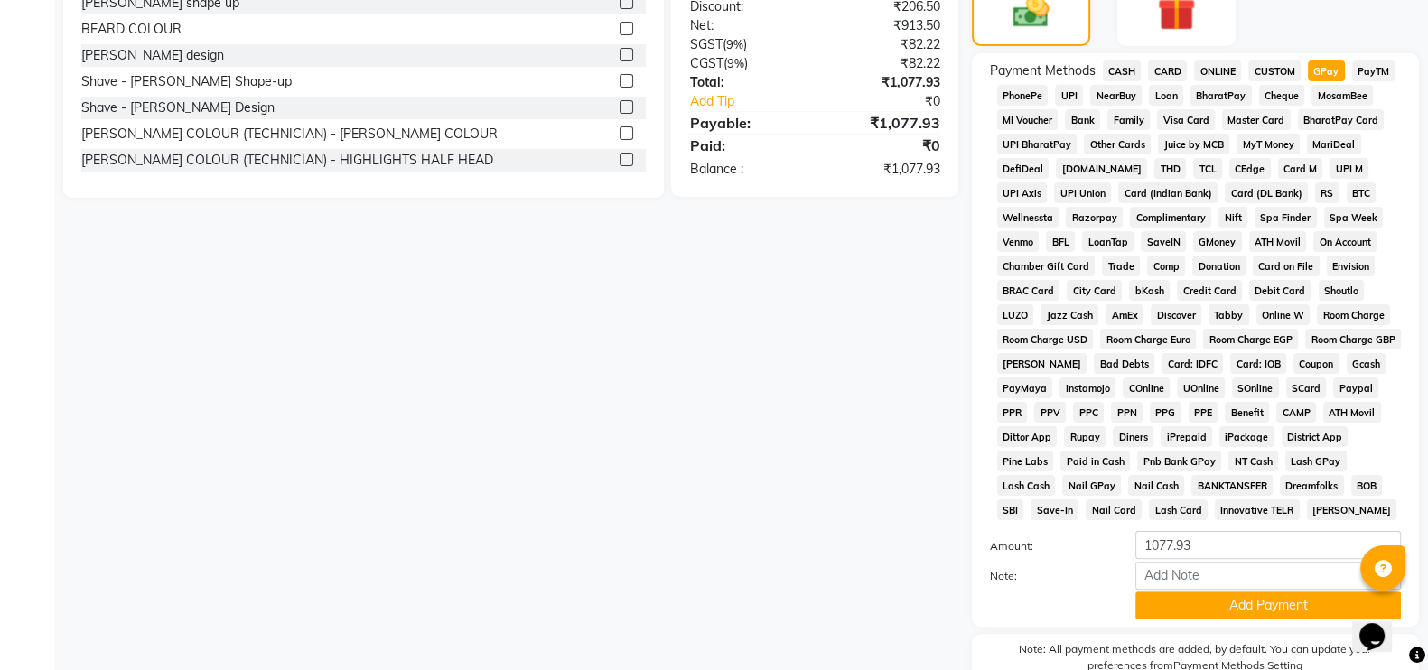
scroll to position [619, 0]
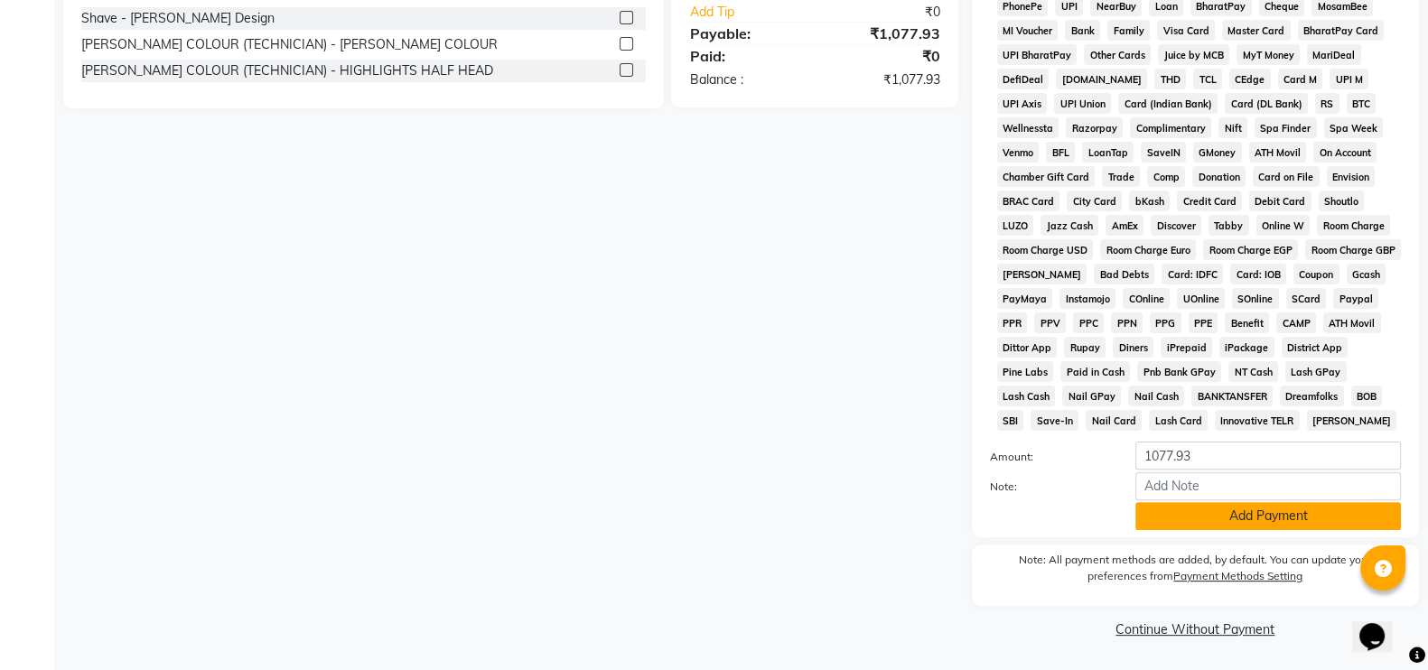
click at [1204, 512] on button "Add Payment" at bounding box center [1268, 516] width 266 height 28
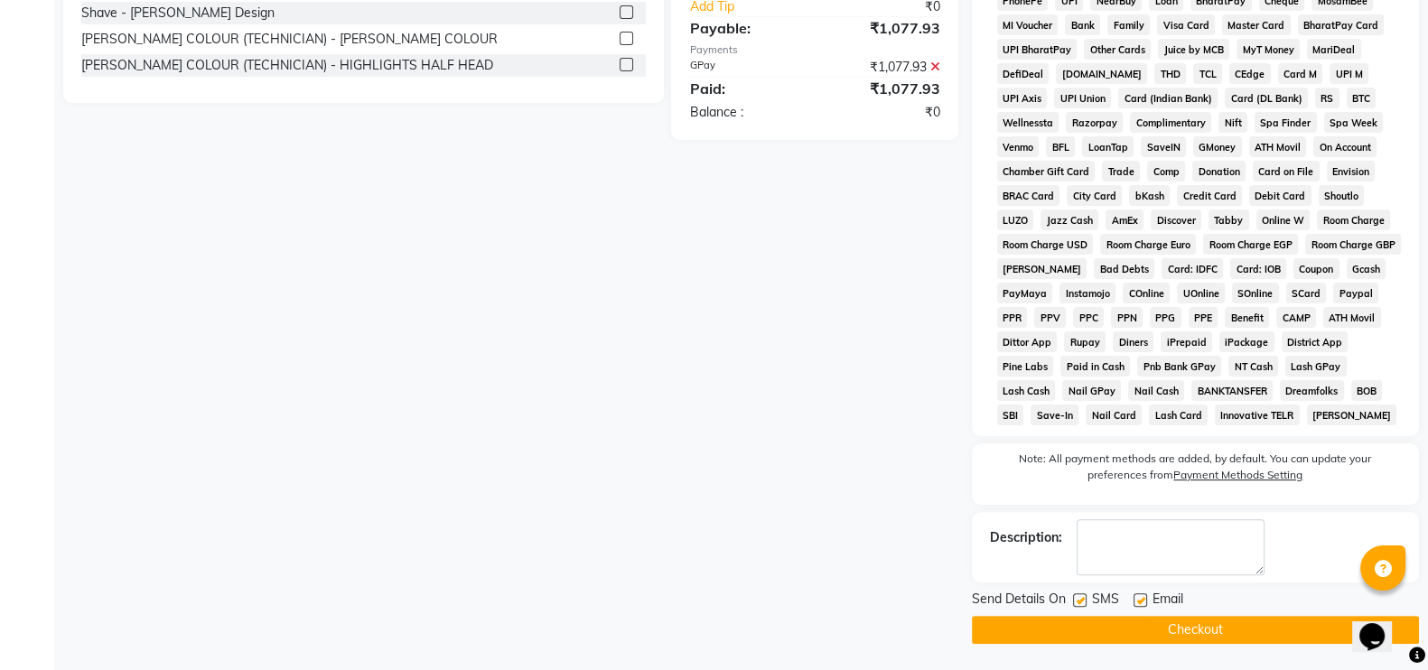
click at [1141, 627] on button "Checkout" at bounding box center [1195, 630] width 447 height 28
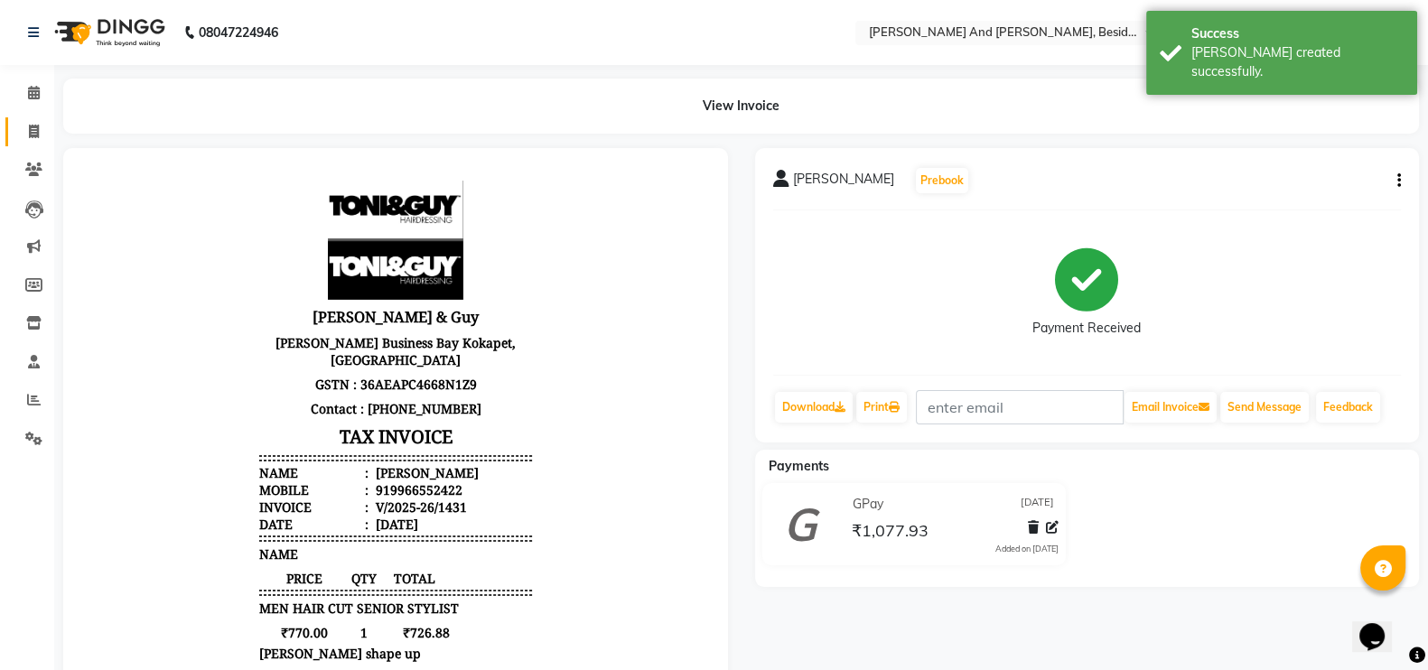
click at [35, 133] on icon at bounding box center [34, 132] width 10 height 14
select select "4907"
select select "service"
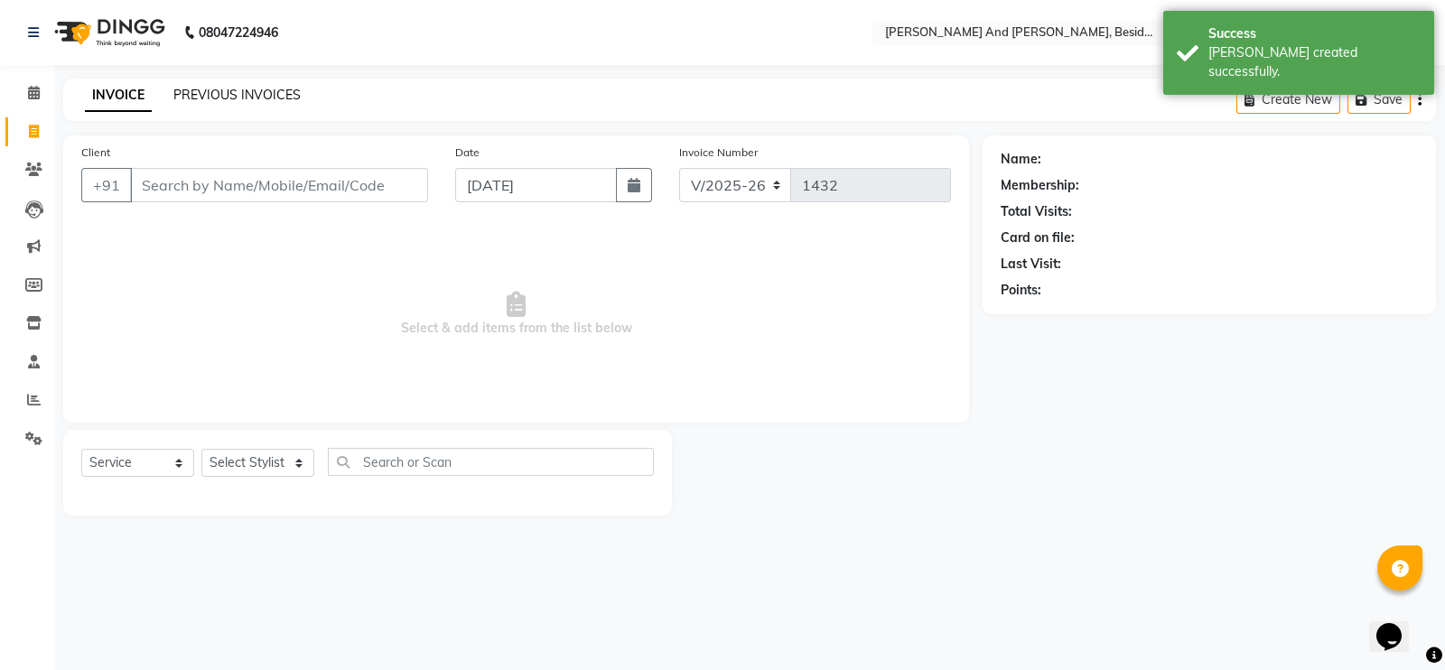
click at [217, 97] on link "PREVIOUS INVOICES" at bounding box center [236, 95] width 127 height 16
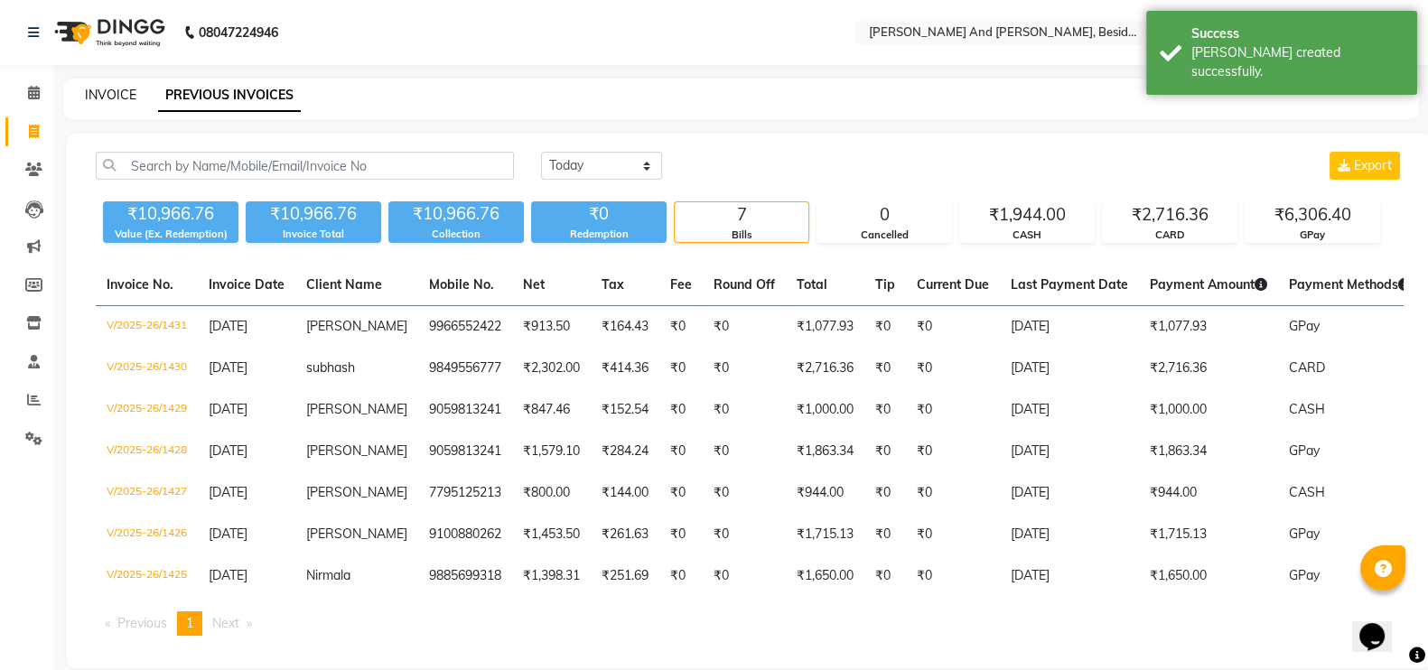
click at [122, 99] on link "INVOICE" at bounding box center [110, 95] width 51 height 16
select select "service"
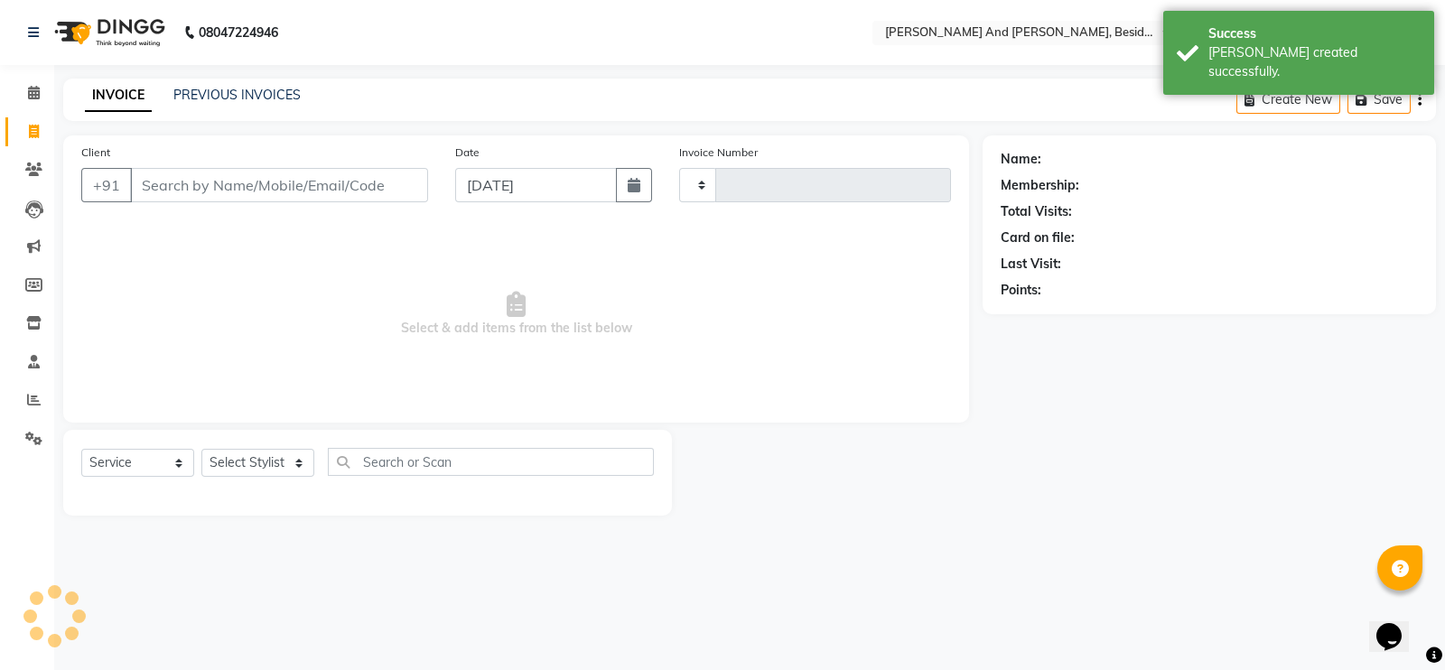
type input "1432"
select select "4907"
